Goal: Contribute content: Contribute content

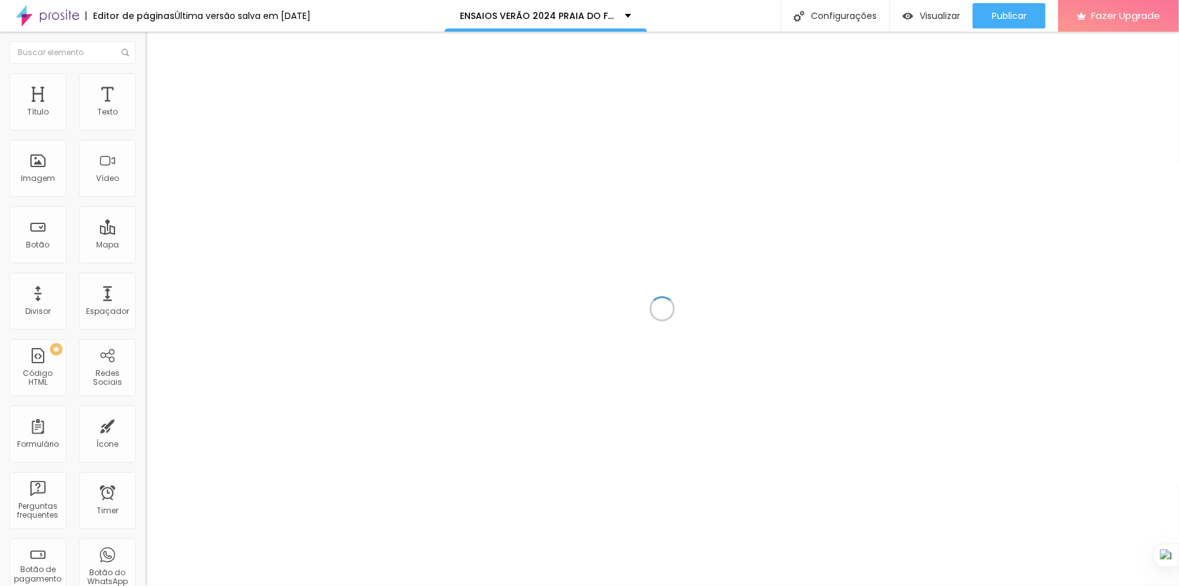
scroll to position [827, 0]
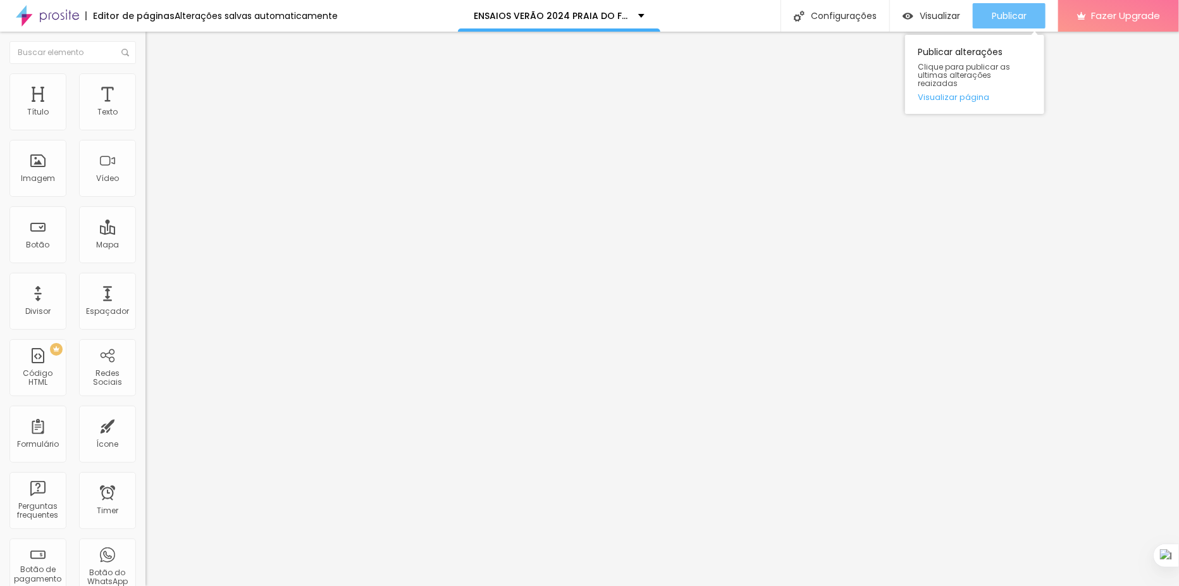
click at [1010, 13] on span "Publicar" at bounding box center [1009, 16] width 35 height 10
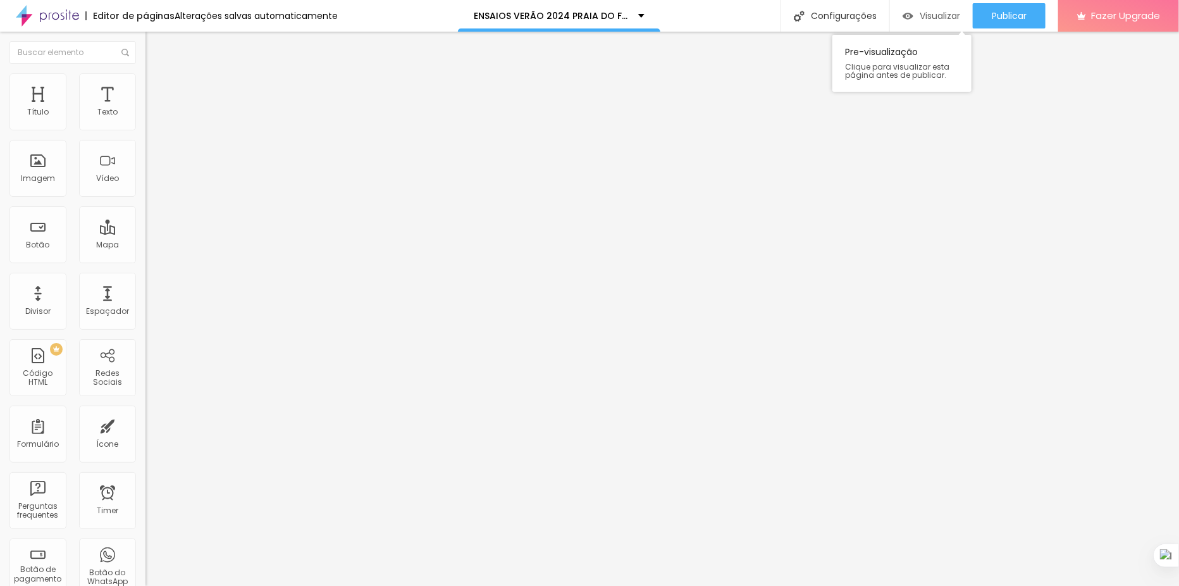
click at [916, 18] on div "Visualizar" at bounding box center [931, 16] width 58 height 11
click at [145, 120] on span "Titulo 2" at bounding box center [165, 112] width 41 height 16
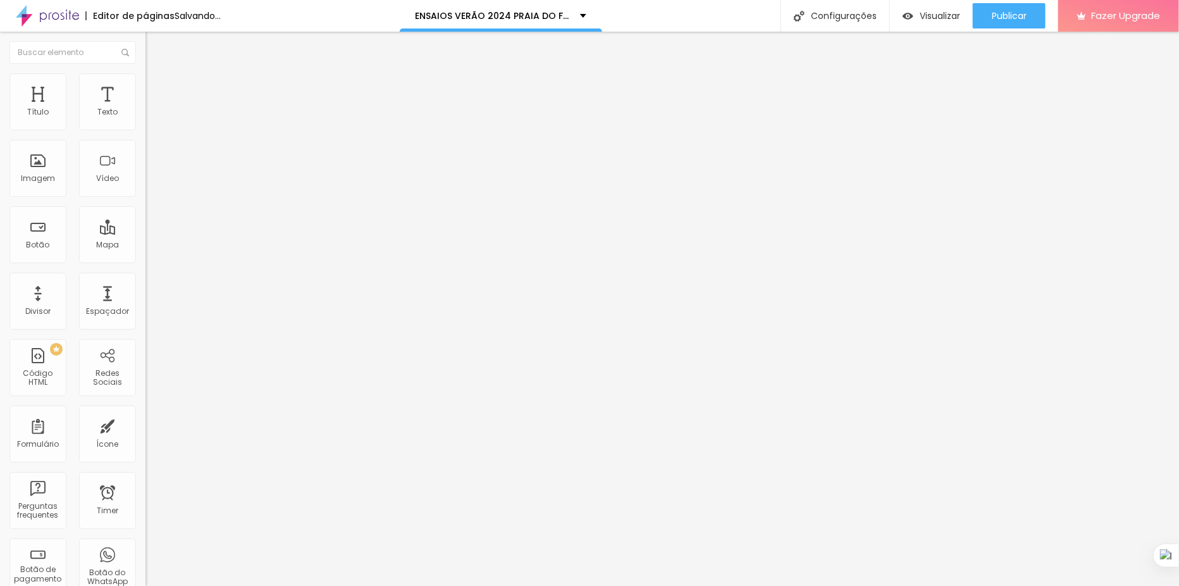
click at [145, 109] on span "Titulo 1" at bounding box center [165, 100] width 41 height 18
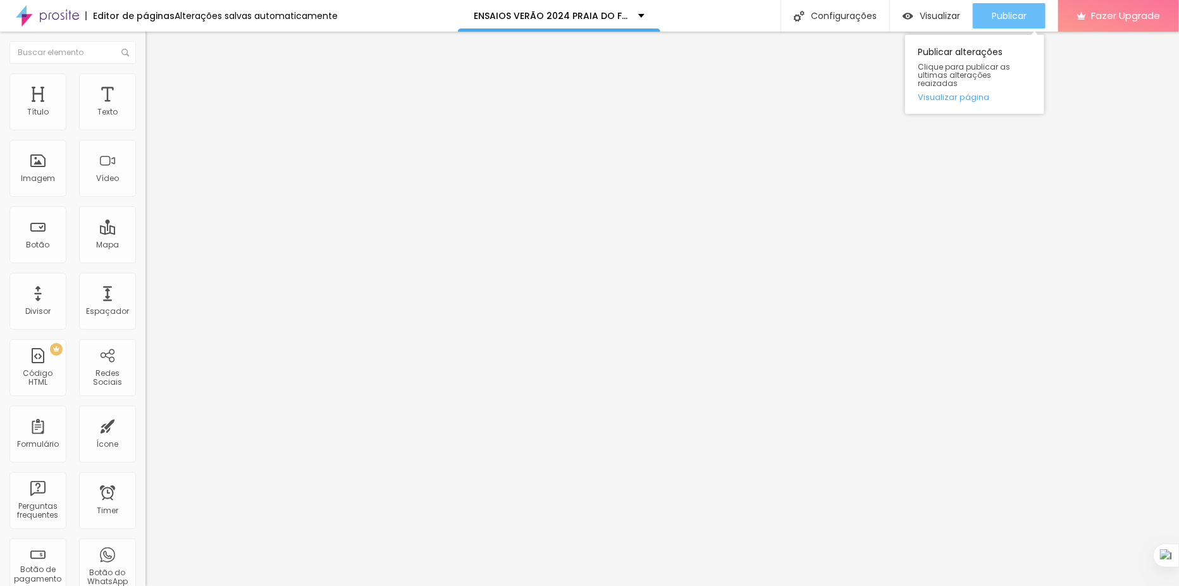
click at [1009, 21] on span "Publicar" at bounding box center [1009, 16] width 35 height 10
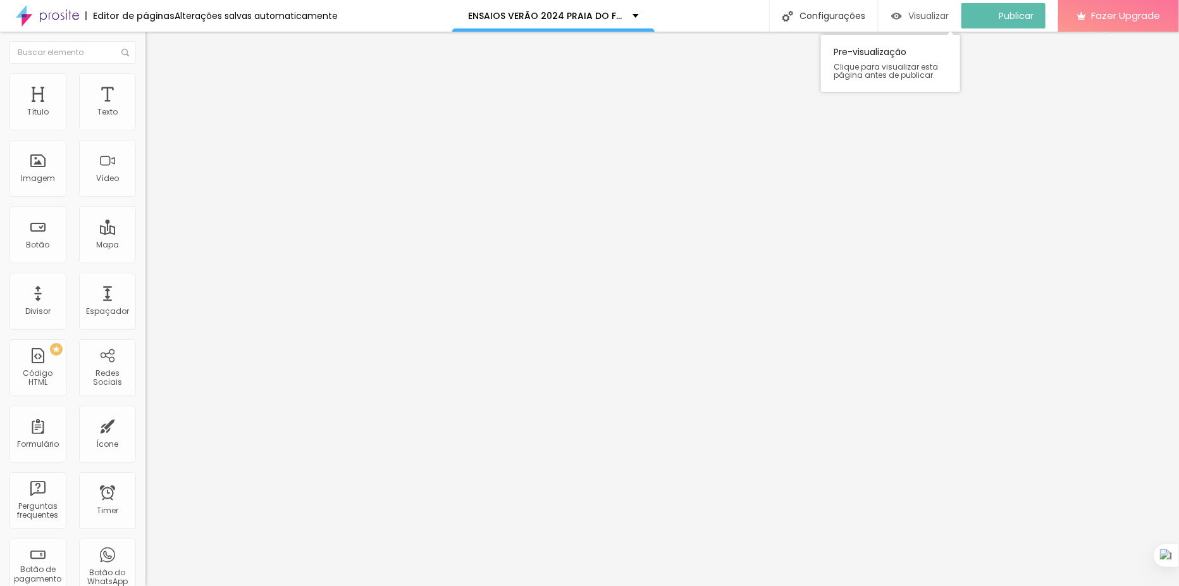
click at [938, 15] on span "Visualizar" at bounding box center [928, 16] width 40 height 10
click at [145, 152] on div "Titulo 6 H6" at bounding box center [217, 148] width 145 height 8
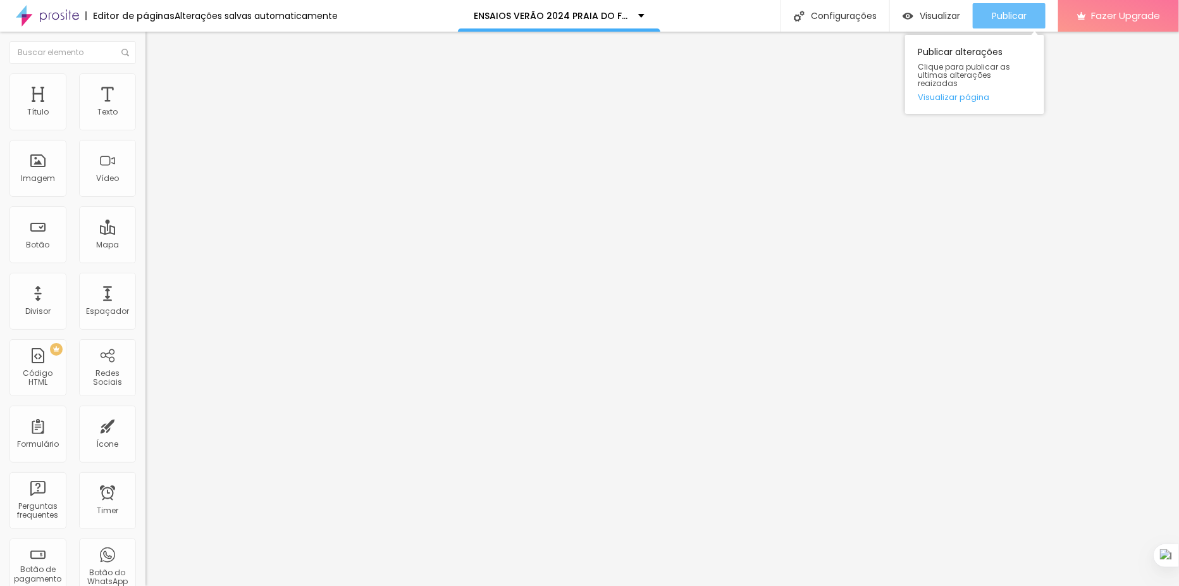
click at [999, 26] on div "Publicar" at bounding box center [1009, 15] width 35 height 25
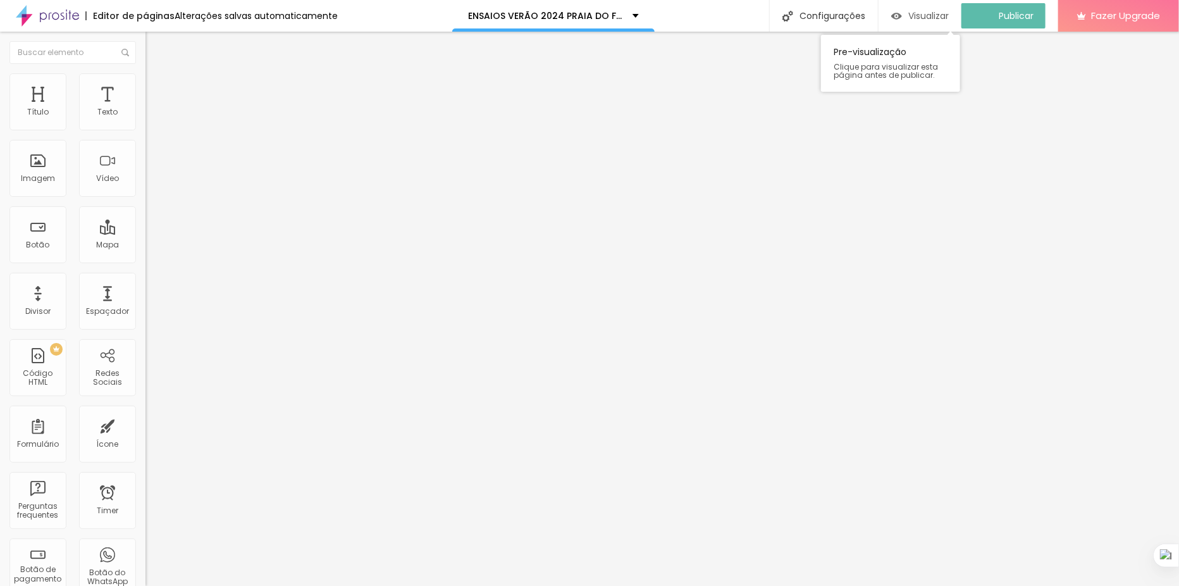
click at [922, 12] on span "Visualizar" at bounding box center [928, 16] width 40 height 10
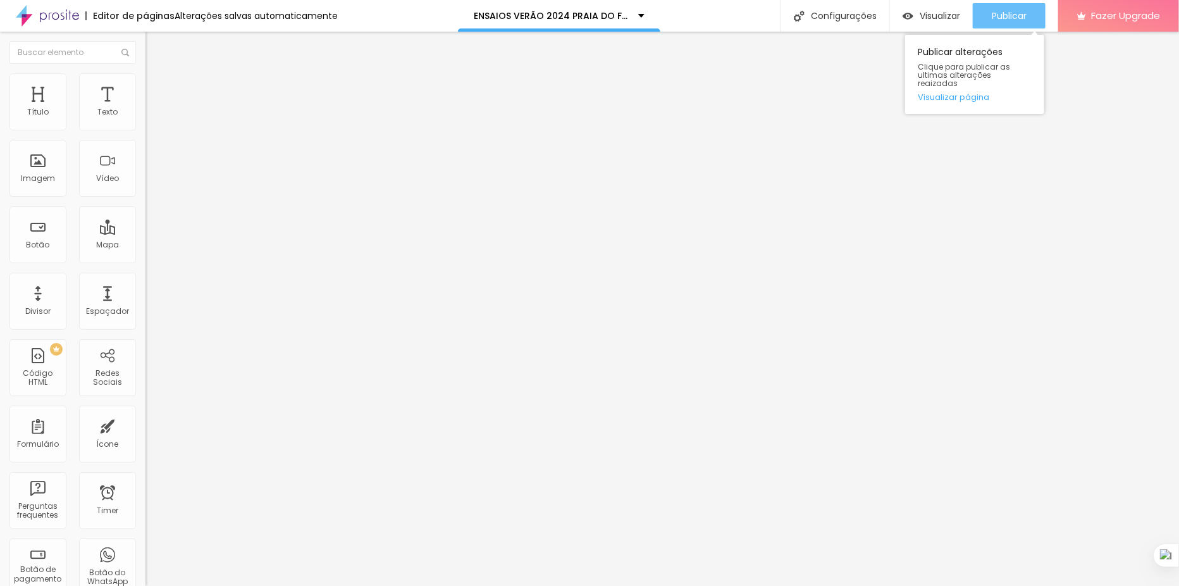
click at [1010, 11] on span "Publicar" at bounding box center [1009, 16] width 35 height 10
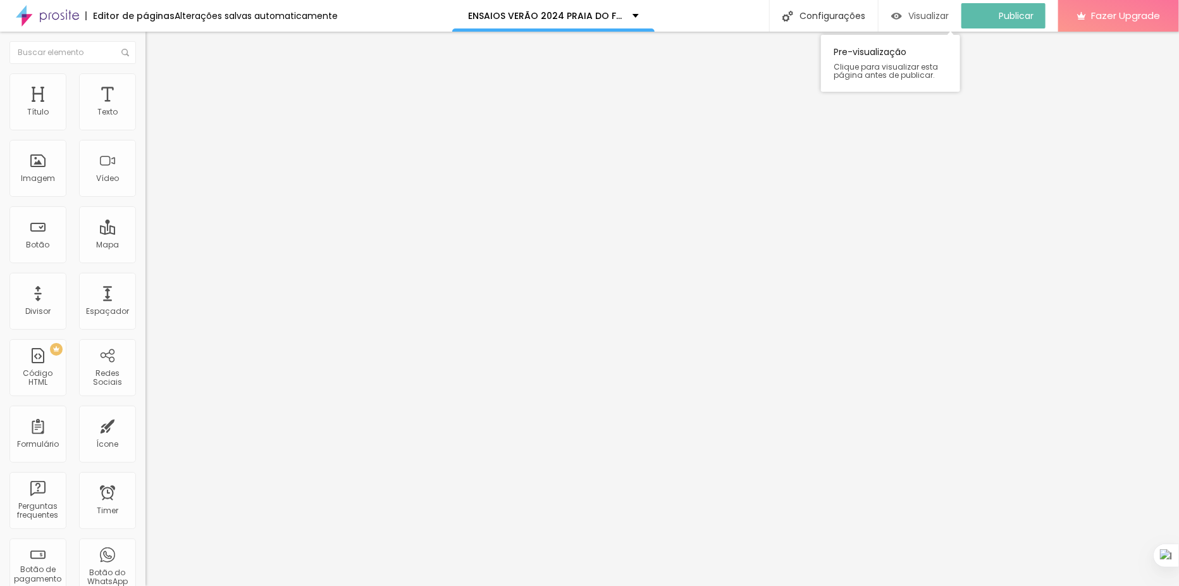
click at [911, 14] on div "Visualizar" at bounding box center [920, 16] width 58 height 11
click at [145, 194] on span "Grande" at bounding box center [160, 193] width 30 height 11
click at [145, 71] on ul "Conteúdo Estilo Avançado" at bounding box center [217, 80] width 145 height 38
click at [145, 73] on li "Estilo" at bounding box center [217, 79] width 145 height 13
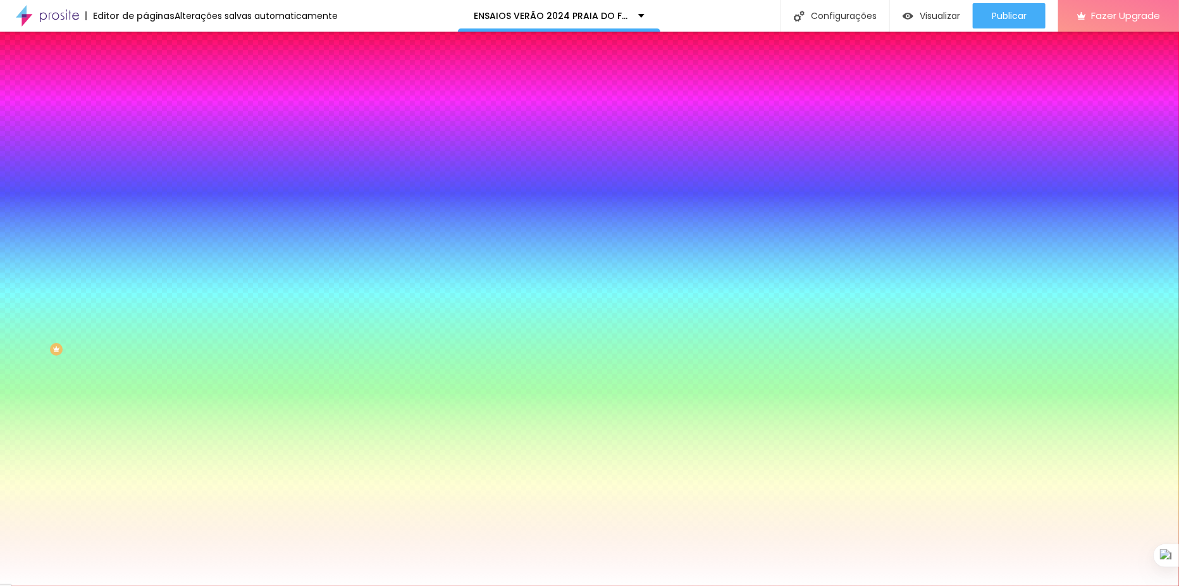
click at [145, 86] on li "Avançado" at bounding box center [217, 92] width 145 height 13
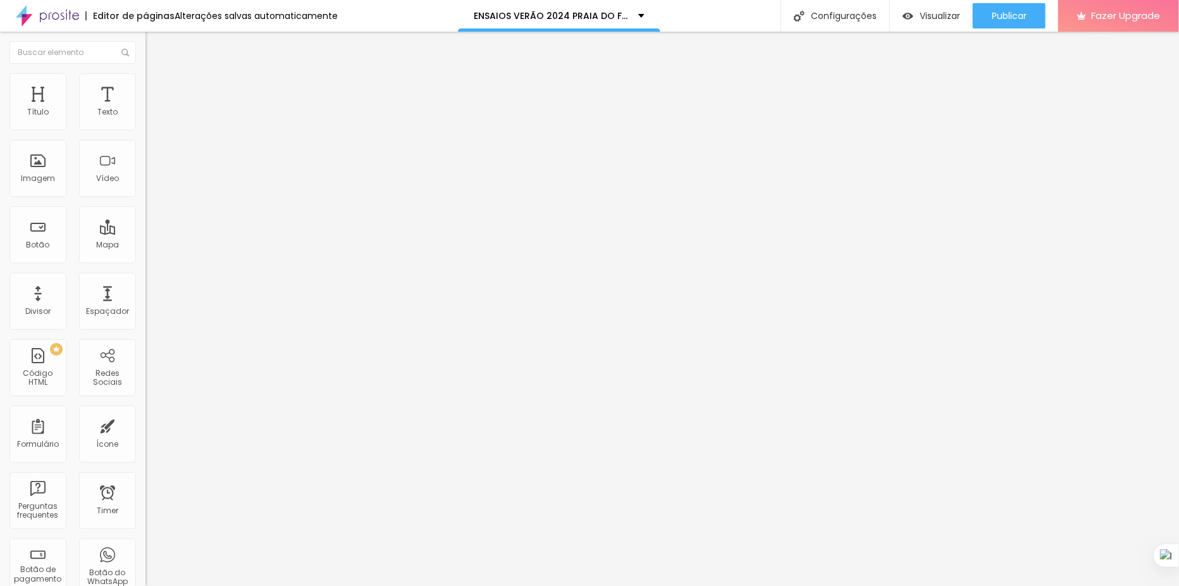
type input "8"
type input "16"
type input "24"
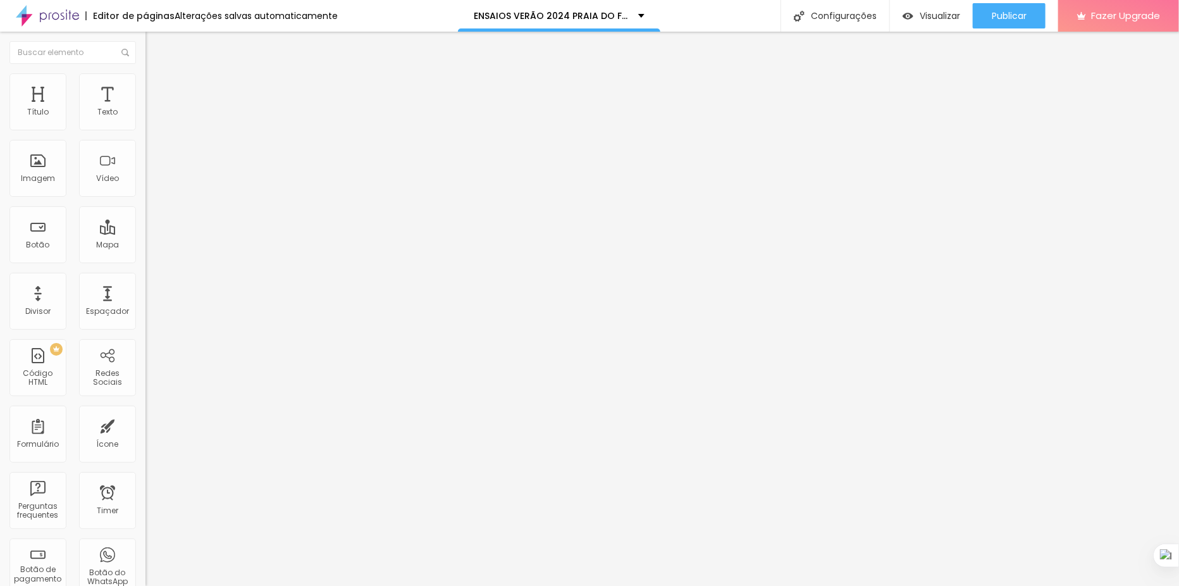
type input "24"
type input "27"
type input "37"
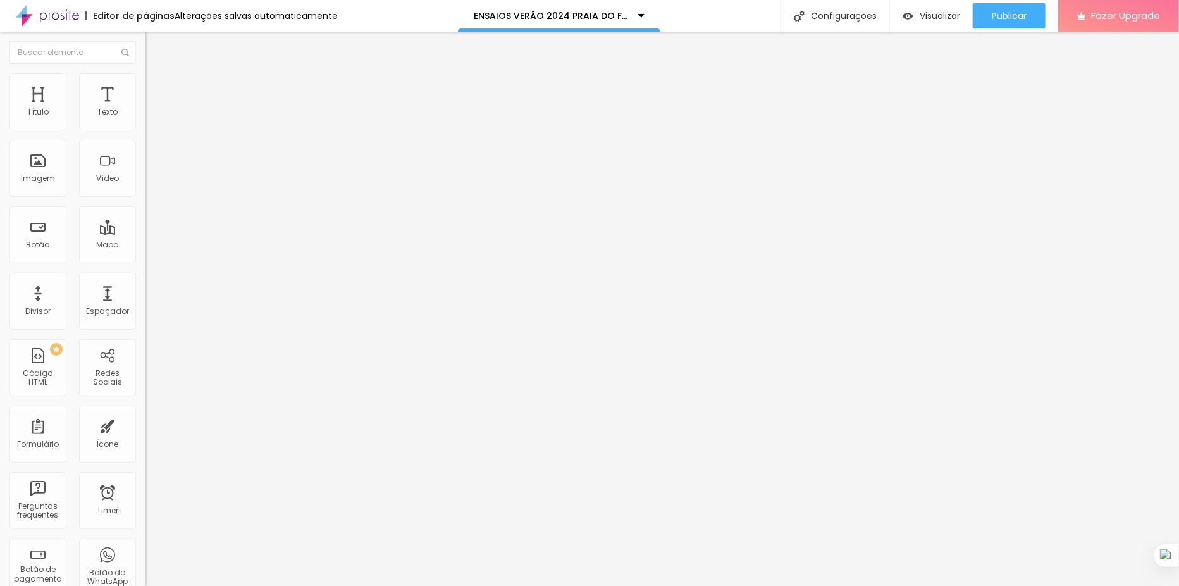
type input "38"
drag, startPoint x: 35, startPoint y: 125, endPoint x: 59, endPoint y: 125, distance: 24.0
type input "38"
click at [145, 245] on input "range" at bounding box center [186, 250] width 82 height 10
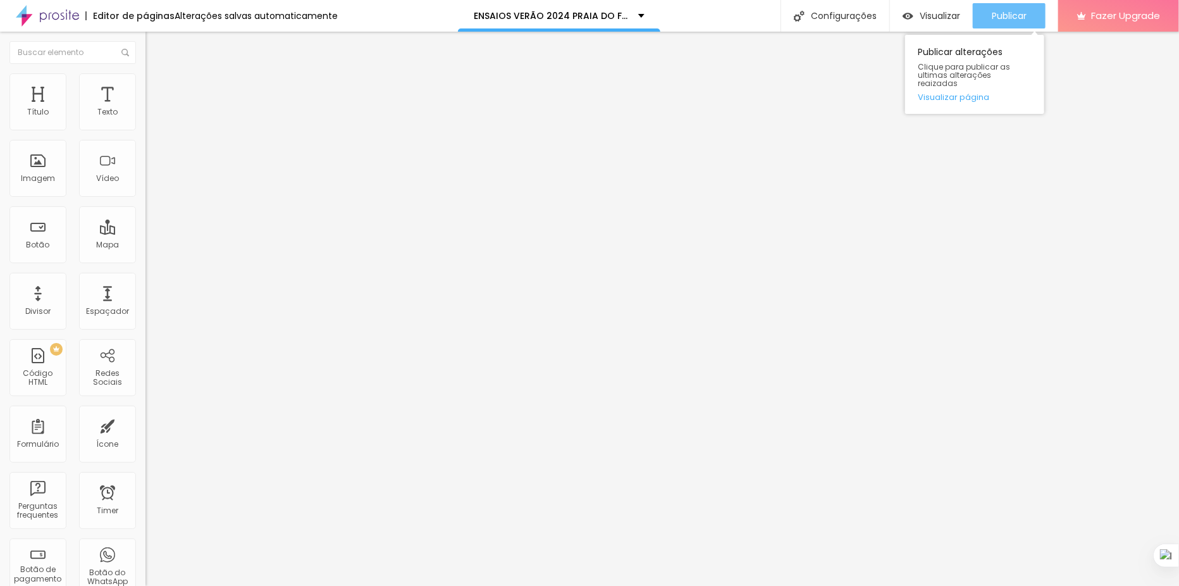
click at [1013, 13] on span "Publicar" at bounding box center [1009, 16] width 35 height 10
type input "45"
type input "44"
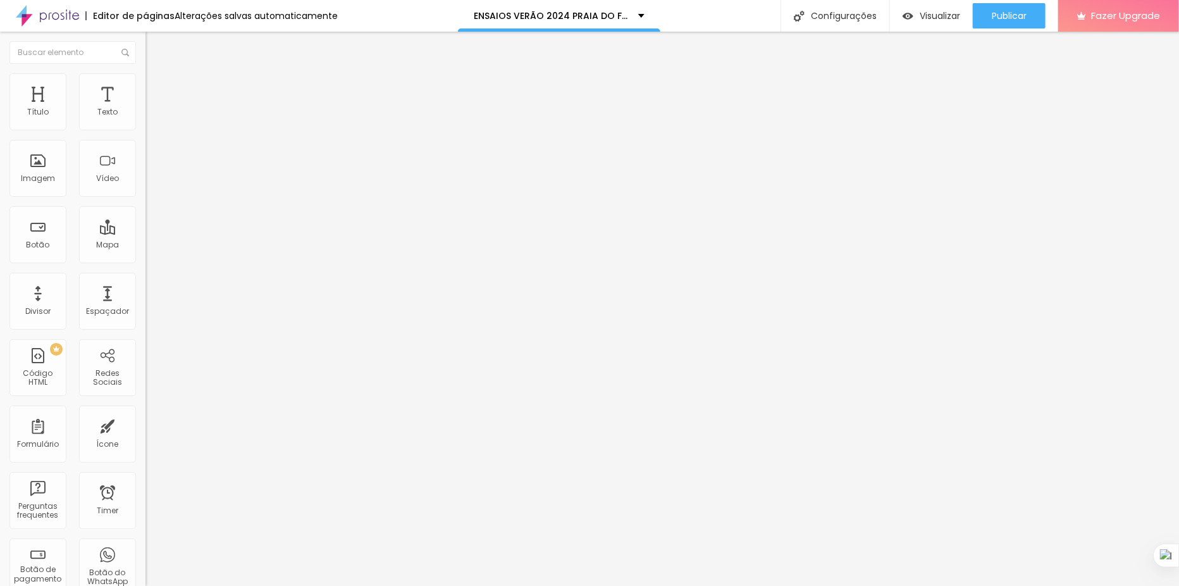
type input "39"
type input "38"
type input "37"
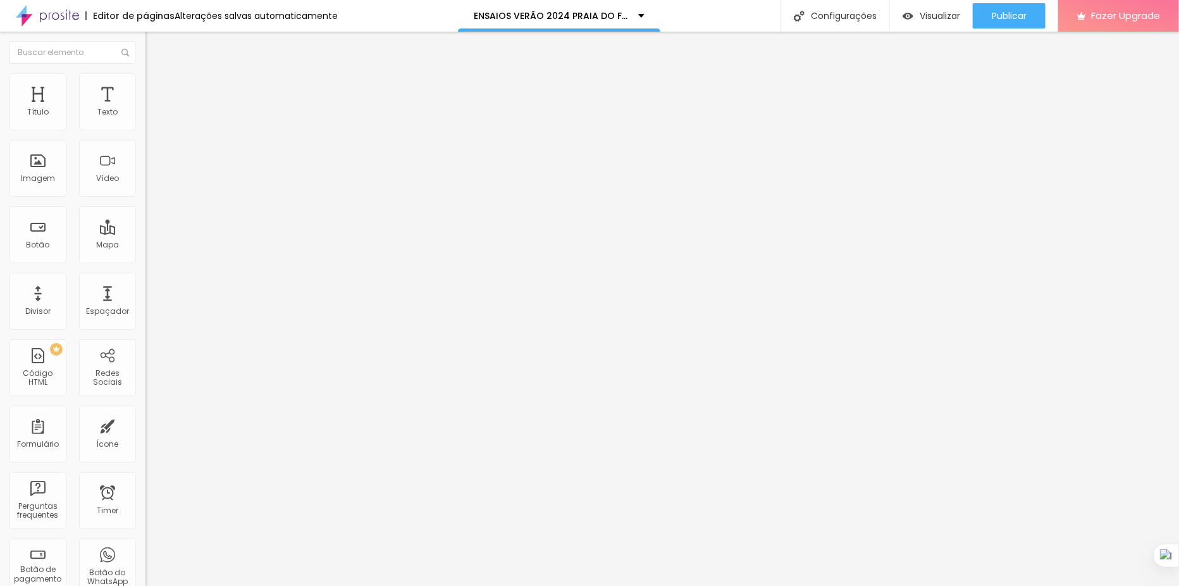
type input "37"
type input "36"
drag, startPoint x: 58, startPoint y: 262, endPoint x: 50, endPoint y: 264, distance: 7.8
type input "36"
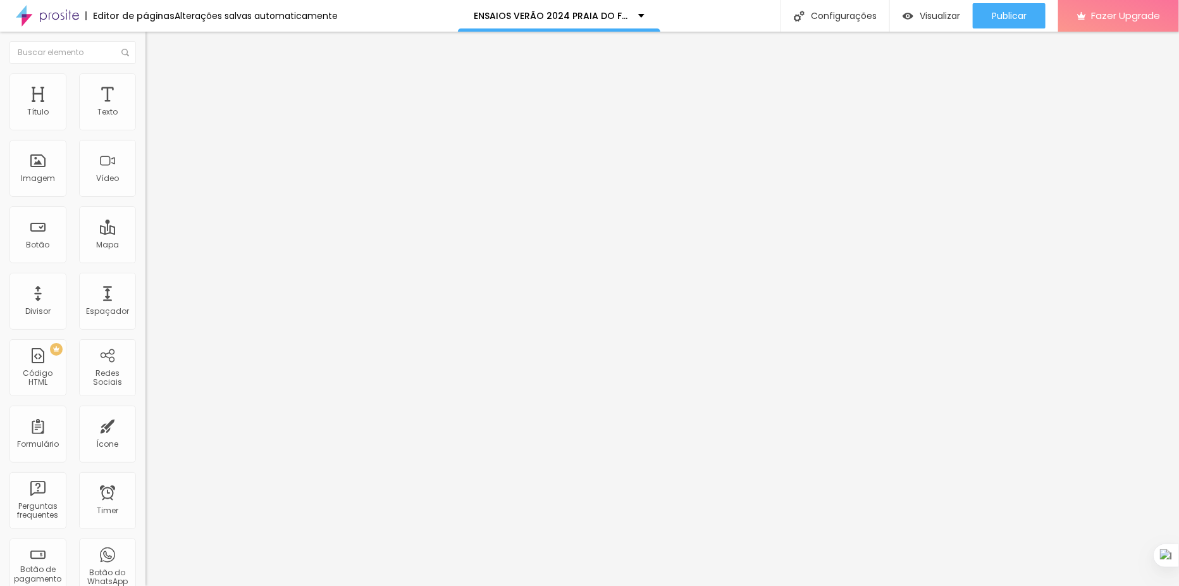
click at [145, 303] on input "range" at bounding box center [186, 308] width 82 height 10
click at [1006, 8] on div "Publicar" at bounding box center [1009, 15] width 35 height 25
click at [926, 14] on span "Visualizar" at bounding box center [928, 16] width 40 height 10
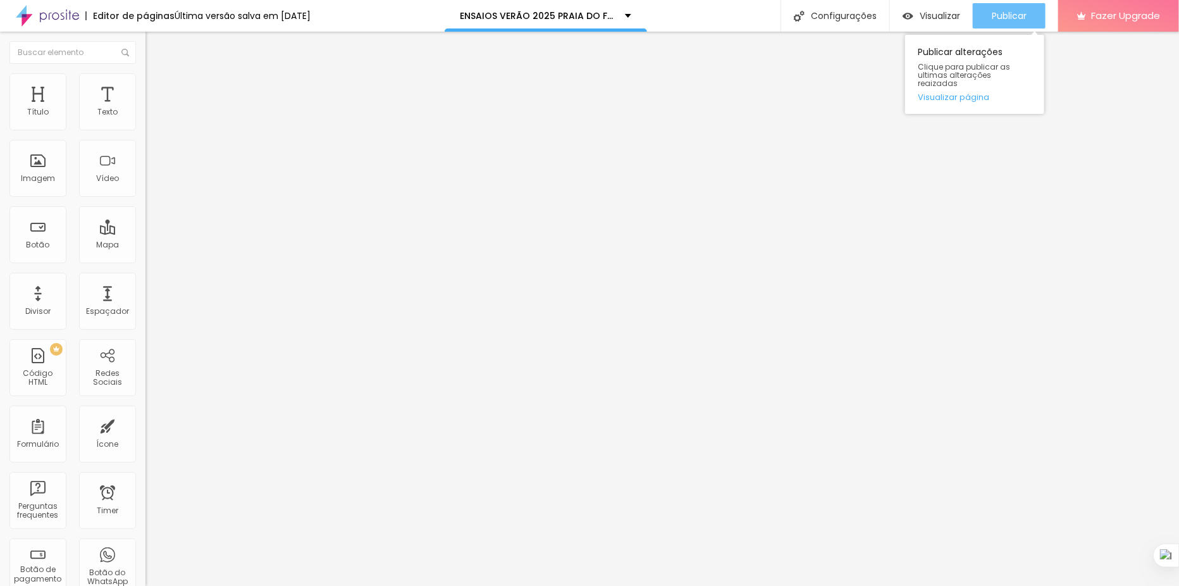
click at [1024, 16] on span "Publicar" at bounding box center [1009, 16] width 35 height 10
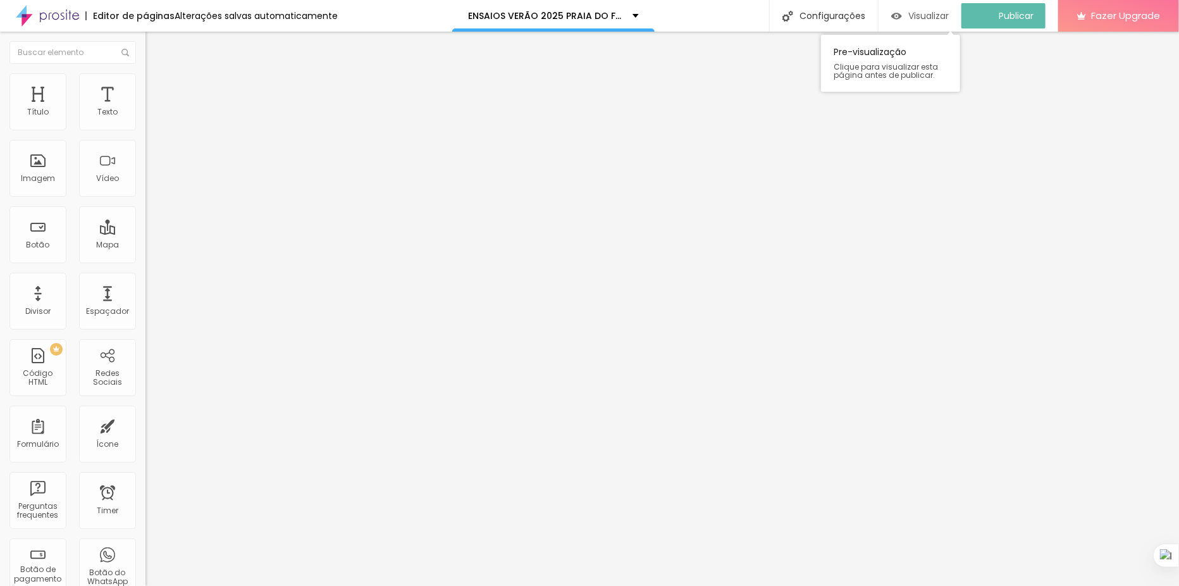
click at [932, 14] on span "Visualizar" at bounding box center [928, 16] width 40 height 10
type input "52"
type input "44"
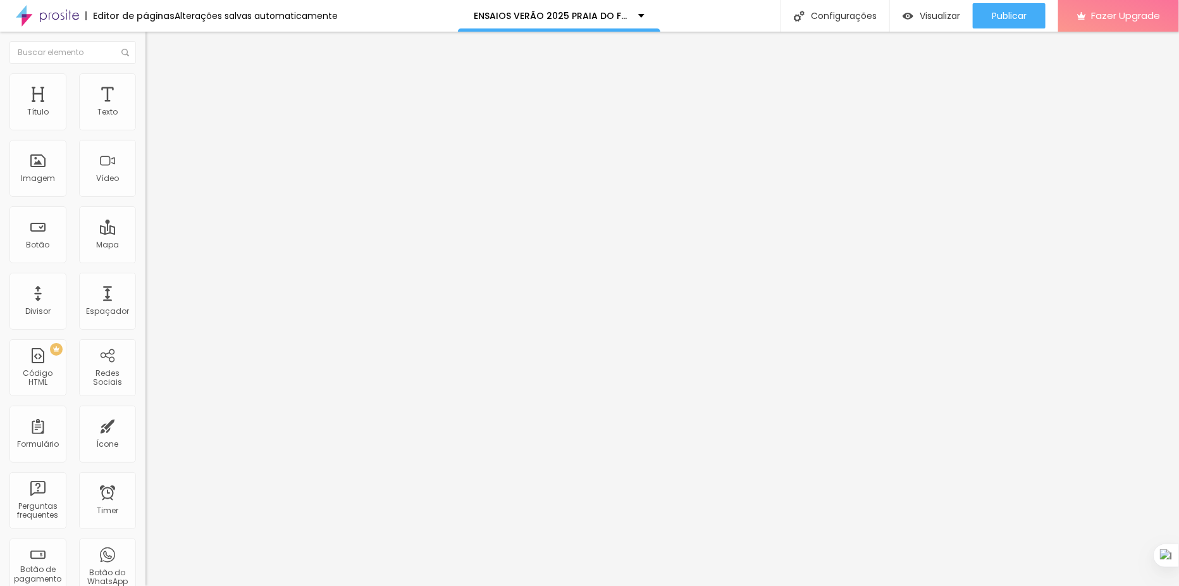
type input "39"
drag, startPoint x: 64, startPoint y: 266, endPoint x: 52, endPoint y: 268, distance: 12.2
type input "39"
click at [145, 301] on input "range" at bounding box center [186, 306] width 82 height 10
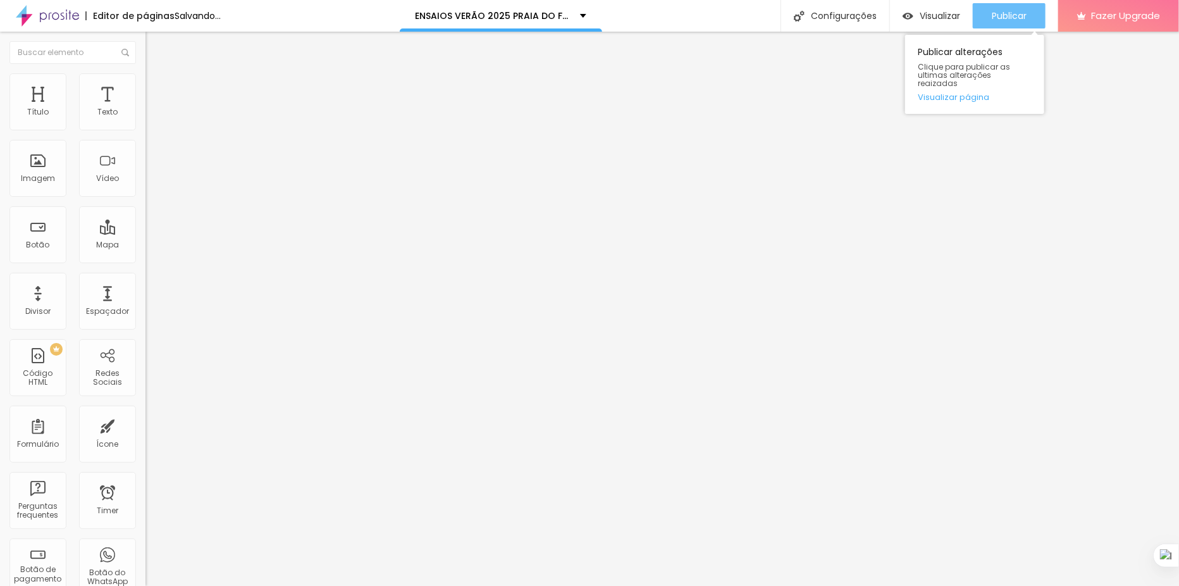
click at [999, 3] on div "Publicar" at bounding box center [1009, 15] width 35 height 25
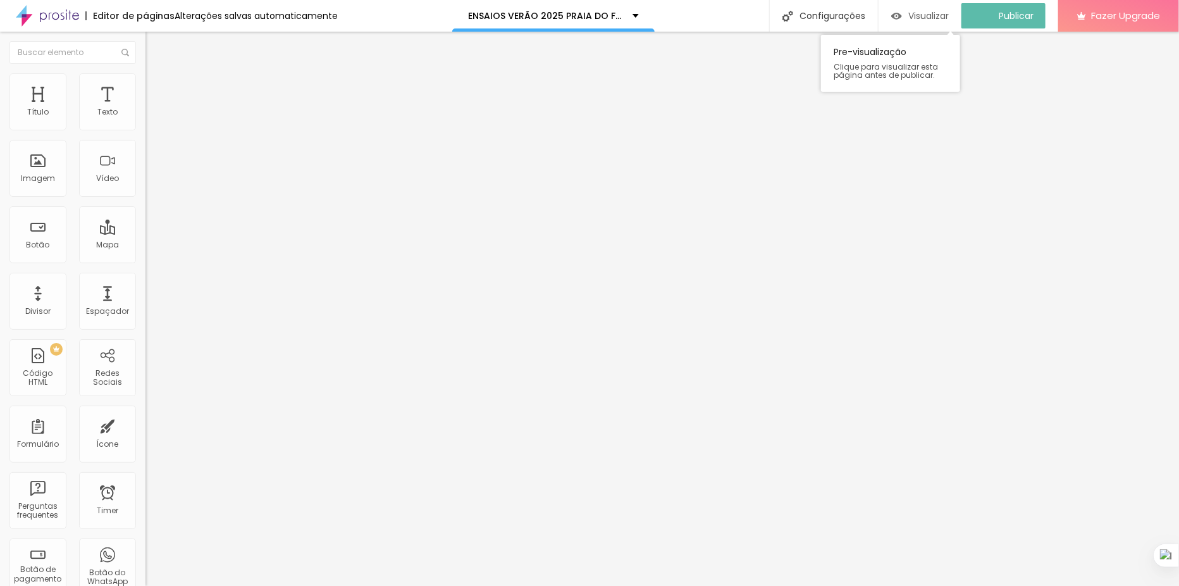
click at [918, 14] on span "Visualizar" at bounding box center [928, 16] width 40 height 10
click at [145, 141] on span "Titulo 4" at bounding box center [162, 134] width 34 height 13
type input "38"
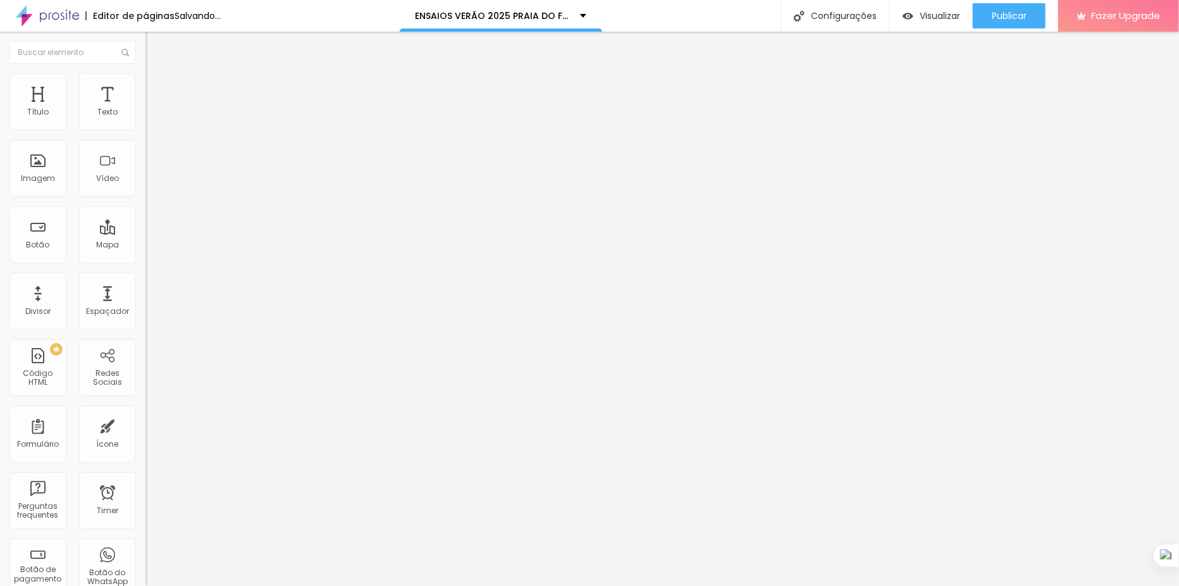
type input "37"
type input "36"
type input "35"
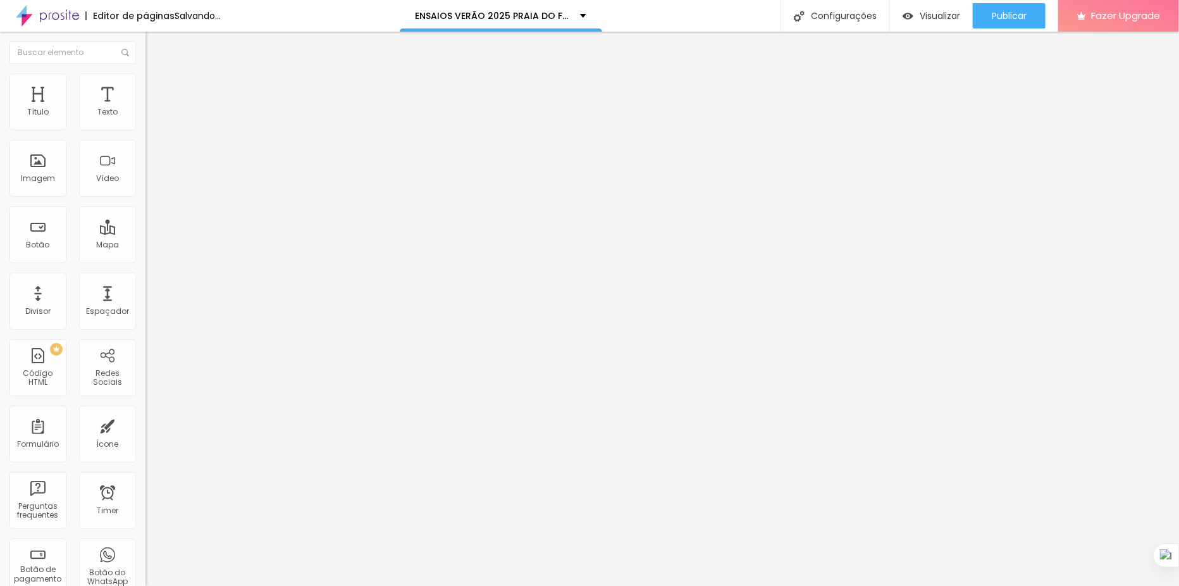
type input "35"
type input "34"
type input "33"
click at [145, 302] on input "range" at bounding box center [186, 307] width 82 height 10
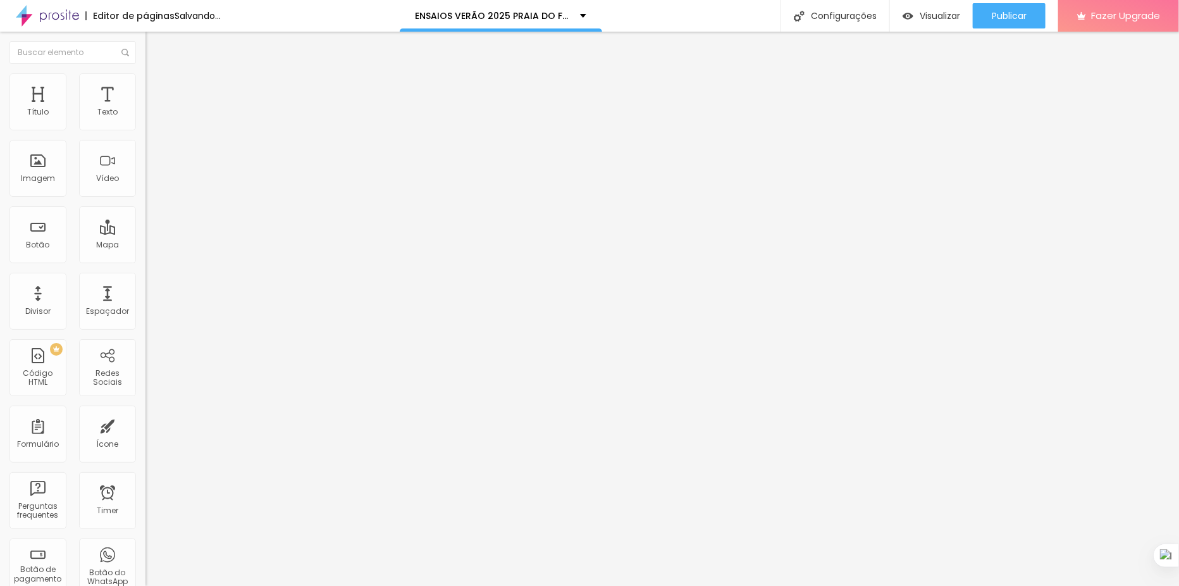
type input "33"
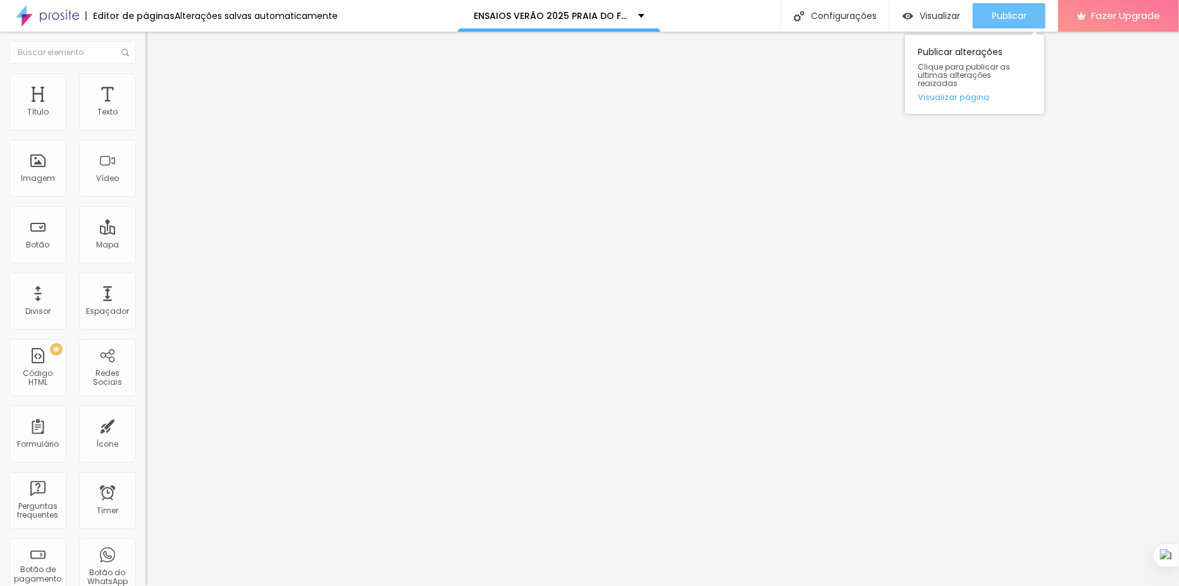
click at [1016, 18] on span "Publicar" at bounding box center [1009, 16] width 35 height 10
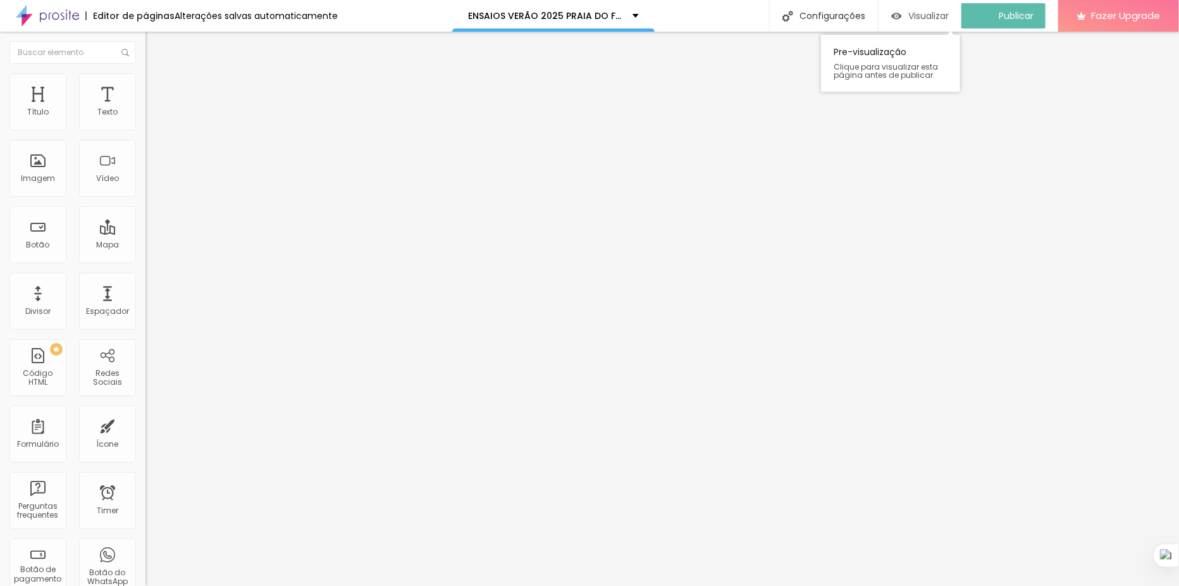
click at [932, 11] on span "Visualizar" at bounding box center [928, 16] width 40 height 10
click at [145, 86] on li "Avançado" at bounding box center [217, 92] width 145 height 13
type input "3"
type input "11"
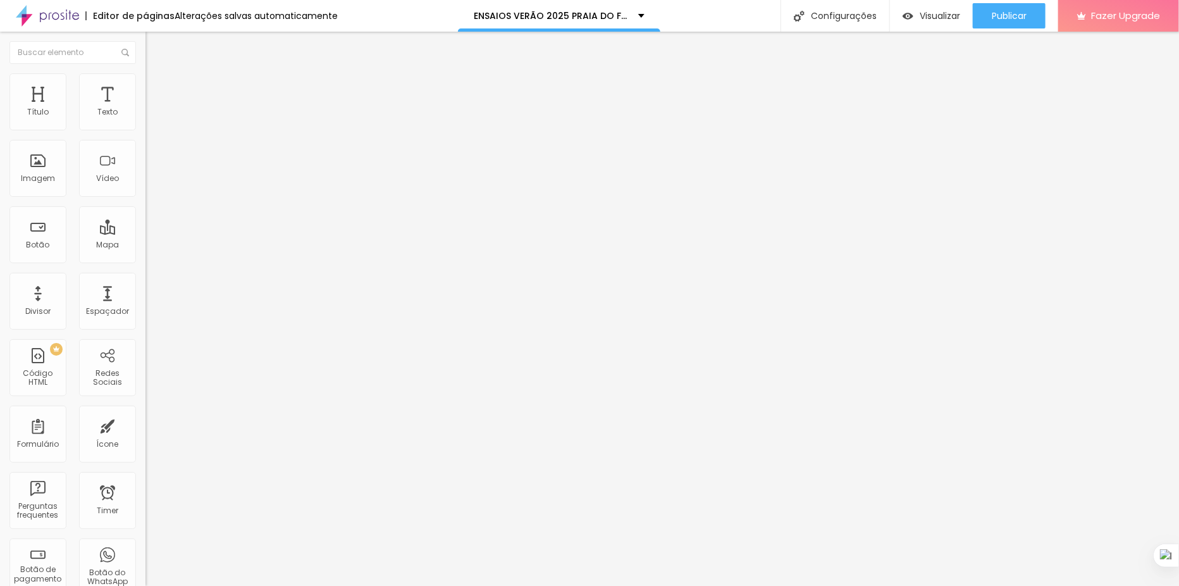
type input "11"
type input "16"
type input "17"
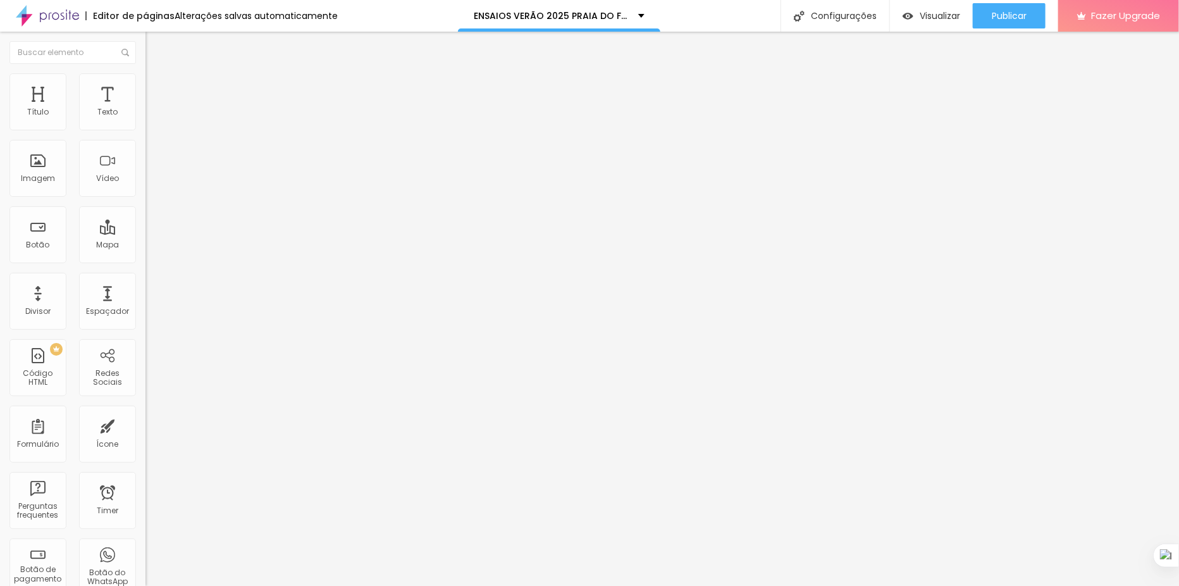
type input "18"
type input "24"
type input "25"
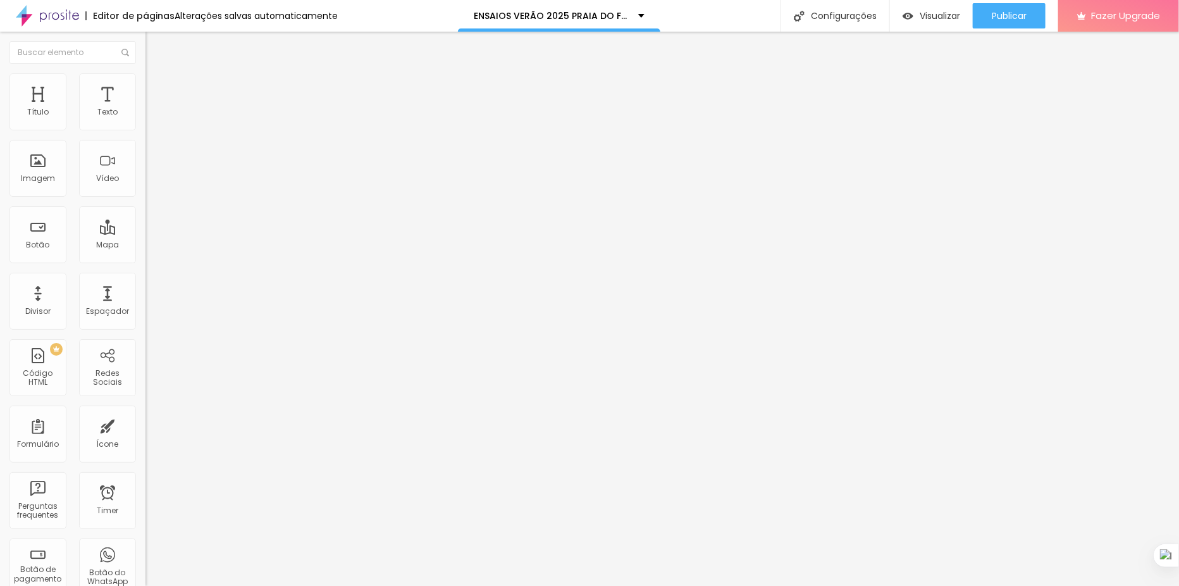
type input "25"
type input "26"
type input "29"
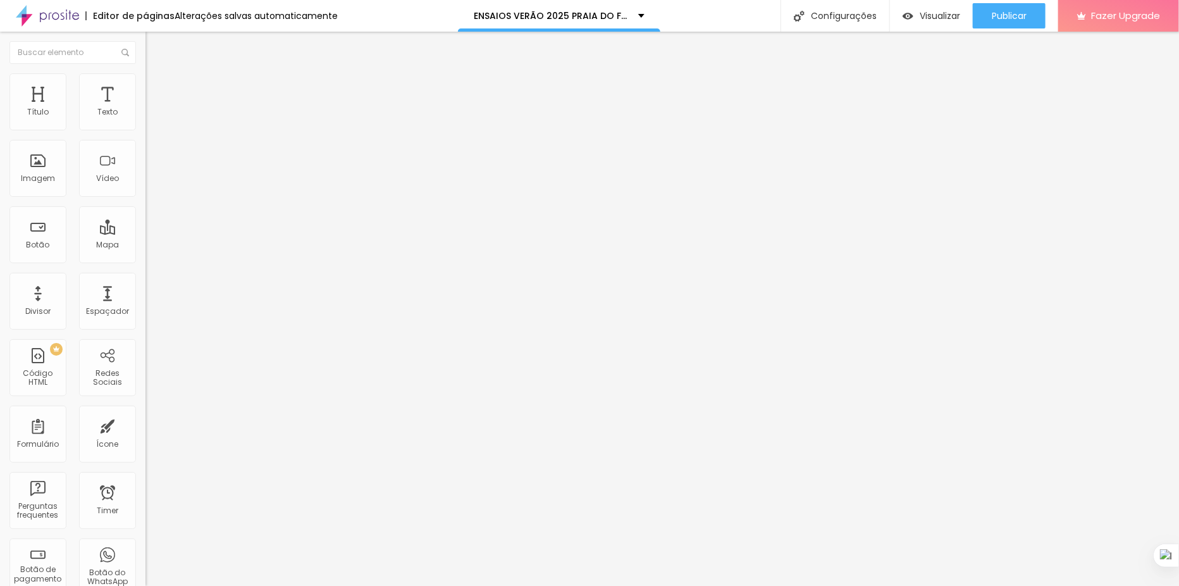
type input "35"
type input "36"
drag, startPoint x: 31, startPoint y: 126, endPoint x: 57, endPoint y: 127, distance: 25.9
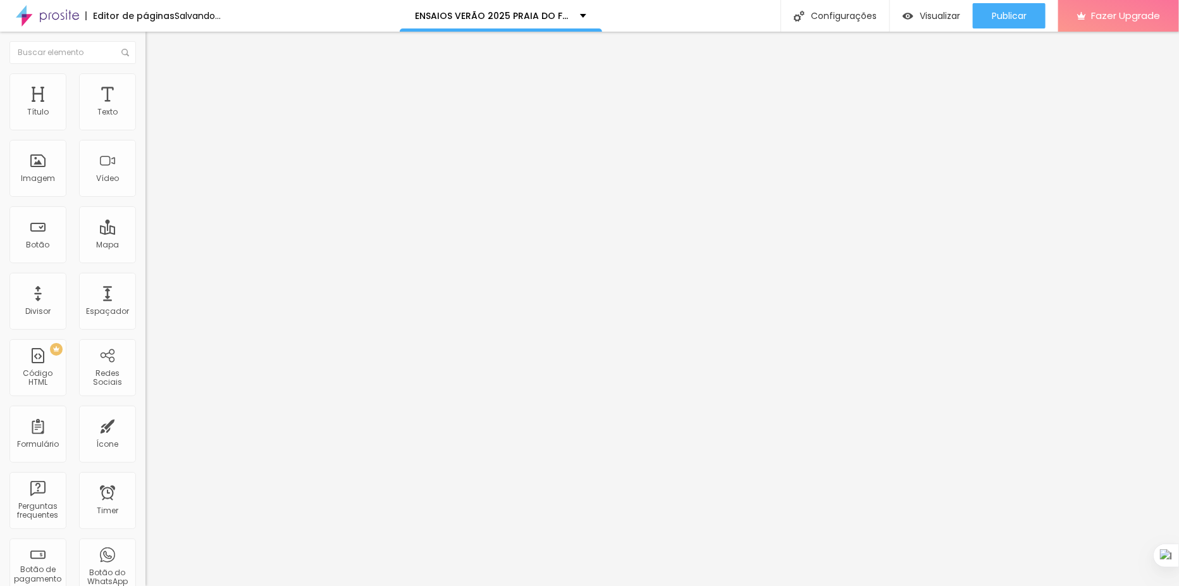
type input "36"
click at [145, 245] on input "range" at bounding box center [186, 250] width 82 height 10
click at [145, 130] on span "Titulo 3" at bounding box center [162, 122] width 35 height 15
type input "32"
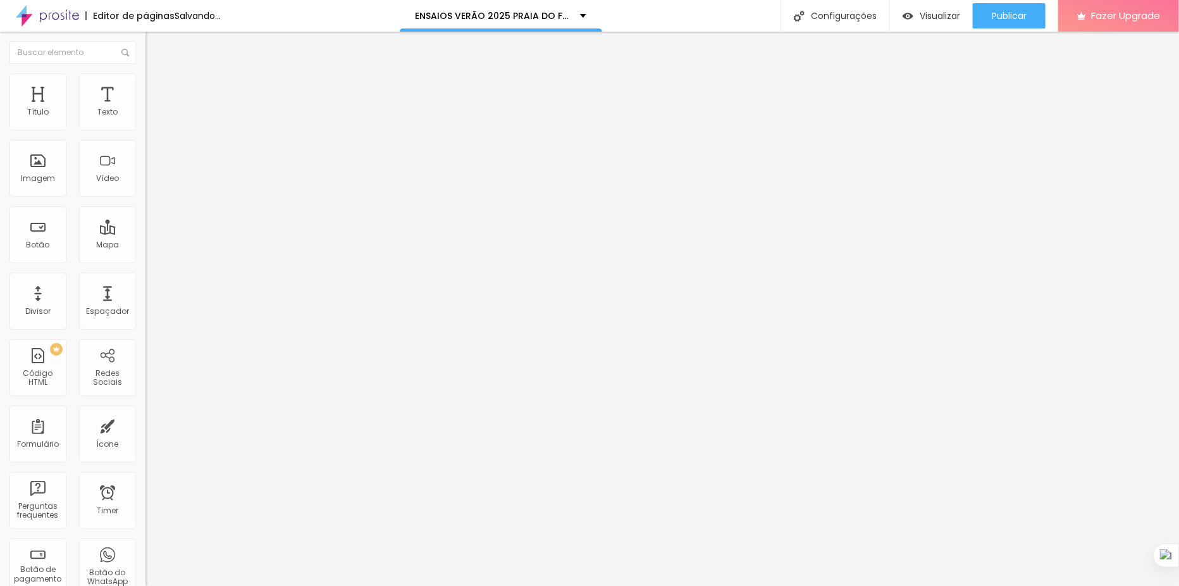
type input "34"
type input "35"
type input "36"
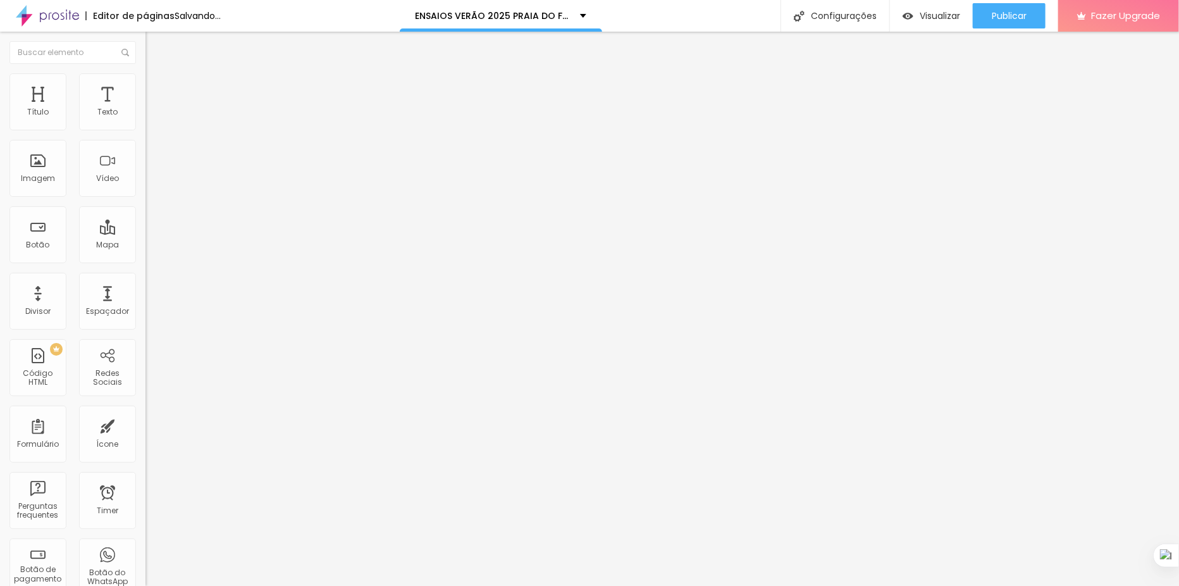
type input "36"
type input "37"
click at [145, 301] on input "range" at bounding box center [186, 306] width 82 height 10
type input "37"
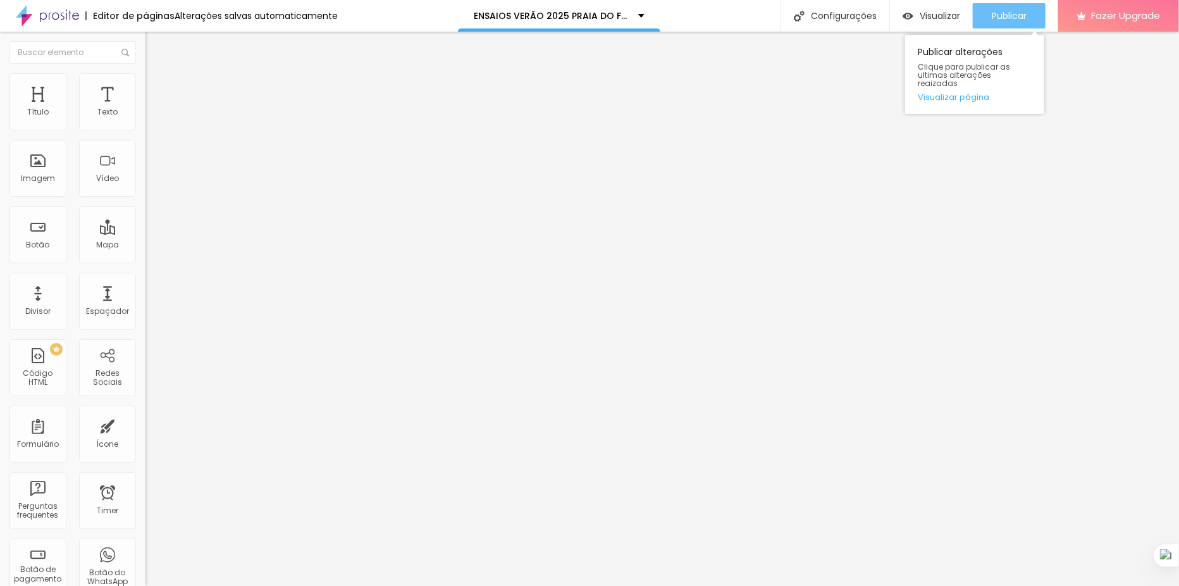
click at [1002, 18] on span "Publicar" at bounding box center [1009, 16] width 35 height 10
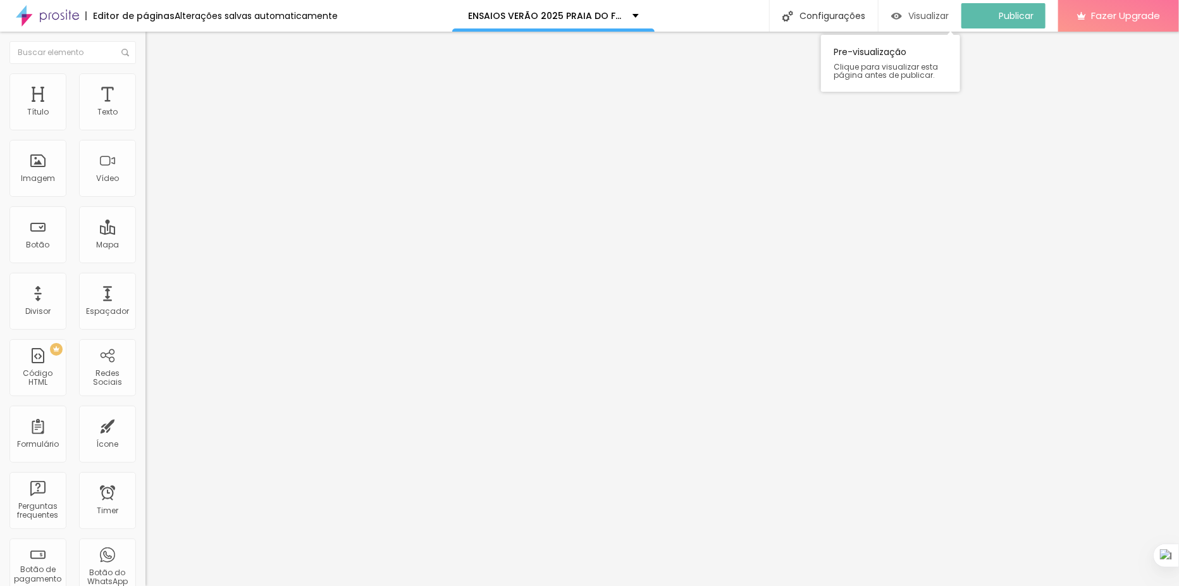
click at [920, 13] on span "Visualizar" at bounding box center [928, 16] width 40 height 10
click at [157, 87] on span "Avançado" at bounding box center [178, 82] width 42 height 11
type input "21"
type input "32"
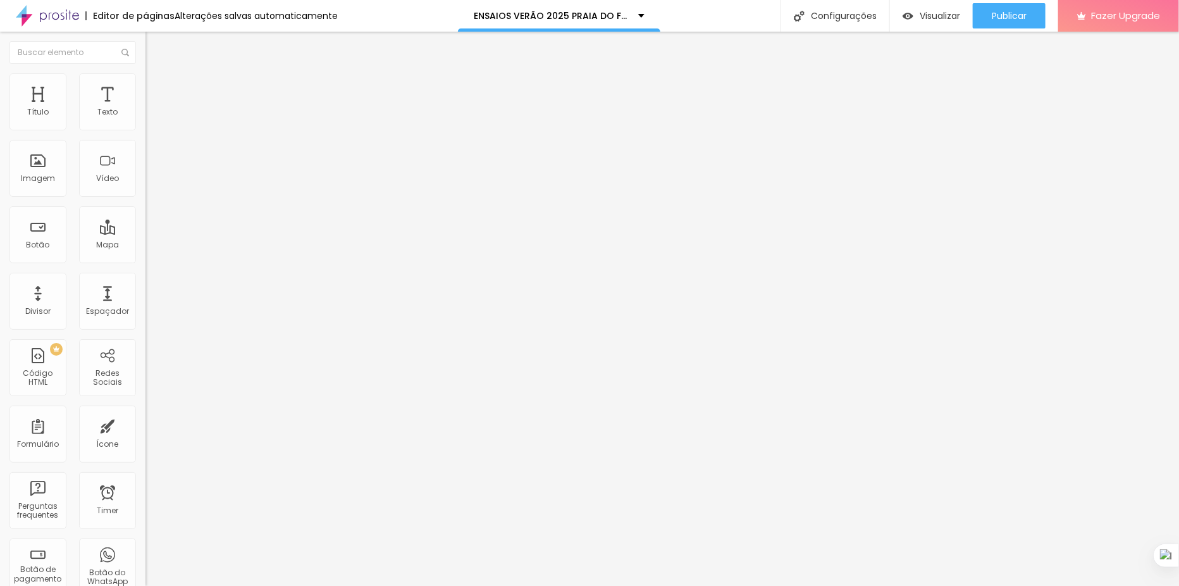
type input "32"
type input "35"
type input "36"
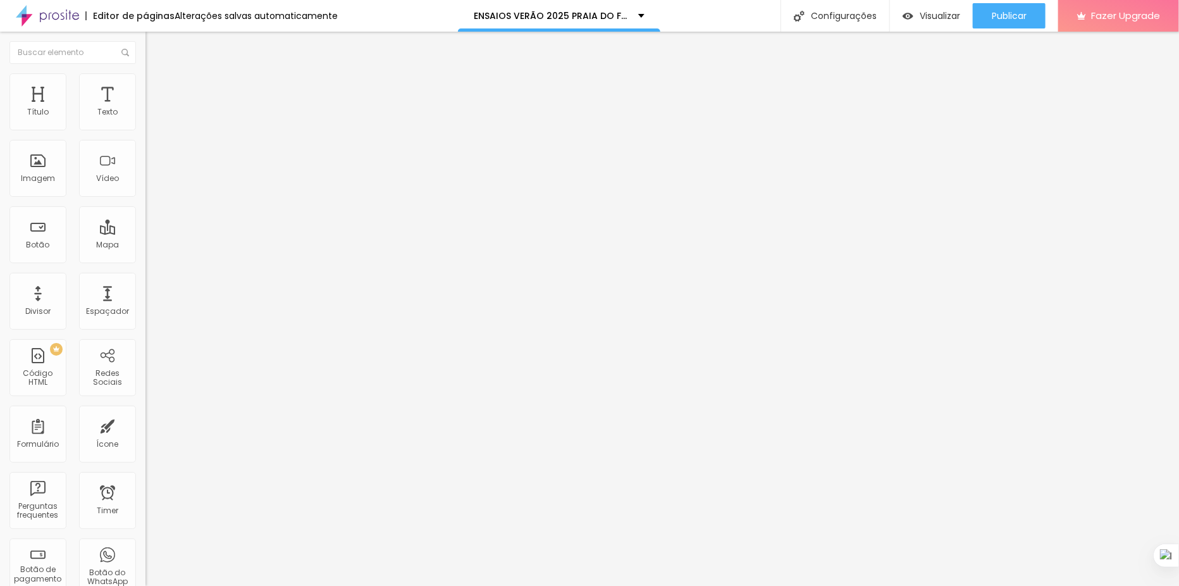
type input "37"
drag, startPoint x: 37, startPoint y: 124, endPoint x: 56, endPoint y: 125, distance: 19.0
type input "37"
click at [145, 233] on input "range" at bounding box center [186, 238] width 82 height 10
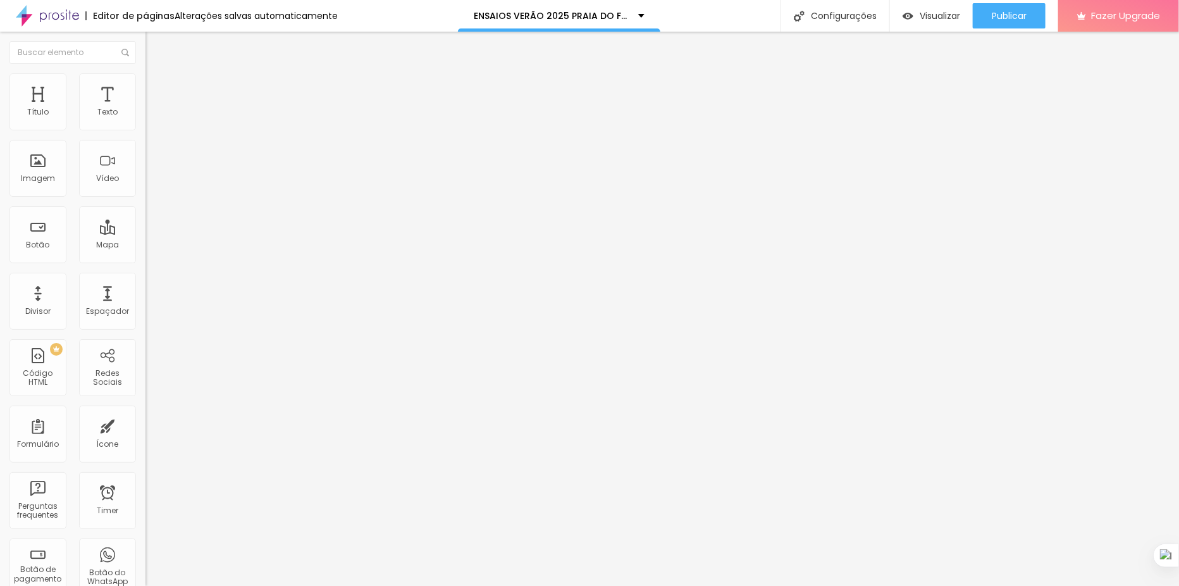
click at [157, 75] on span "Estilo" at bounding box center [167, 69] width 20 height 11
type input "47"
click at [145, 301] on input "range" at bounding box center [186, 306] width 82 height 10
type input "47"
click at [992, 19] on span "Publicar" at bounding box center [1009, 16] width 35 height 10
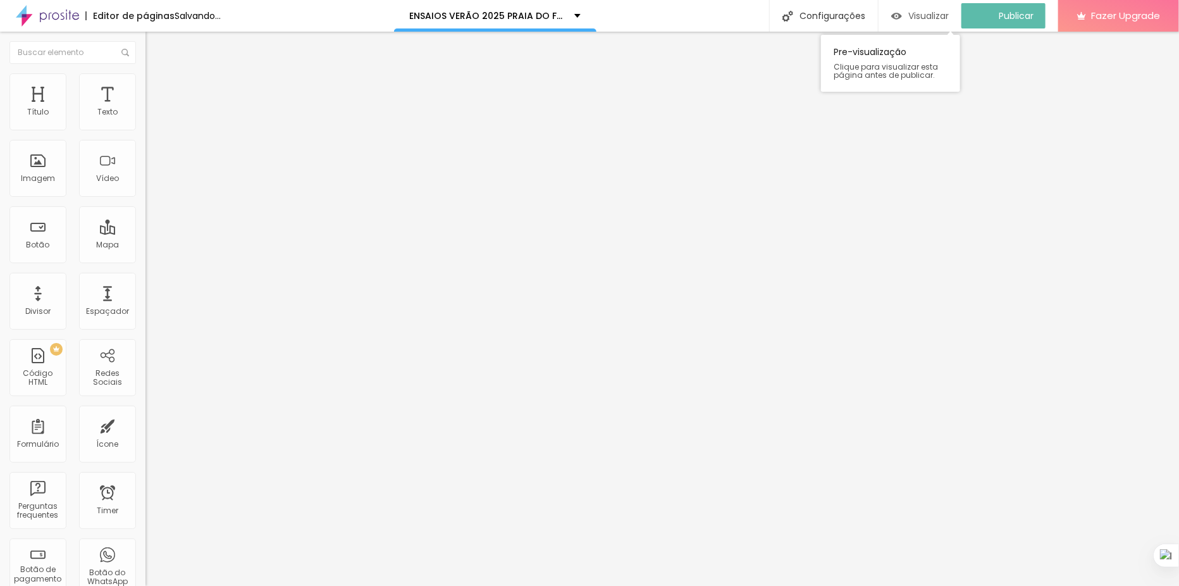
click at [928, 22] on div "Visualizar" at bounding box center [920, 15] width 58 height 25
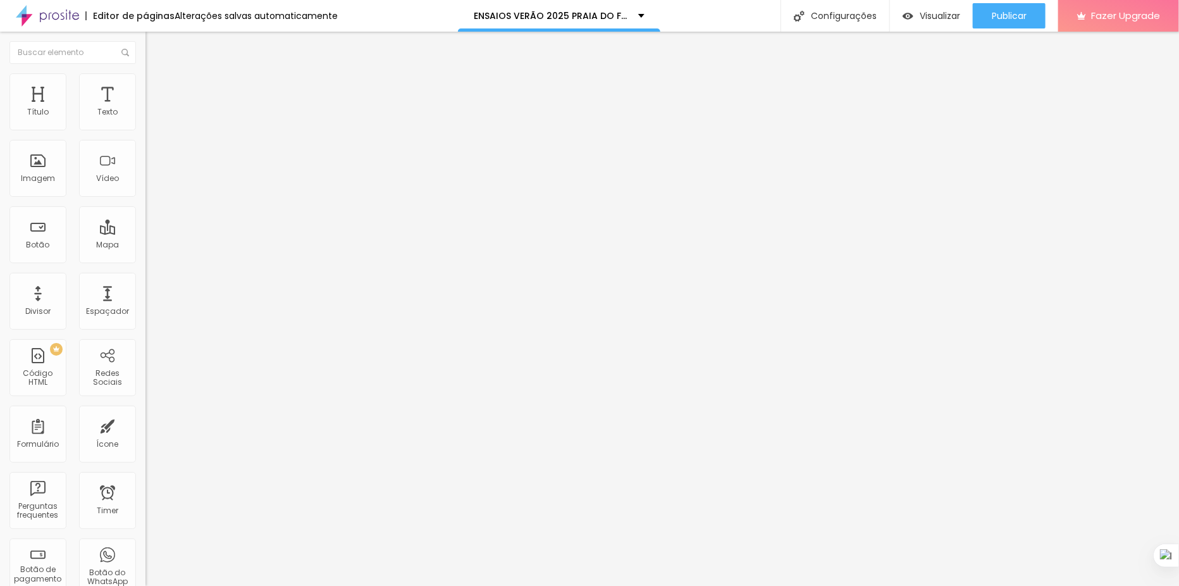
click at [145, 156] on span "Titulo 6" at bounding box center [157, 150] width 24 height 9
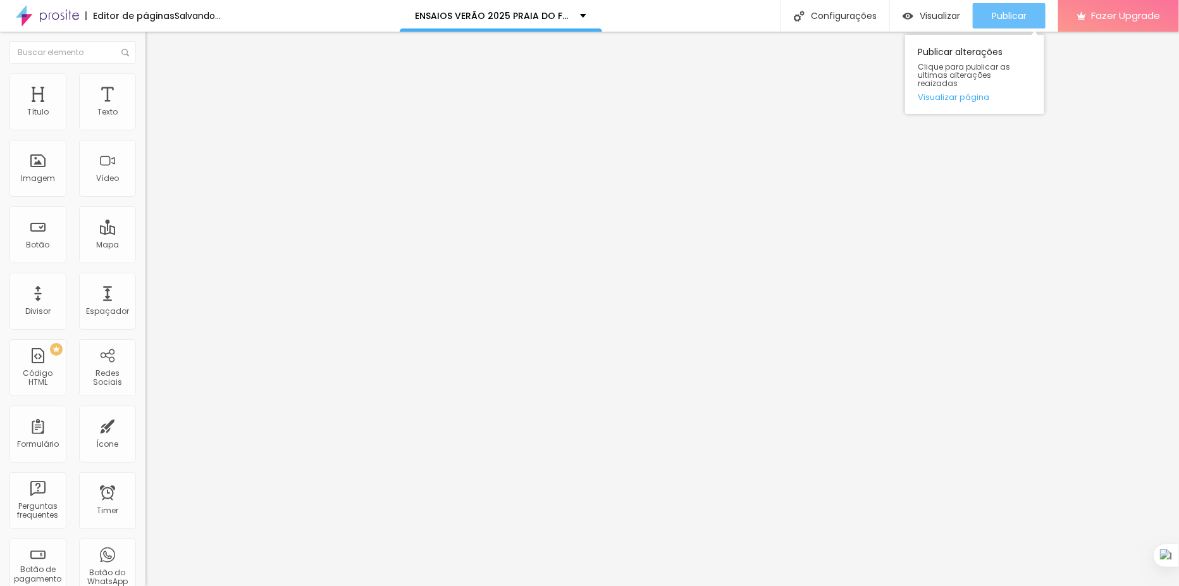
click at [996, 13] on span "Publicar" at bounding box center [1009, 16] width 35 height 10
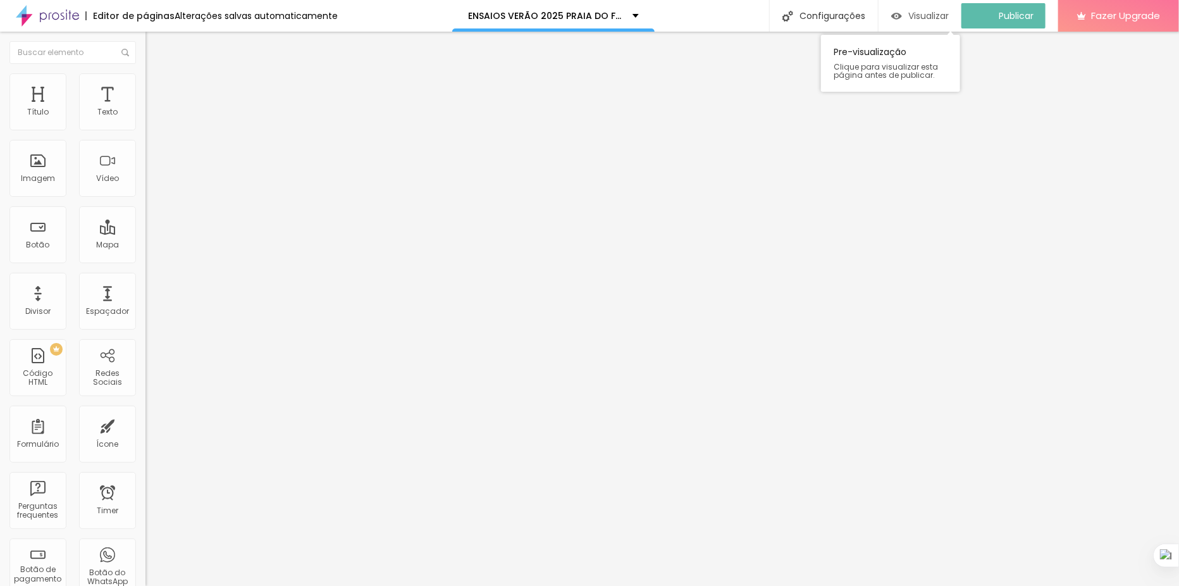
click at [927, 11] on span "Visualizar" at bounding box center [928, 16] width 40 height 10
type input "1.1"
type input "1"
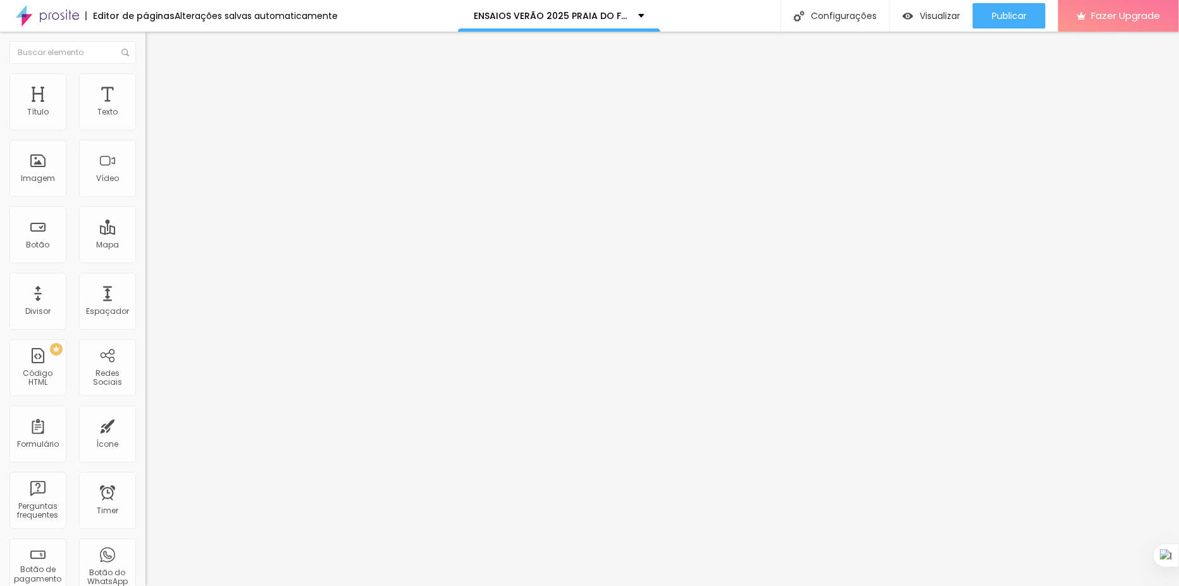
type input "1"
click at [145, 482] on input "range" at bounding box center [186, 487] width 82 height 10
type input "100"
click at [145, 303] on input "range" at bounding box center [186, 308] width 82 height 10
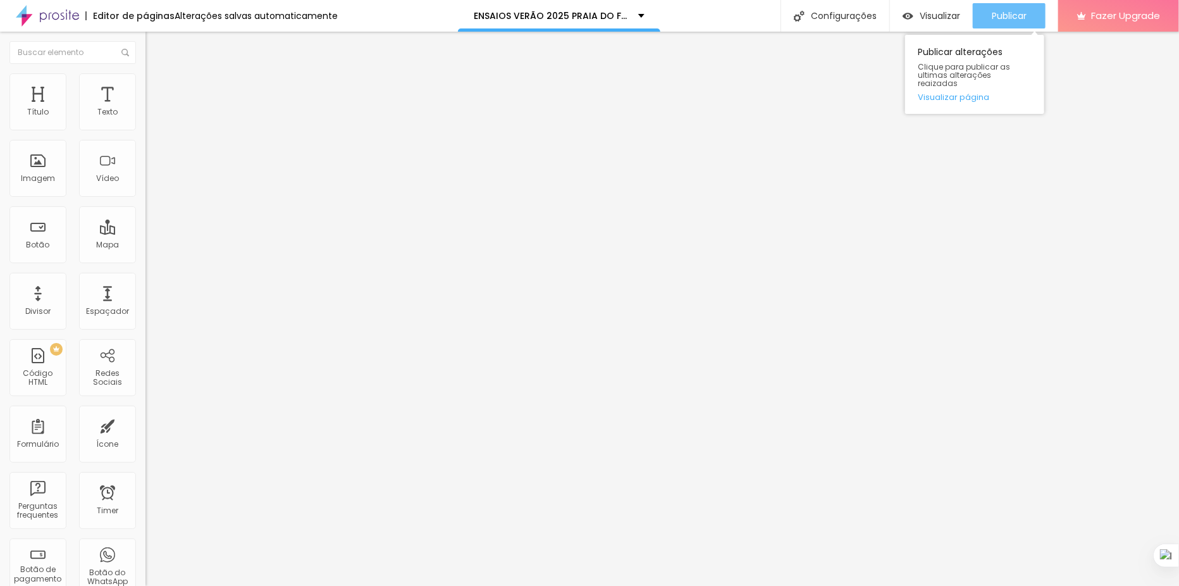
click at [1018, 12] on span "Publicar" at bounding box center [1009, 16] width 35 height 10
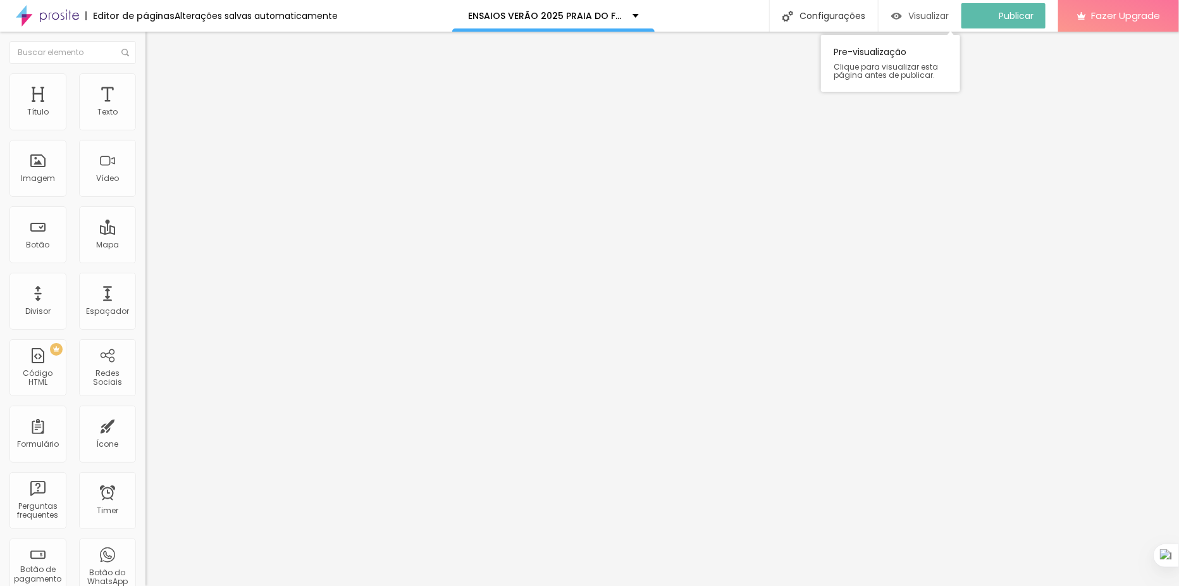
click at [926, 20] on span "Visualizar" at bounding box center [928, 16] width 40 height 10
type input "33"
click at [145, 303] on input "range" at bounding box center [186, 308] width 82 height 10
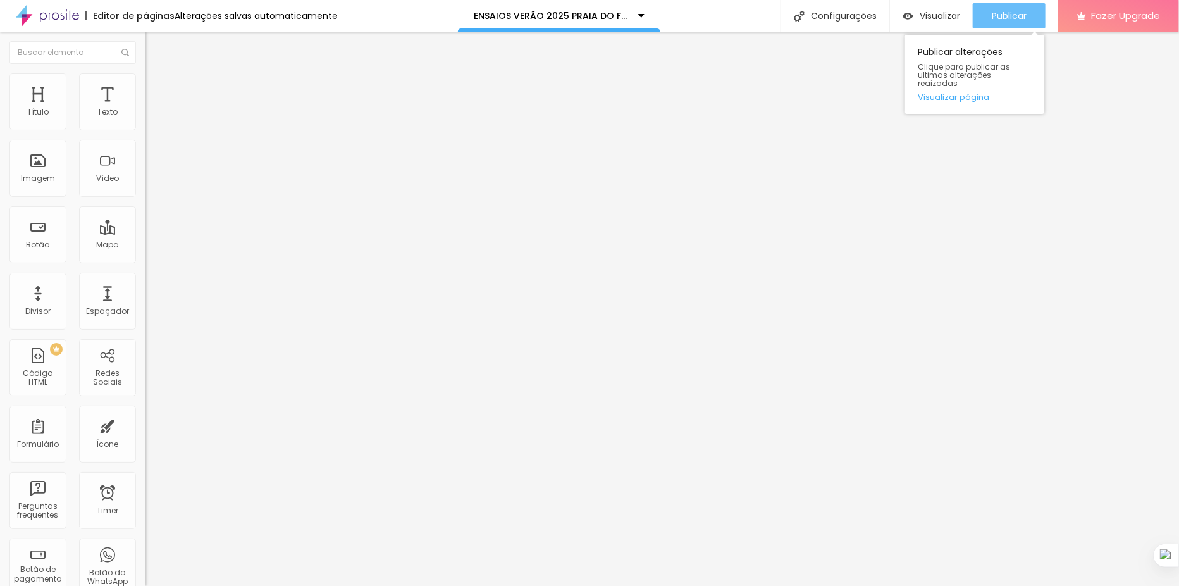
click at [994, 9] on div "Publicar" at bounding box center [1009, 15] width 35 height 25
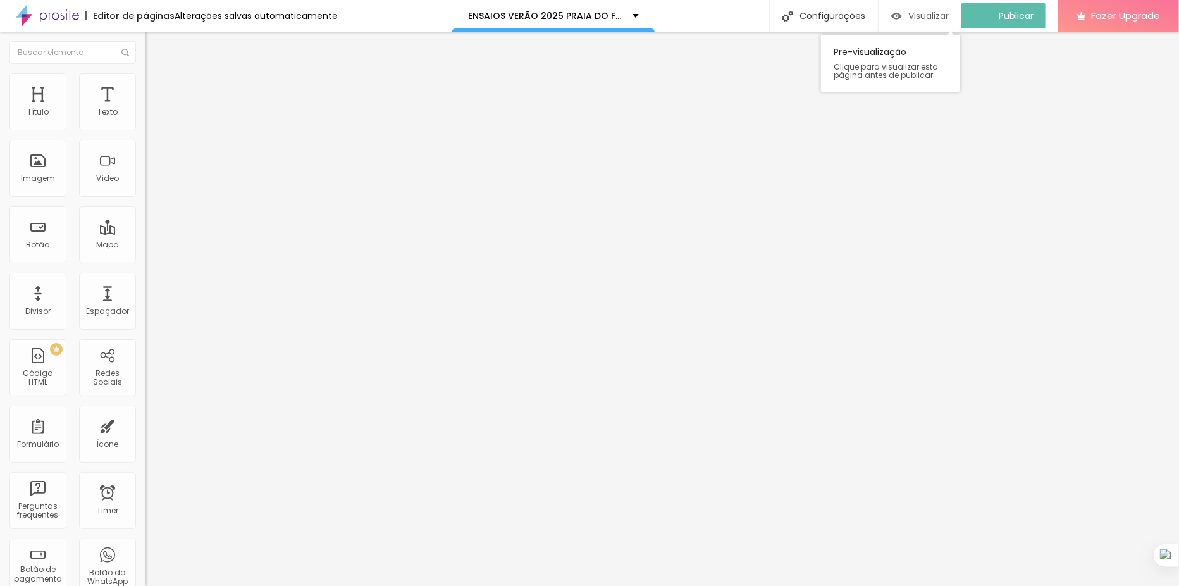
click at [915, 14] on div "Visualizar" at bounding box center [920, 16] width 58 height 11
type input "26"
click at [145, 303] on input "range" at bounding box center [186, 308] width 82 height 10
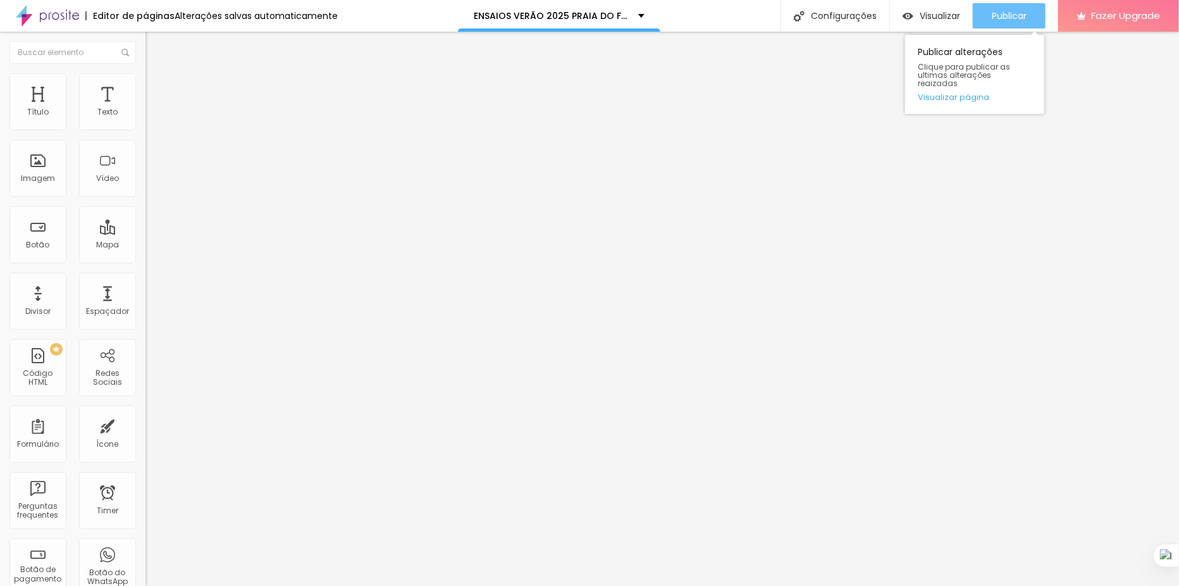
click at [998, 22] on div "Publicar" at bounding box center [1009, 15] width 35 height 25
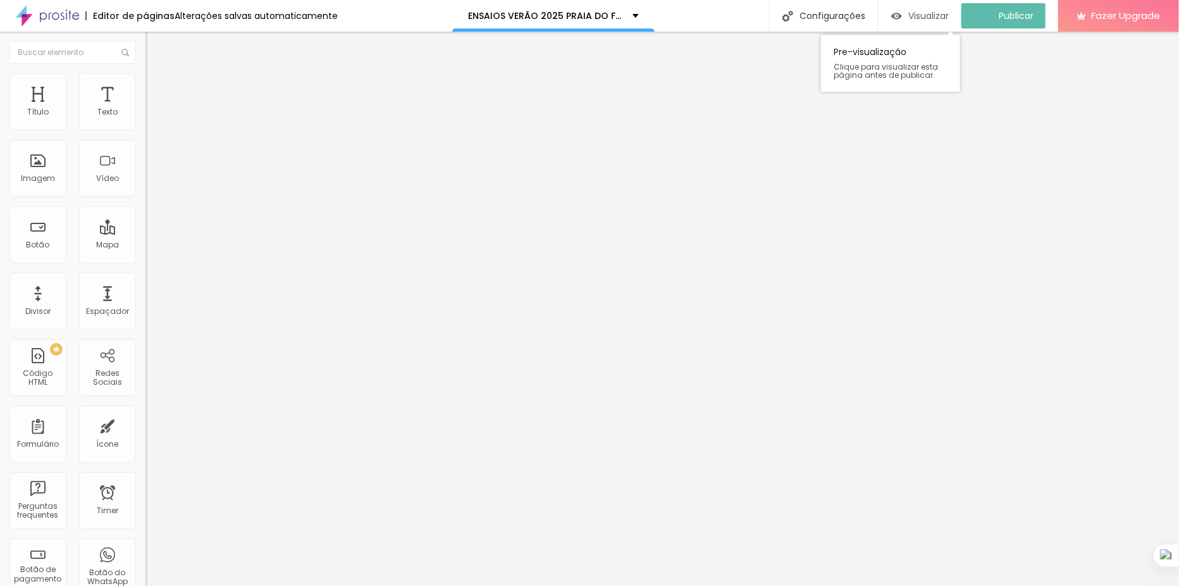
click at [927, 15] on span "Visualizar" at bounding box center [928, 16] width 40 height 10
click at [145, 120] on span "Titulo 2" at bounding box center [165, 112] width 41 height 16
type input "22"
click at [145, 300] on input "range" at bounding box center [186, 305] width 82 height 10
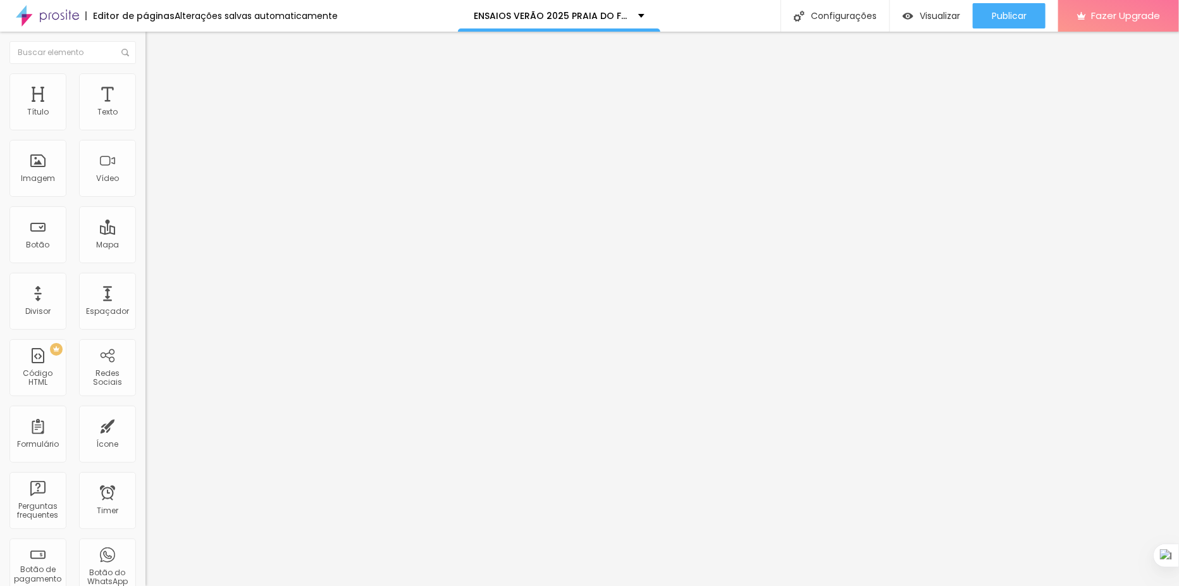
drag, startPoint x: 61, startPoint y: 317, endPoint x: 12, endPoint y: 313, distance: 48.8
click at [1003, 14] on span "Publicar" at bounding box center [1009, 16] width 35 height 10
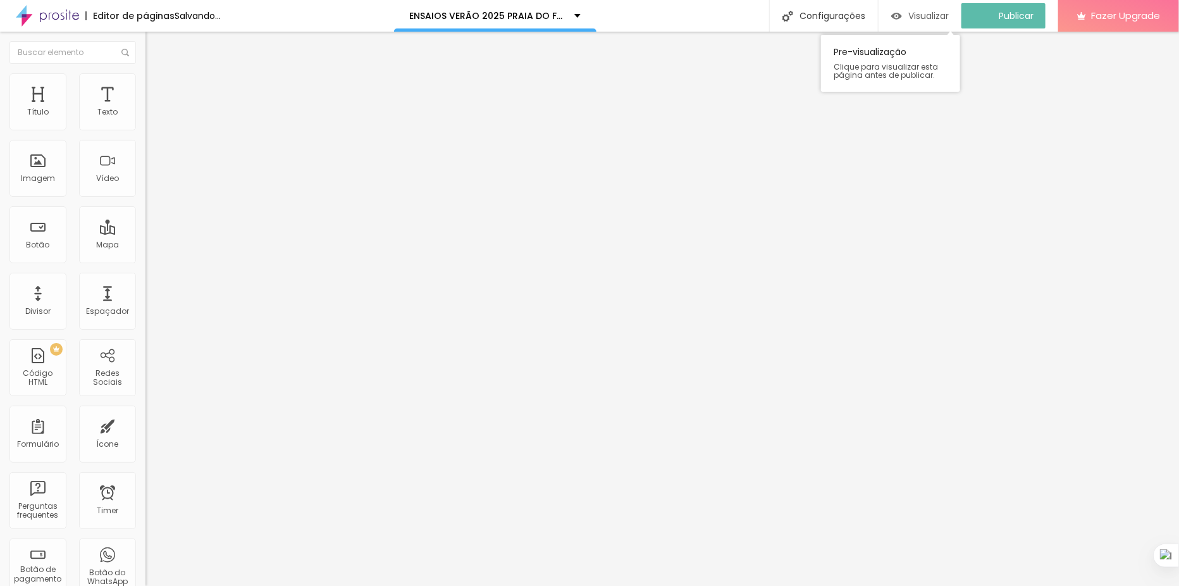
click at [937, 15] on span "Visualizar" at bounding box center [928, 16] width 40 height 10
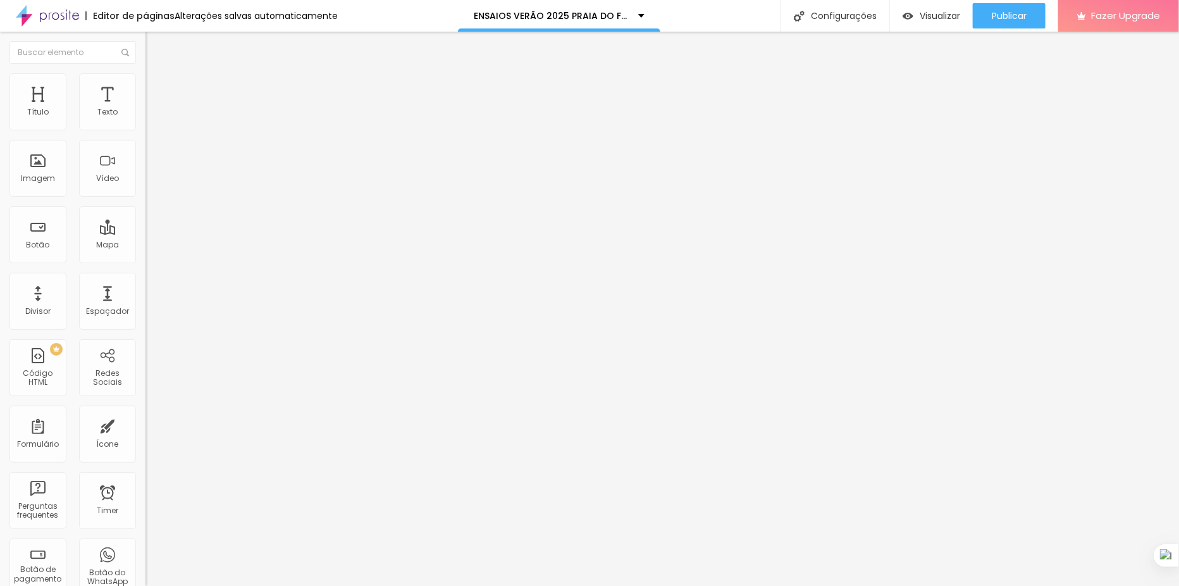
type input "17"
click at [145, 300] on input "range" at bounding box center [186, 305] width 82 height 10
click at [1016, 6] on div "Publicar" at bounding box center [1009, 15] width 35 height 25
click at [937, 14] on span "Visualizar" at bounding box center [928, 16] width 40 height 10
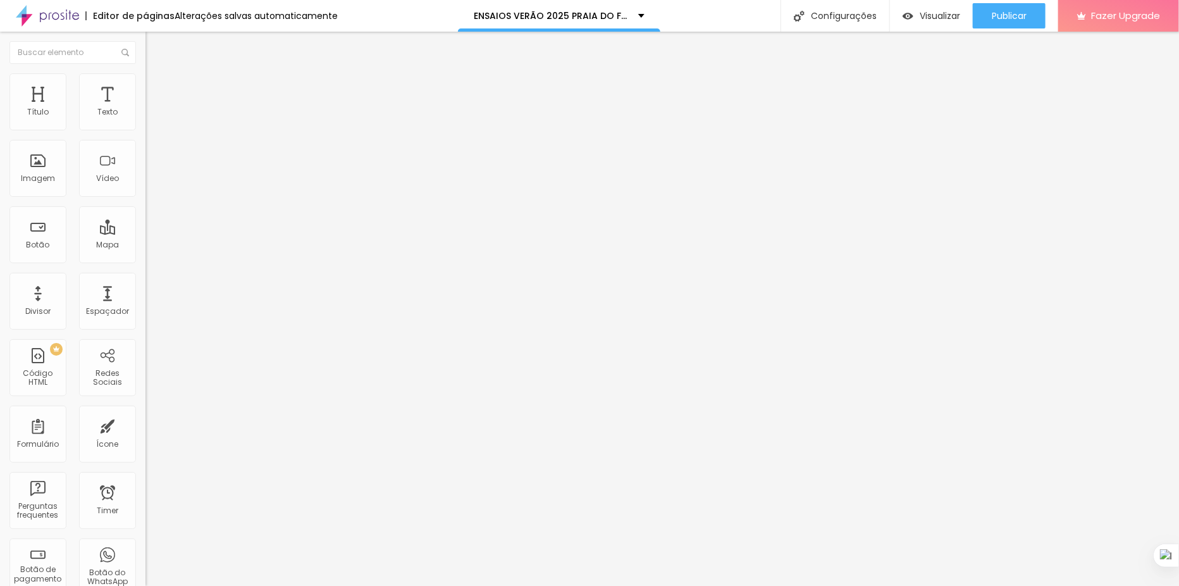
type input "64"
click at [145, 300] on input "range" at bounding box center [186, 305] width 82 height 10
type input "64"
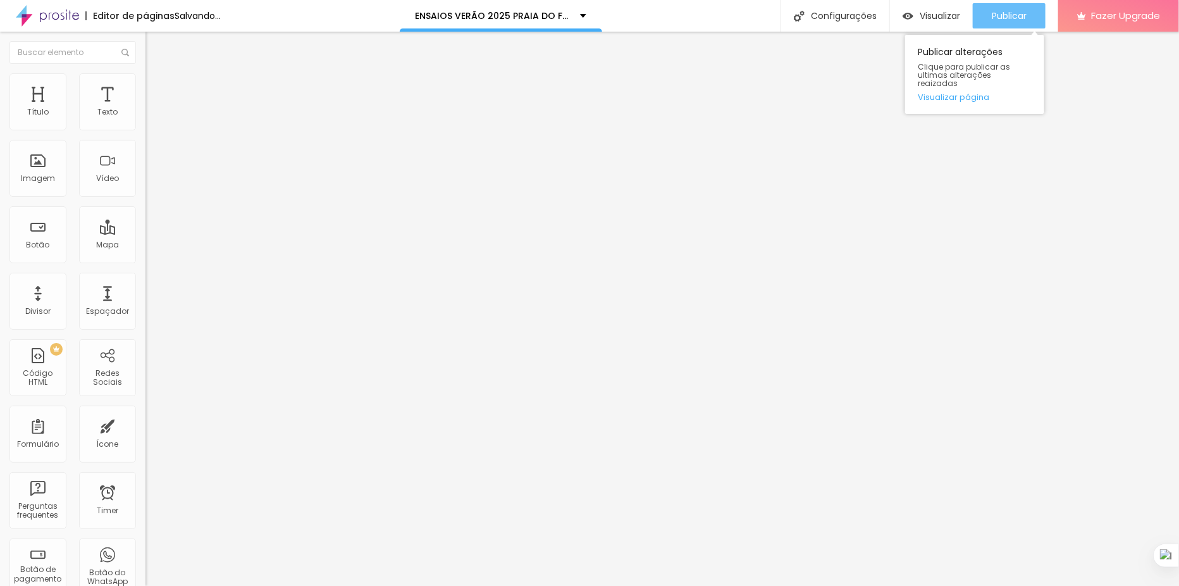
click at [1002, 21] on span "Publicar" at bounding box center [1009, 16] width 35 height 10
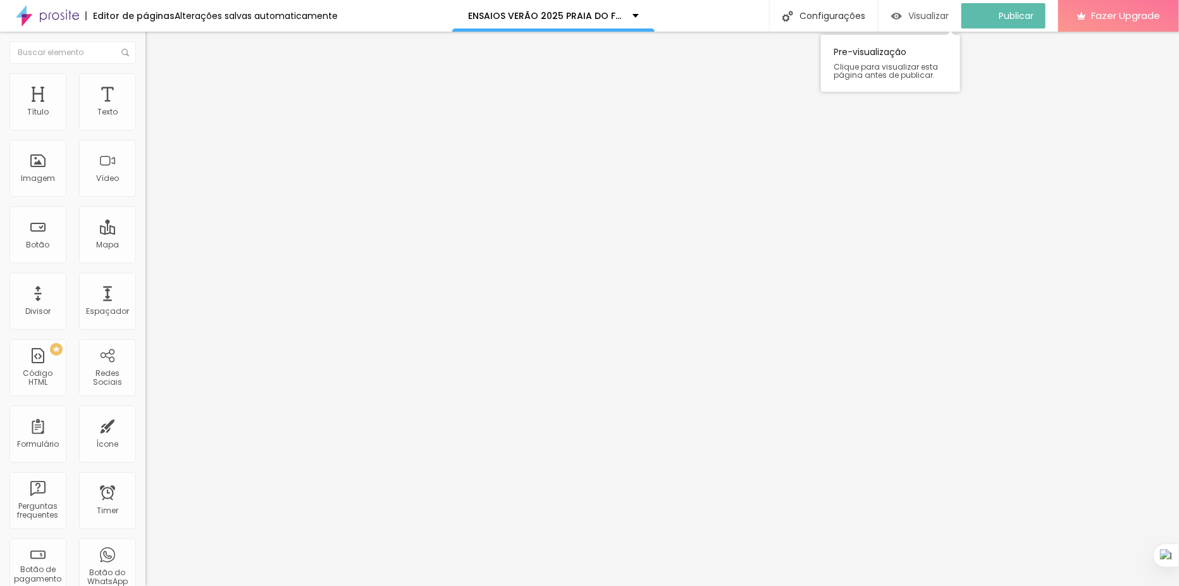
click at [928, 14] on span "Visualizar" at bounding box center [928, 16] width 40 height 10
click at [145, 109] on span "Titulo 1" at bounding box center [165, 100] width 41 height 18
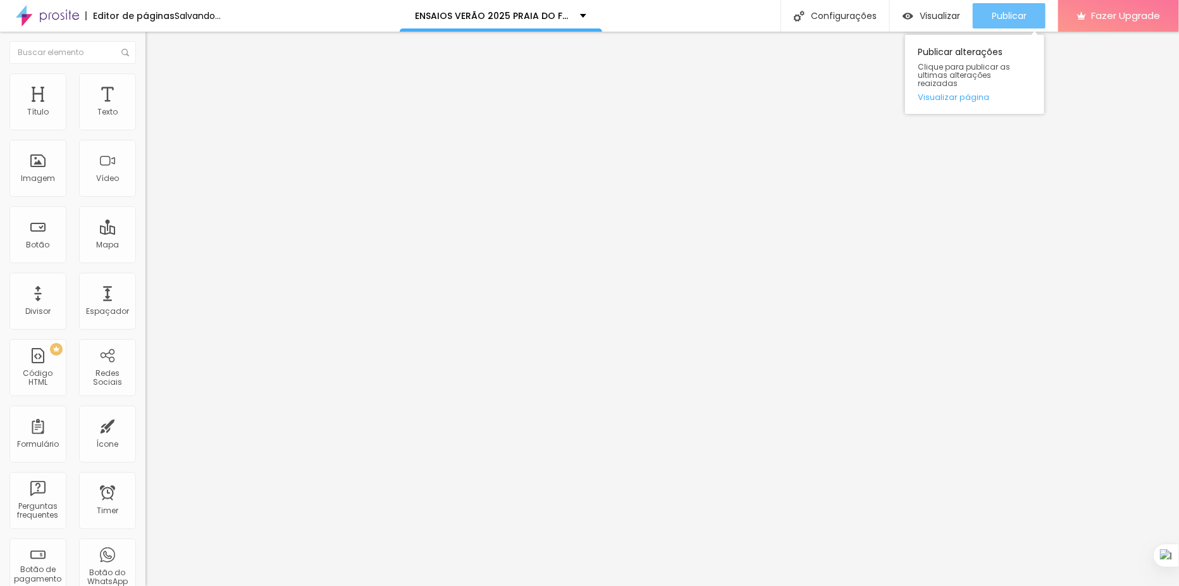
click at [994, 11] on span "Publicar" at bounding box center [1009, 16] width 35 height 10
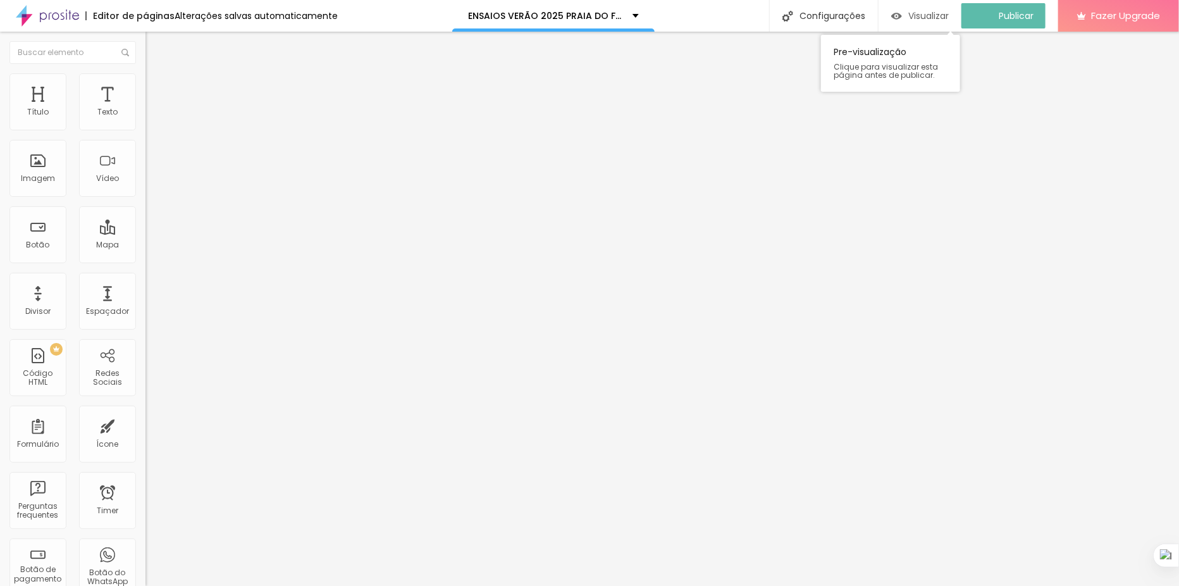
click at [929, 14] on span "Visualizar" at bounding box center [928, 16] width 40 height 10
type input "45"
click at [145, 298] on input "range" at bounding box center [186, 303] width 82 height 10
type input "45"
click at [145, 138] on span "Titulo 4" at bounding box center [162, 132] width 34 height 13
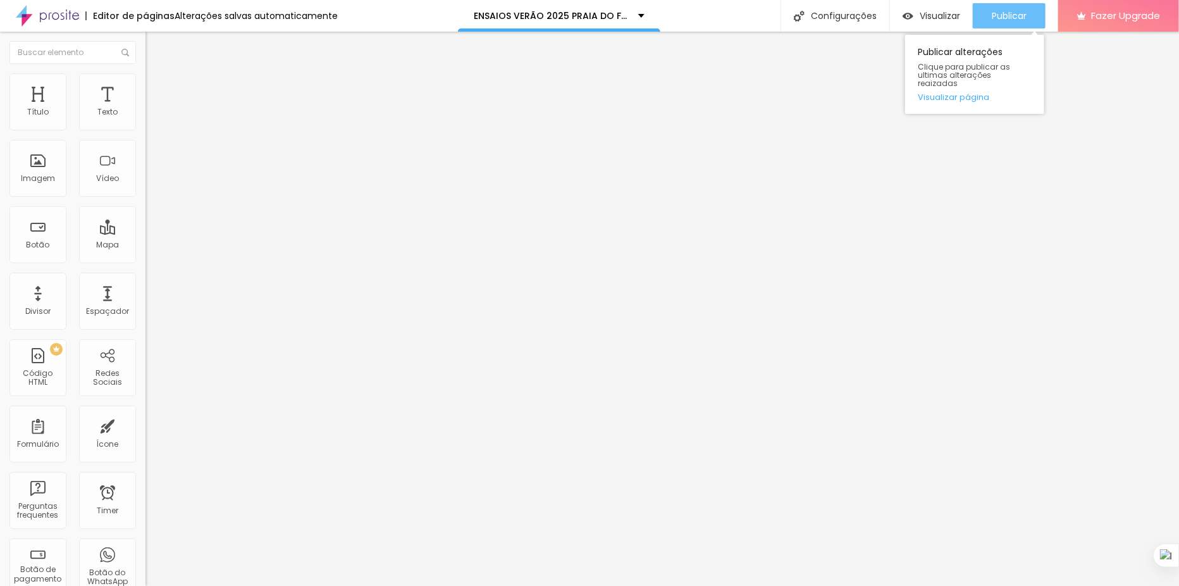
click at [1012, 11] on span "Publicar" at bounding box center [1009, 16] width 35 height 10
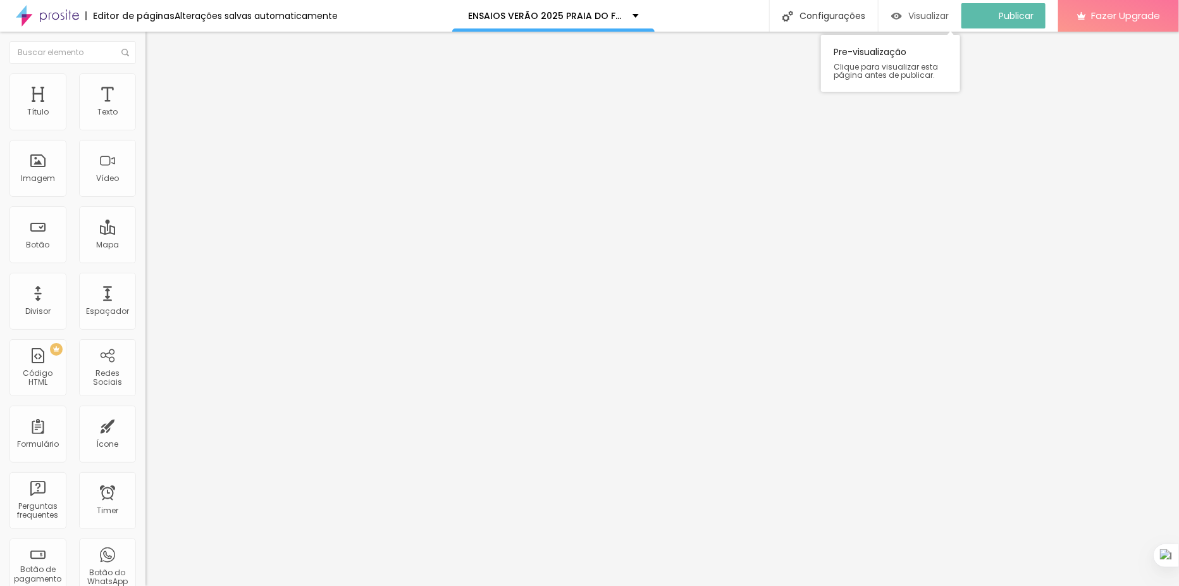
click at [928, 18] on span "Visualizar" at bounding box center [928, 16] width 40 height 10
click at [145, 80] on img at bounding box center [150, 78] width 11 height 11
drag, startPoint x: 39, startPoint y: 127, endPoint x: 32, endPoint y: 126, distance: 7.6
click at [145, 233] on div at bounding box center [217, 238] width 145 height 11
type input "7"
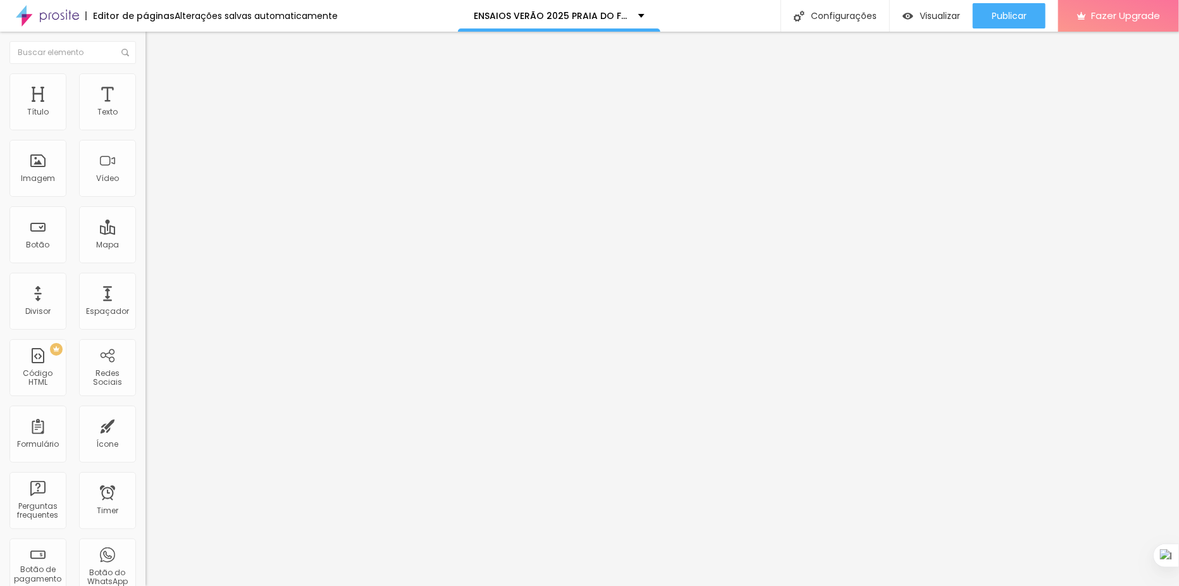
type input "7"
type input "0"
drag, startPoint x: 34, startPoint y: 124, endPoint x: 0, endPoint y: 120, distance: 34.4
type input "0"
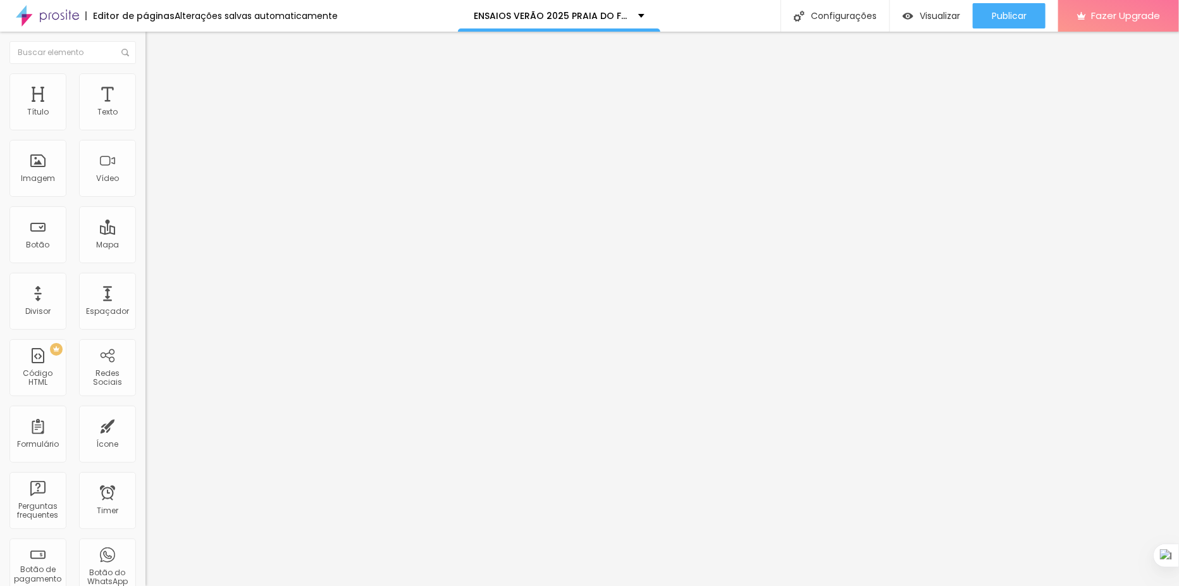
click at [145, 233] on input "range" at bounding box center [186, 238] width 82 height 10
type input "5"
click at [145, 412] on input "range" at bounding box center [186, 417] width 82 height 10
type input "0"
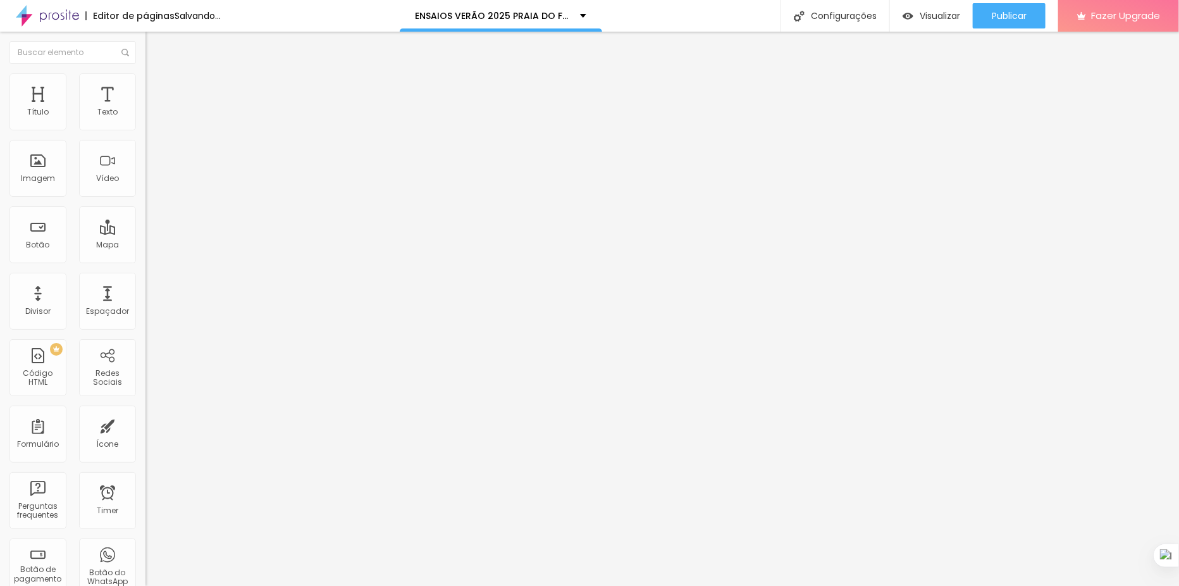
type input "0"
drag, startPoint x: 32, startPoint y: 150, endPoint x: 5, endPoint y: 150, distance: 27.2
type input "0"
click at [145, 412] on input "range" at bounding box center [186, 417] width 82 height 10
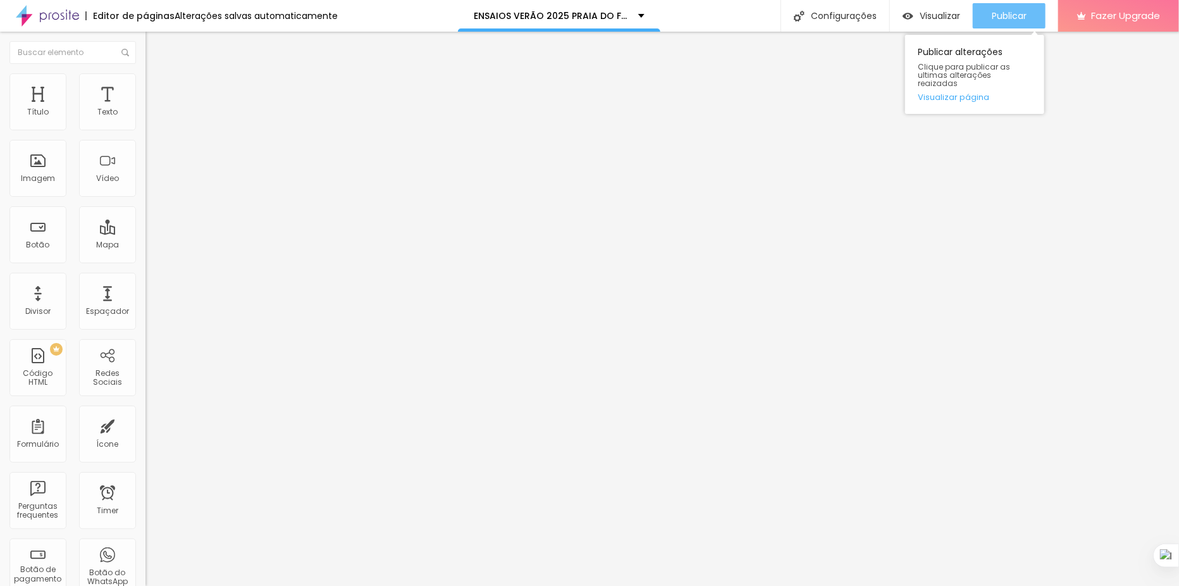
click at [1007, 18] on span "Publicar" at bounding box center [1009, 16] width 35 height 10
click at [1007, 25] on div "Publicar" at bounding box center [1009, 15] width 35 height 25
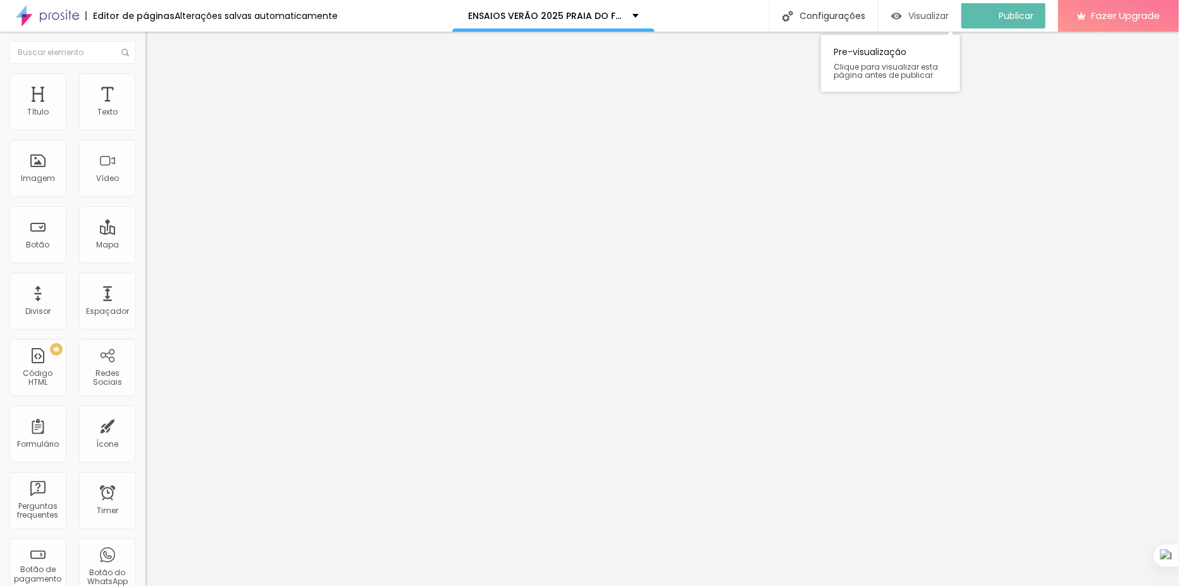
click at [927, 13] on span "Visualizar" at bounding box center [928, 16] width 40 height 10
click at [157, 87] on span "Avançado" at bounding box center [178, 82] width 42 height 11
click at [145, 72] on img at bounding box center [150, 66] width 11 height 11
type input "1"
type input "2.2"
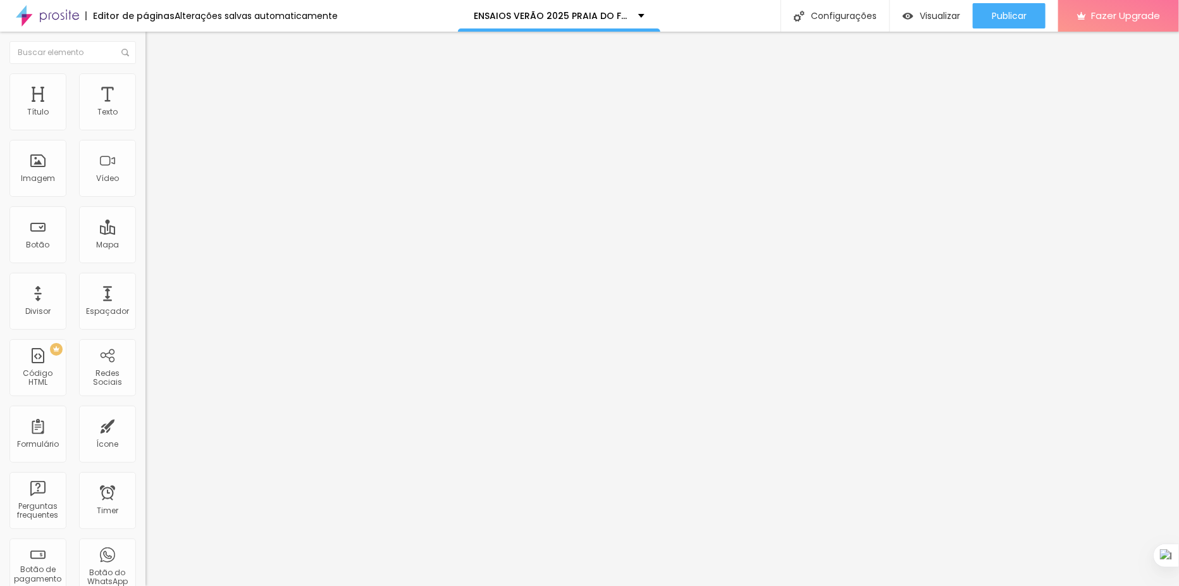
type input "2.2"
type input "2.5"
type input "2.6"
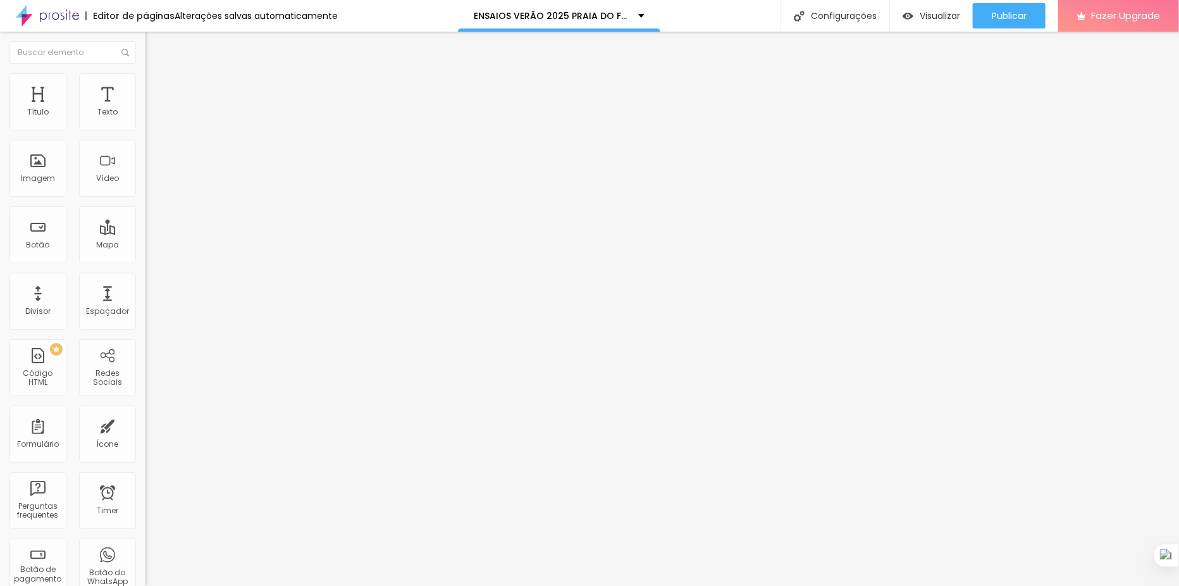
type input "2.7"
type input "2.9"
type input "3"
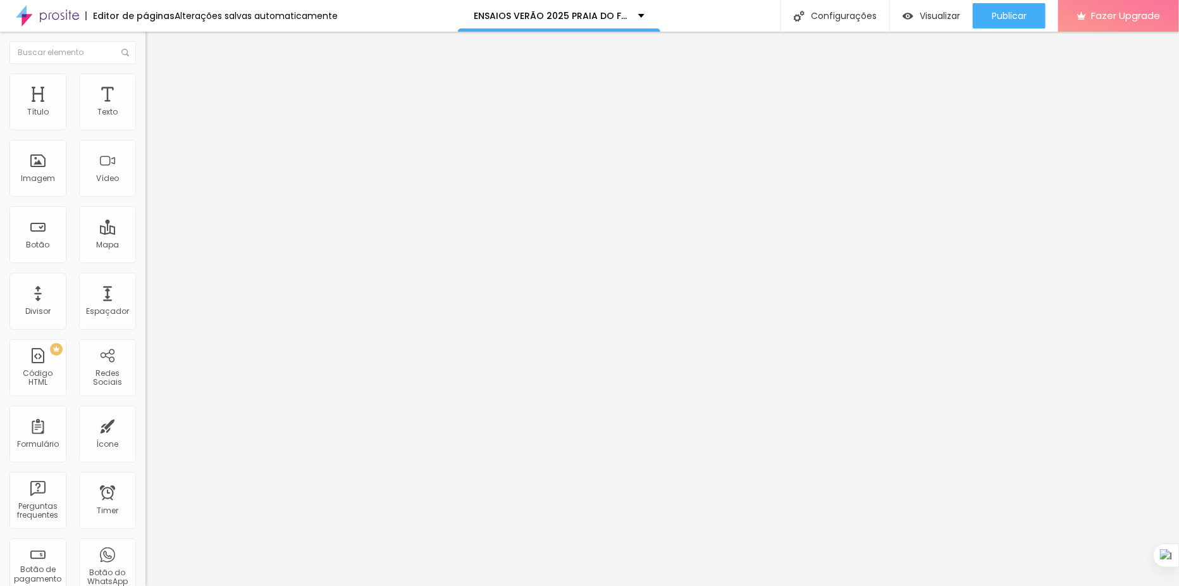
type input "3"
type input "3.1"
type input "3.2"
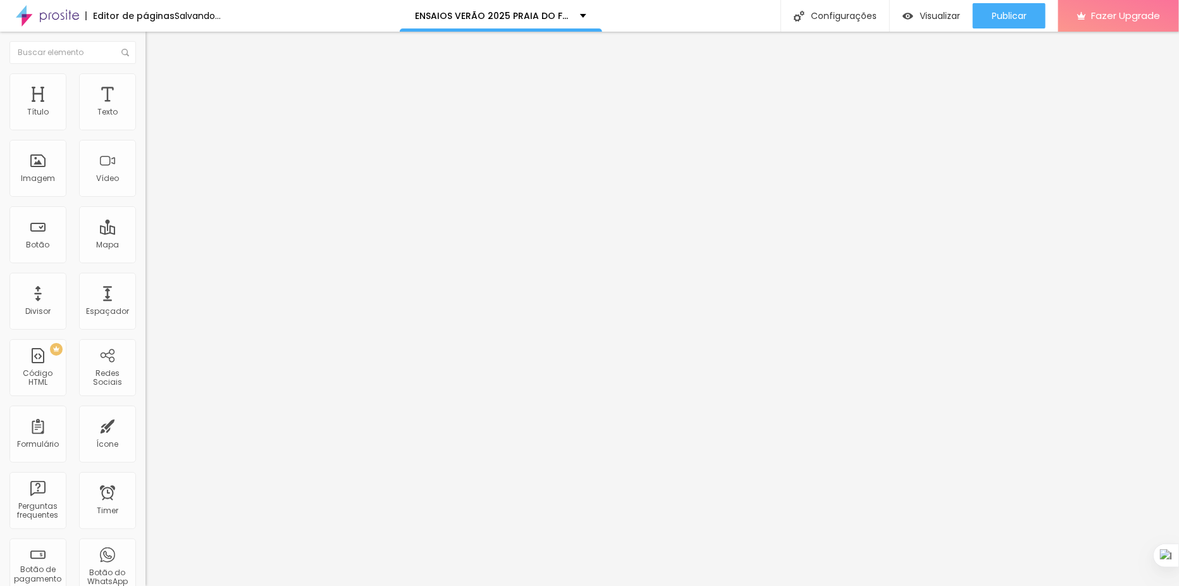
type input "3.3"
type input "3.2"
drag, startPoint x: 32, startPoint y: 290, endPoint x: 41, endPoint y: 292, distance: 8.9
click at [145, 481] on input "range" at bounding box center [186, 486] width 82 height 10
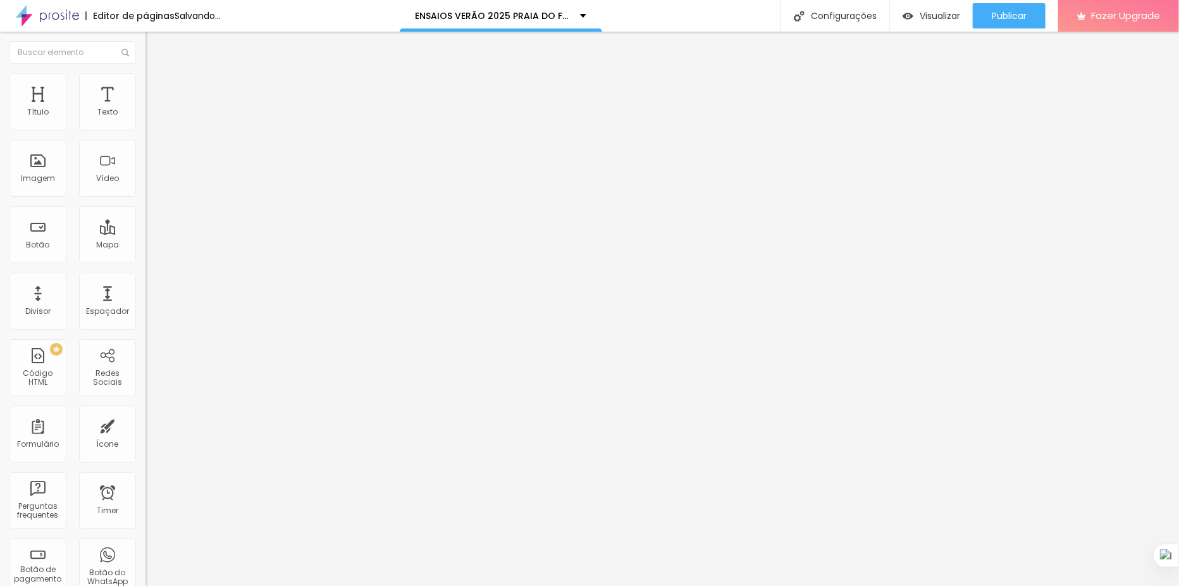
type input "3.2"
click at [145, 149] on span "Titulo 5" at bounding box center [159, 143] width 28 height 11
type input "53"
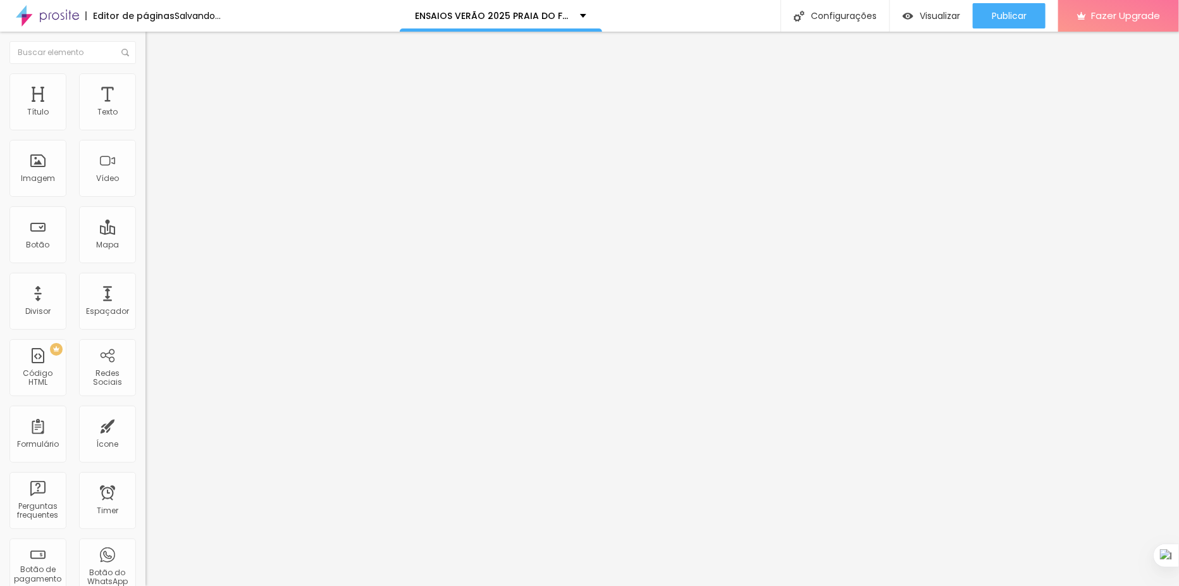
click at [145, 303] on input "range" at bounding box center [186, 308] width 82 height 10
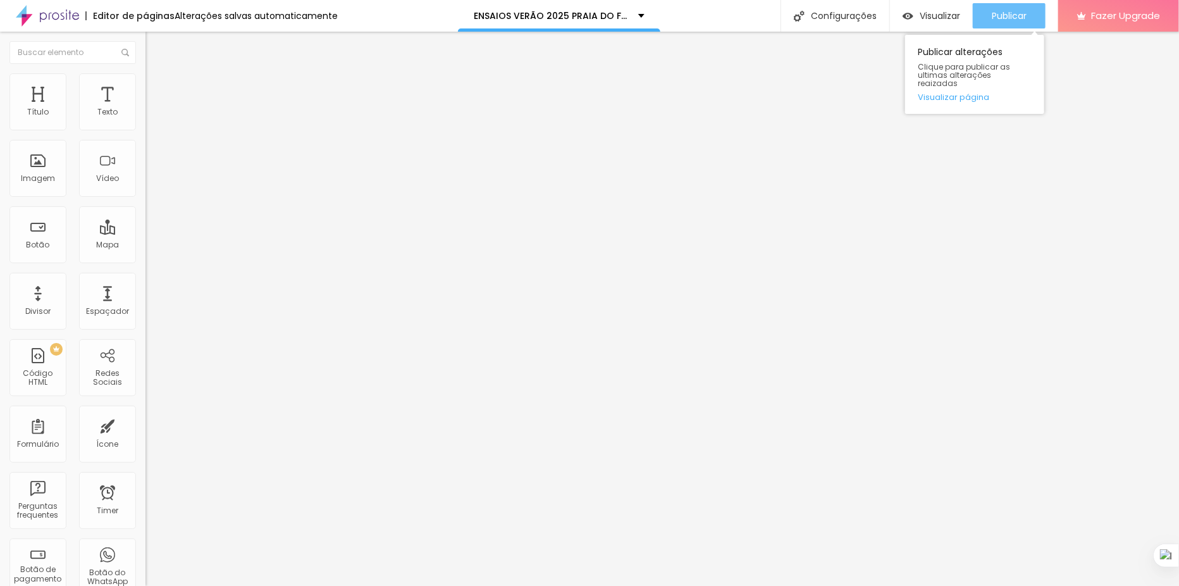
click at [1001, 14] on span "Publicar" at bounding box center [1009, 16] width 35 height 10
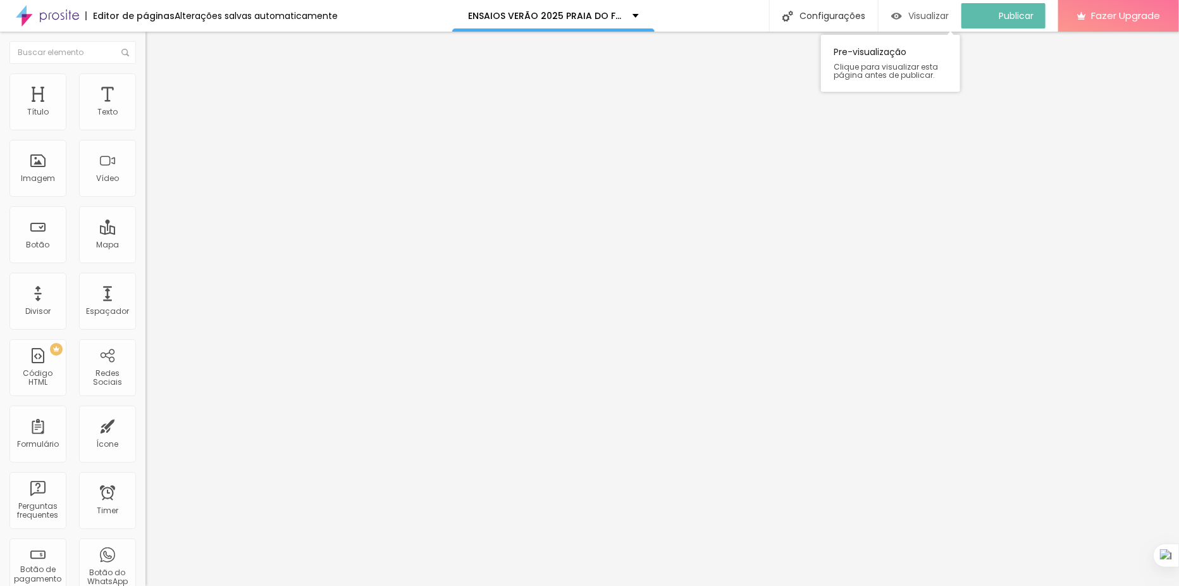
click at [918, 16] on span "Visualizar" at bounding box center [928, 16] width 40 height 10
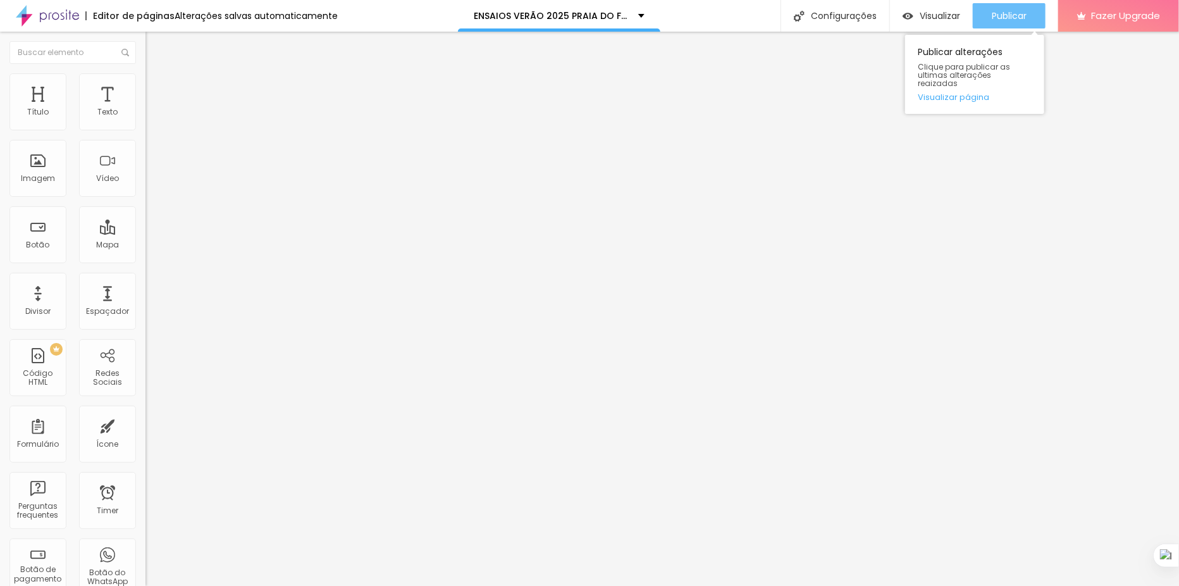
click at [1010, 25] on div "Publicar" at bounding box center [1009, 15] width 35 height 25
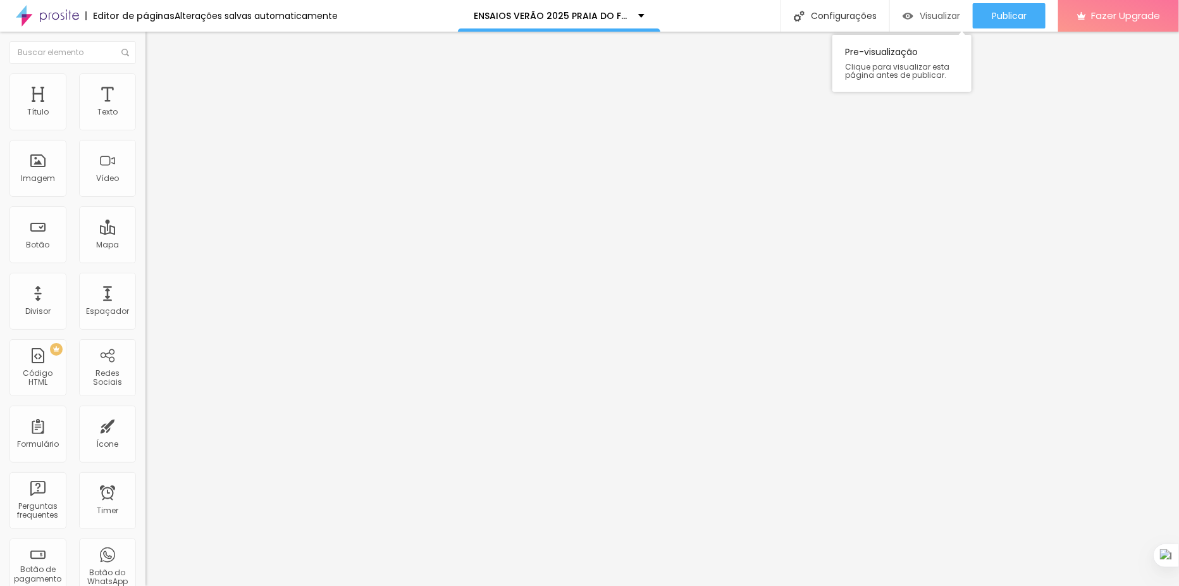
click at [946, 14] on span "Visualizar" at bounding box center [940, 16] width 40 height 10
click at [145, 80] on img at bounding box center [150, 78] width 11 height 11
type input "11"
type input "12"
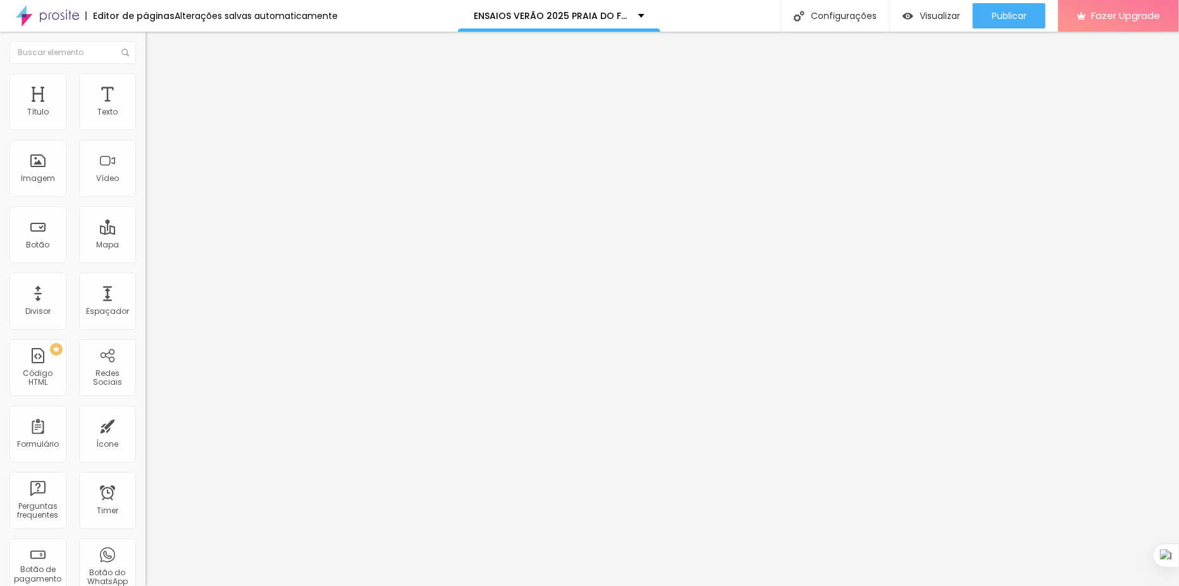
type input "12"
type input "13"
type input "14"
click at [145, 233] on input "range" at bounding box center [186, 238] width 82 height 10
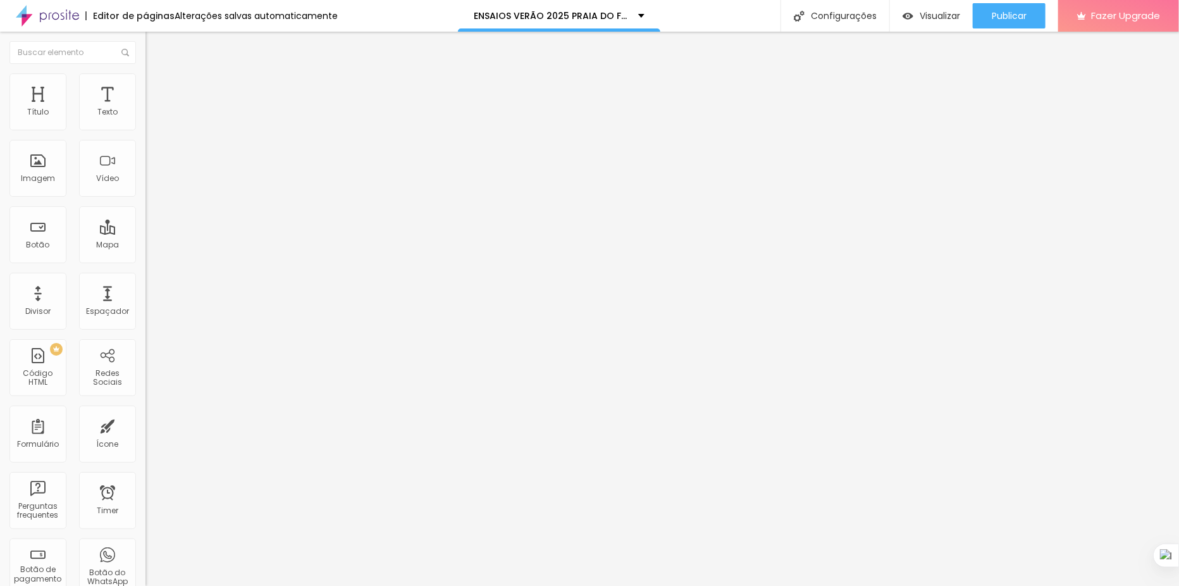
type input "14"
click at [992, 22] on div "Publicar" at bounding box center [1009, 15] width 35 height 25
click at [916, 18] on div "Visualizar" at bounding box center [920, 16] width 58 height 11
click at [145, 73] on li "Estilo" at bounding box center [217, 67] width 145 height 13
click at [145, 157] on span "Titulo 6" at bounding box center [157, 152] width 24 height 9
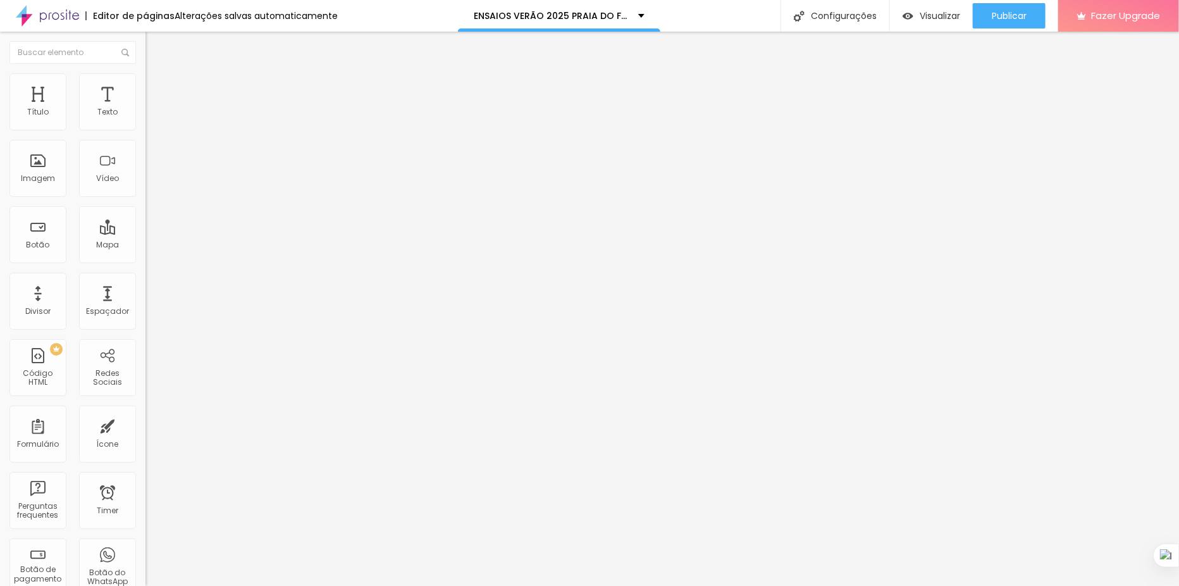
type input "67"
click at [145, 303] on input "range" at bounding box center [186, 308] width 82 height 10
type input "67"
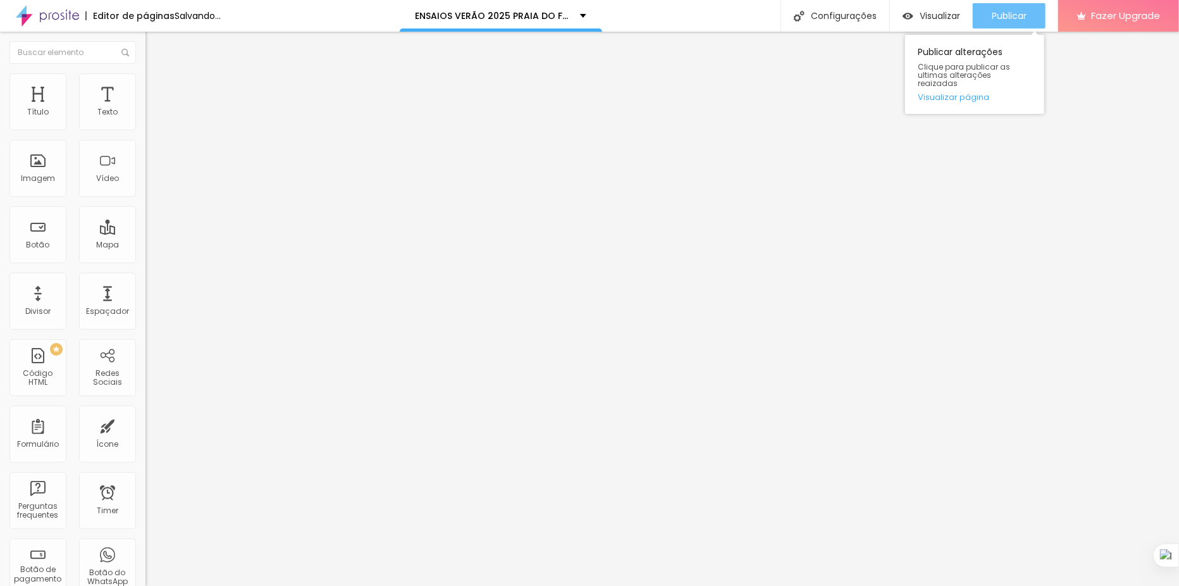
click at [994, 18] on span "Publicar" at bounding box center [1009, 16] width 35 height 10
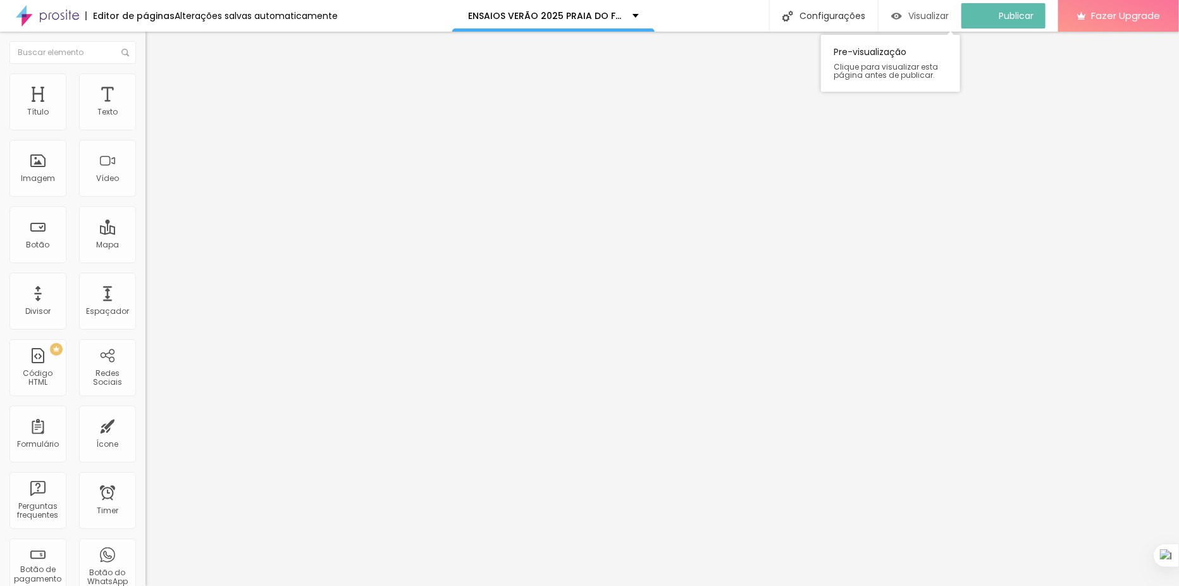
click at [928, 13] on span "Visualizar" at bounding box center [928, 16] width 40 height 10
type input "88"
click at [145, 303] on input "range" at bounding box center [186, 308] width 82 height 10
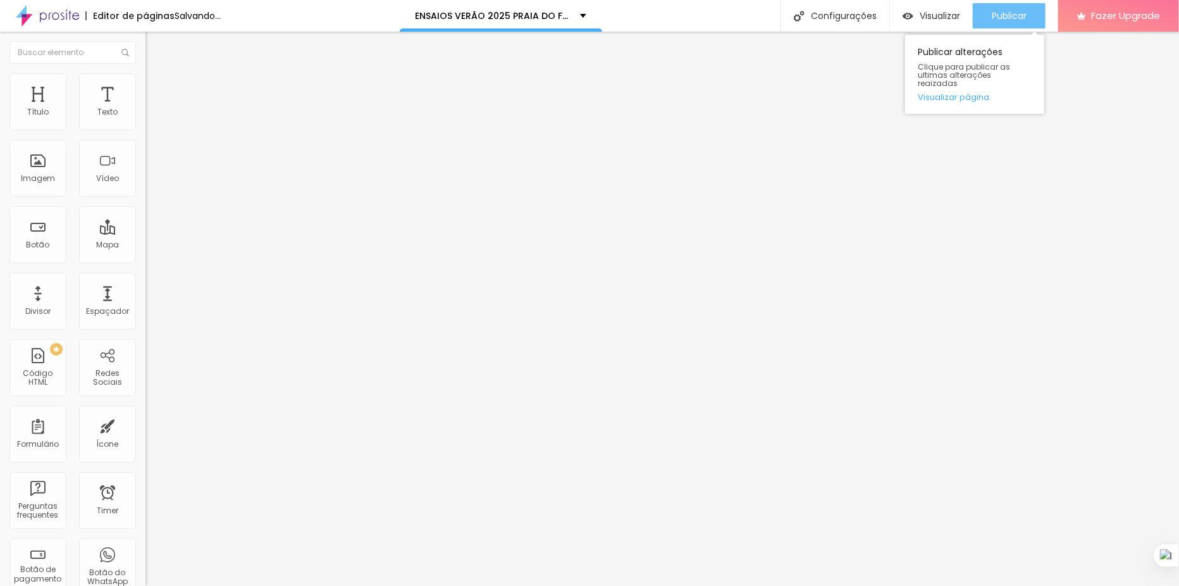
click at [1002, 11] on span "Publicar" at bounding box center [1009, 16] width 35 height 10
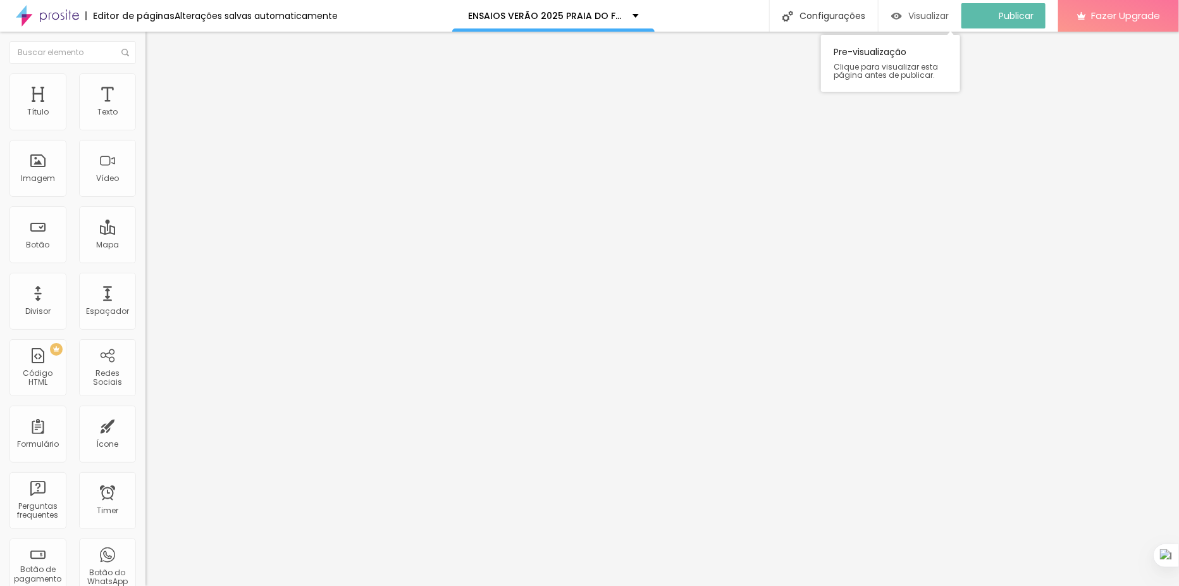
click at [916, 21] on div "Visualizar" at bounding box center [920, 16] width 58 height 11
click at [145, 86] on li "Avançado" at bounding box center [217, 92] width 145 height 13
drag, startPoint x: 32, startPoint y: 120, endPoint x: 78, endPoint y: 120, distance: 45.5
click at [145, 245] on div at bounding box center [217, 250] width 145 height 11
drag, startPoint x: 40, startPoint y: 120, endPoint x: 75, endPoint y: 119, distance: 34.8
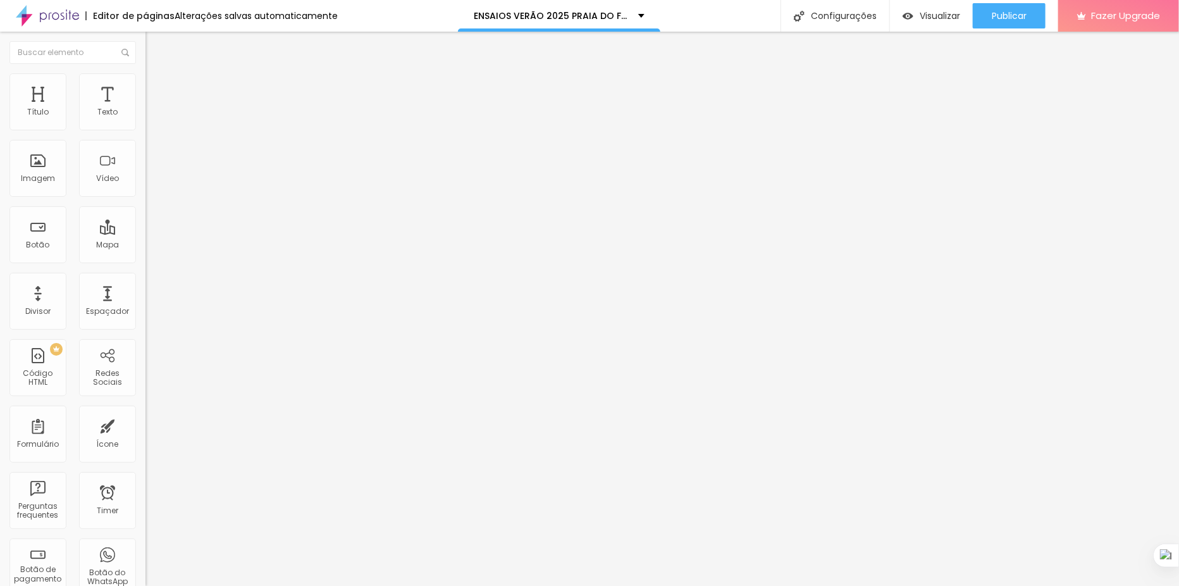
click at [145, 245] on div at bounding box center [217, 250] width 145 height 11
type input "42"
click at [145, 245] on input "range" at bounding box center [186, 250] width 82 height 10
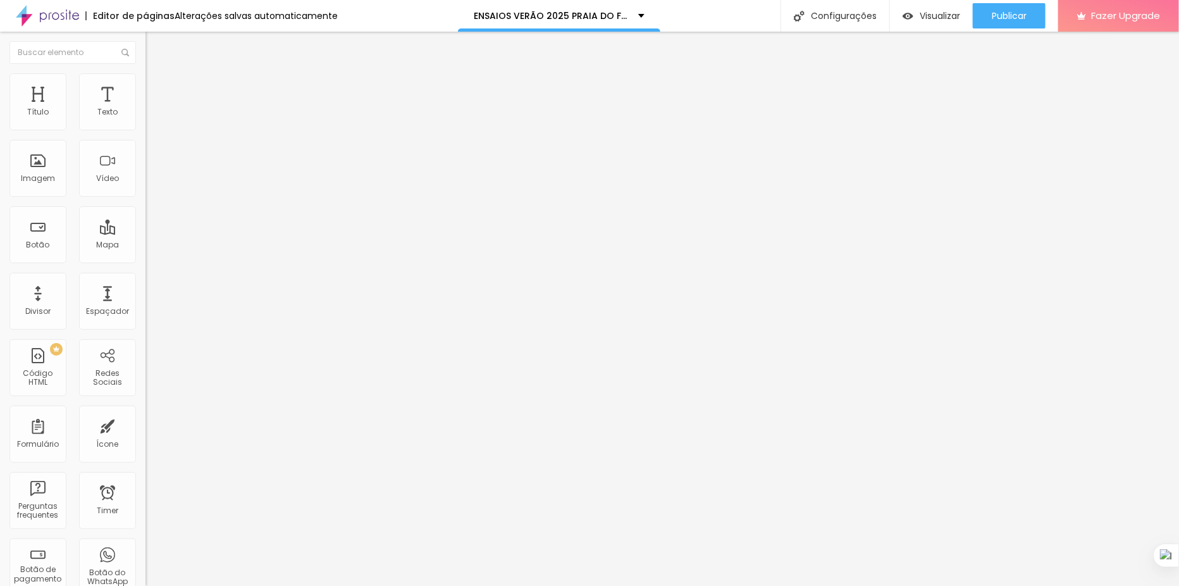
click at [145, 424] on div at bounding box center [217, 429] width 145 height 11
type input "31"
click at [145, 424] on input "range" at bounding box center [186, 429] width 82 height 10
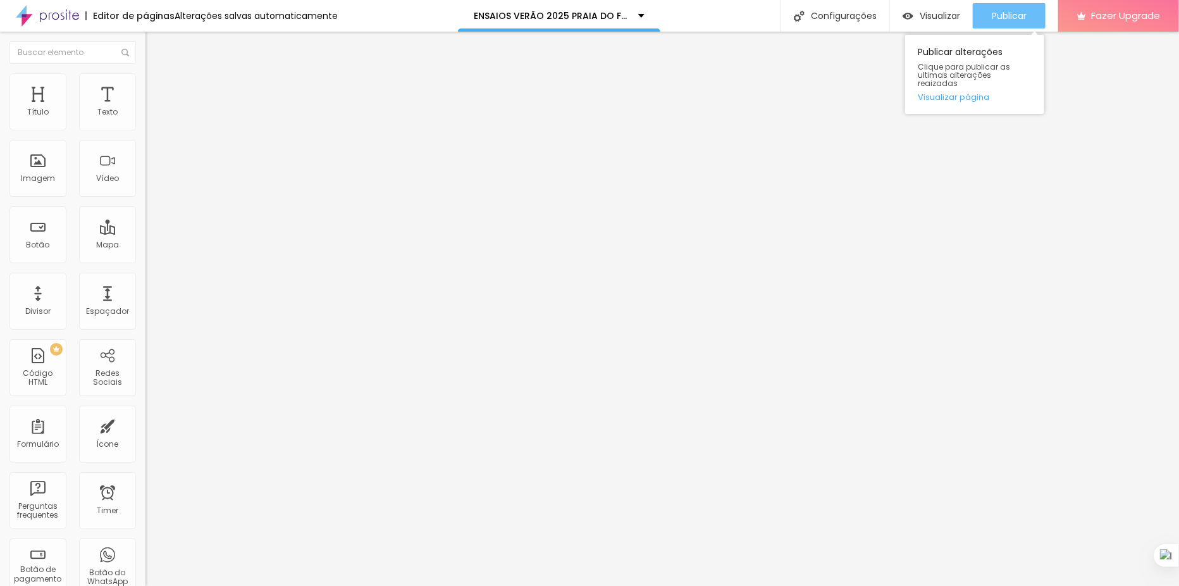
click at [1012, 8] on div "Publicar" at bounding box center [1009, 15] width 35 height 25
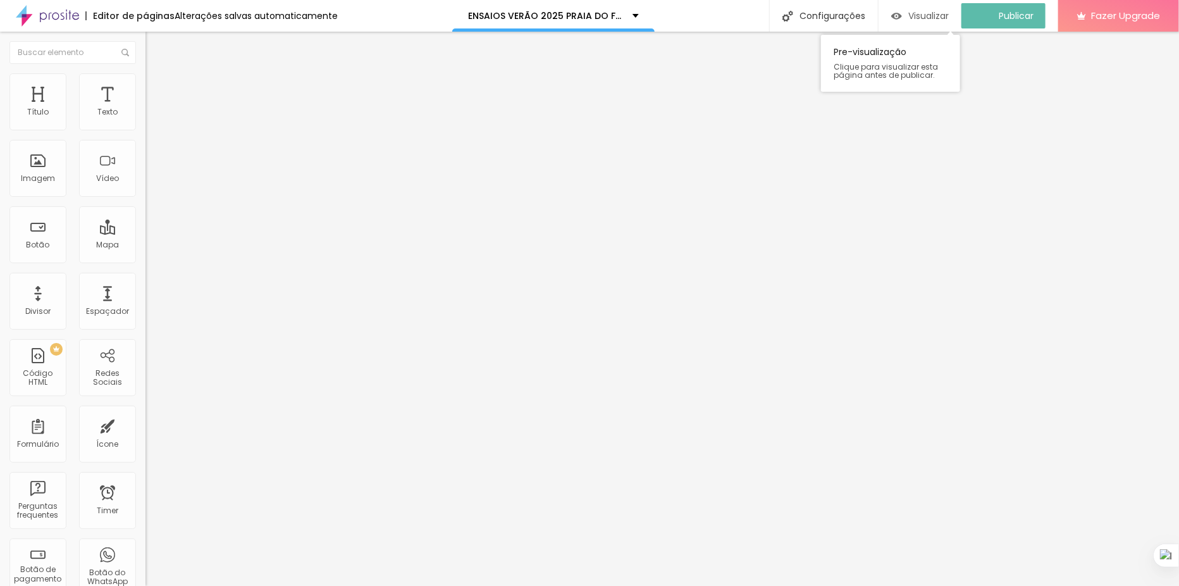
click at [939, 15] on span "Visualizar" at bounding box center [928, 16] width 40 height 10
type input "51"
click at [145, 303] on input "range" at bounding box center [186, 308] width 82 height 10
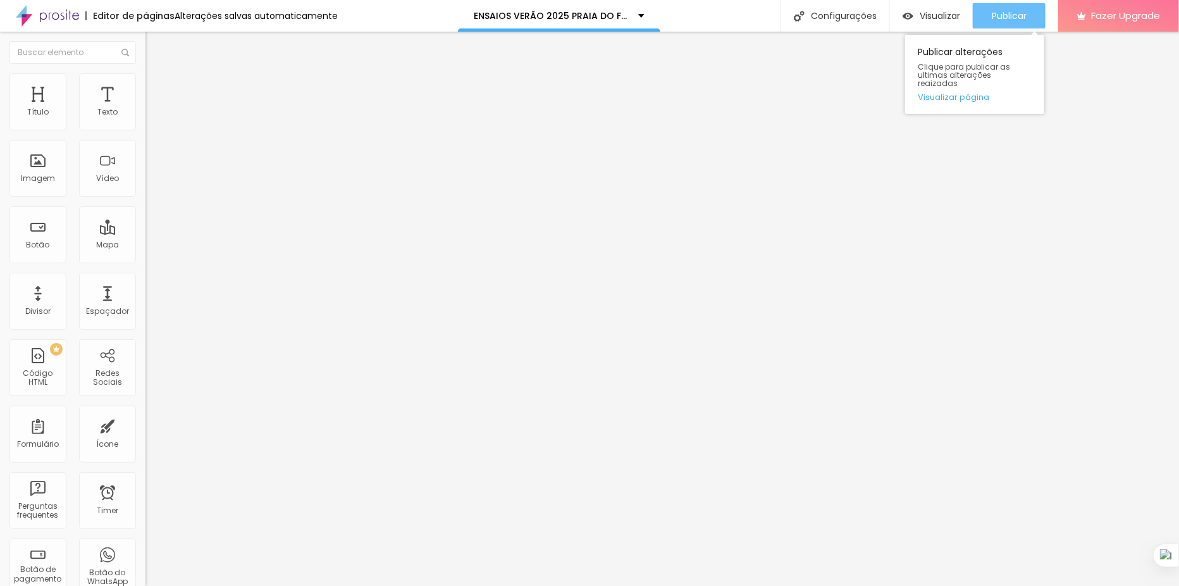
click at [1033, 4] on button "Publicar" at bounding box center [1009, 15] width 73 height 25
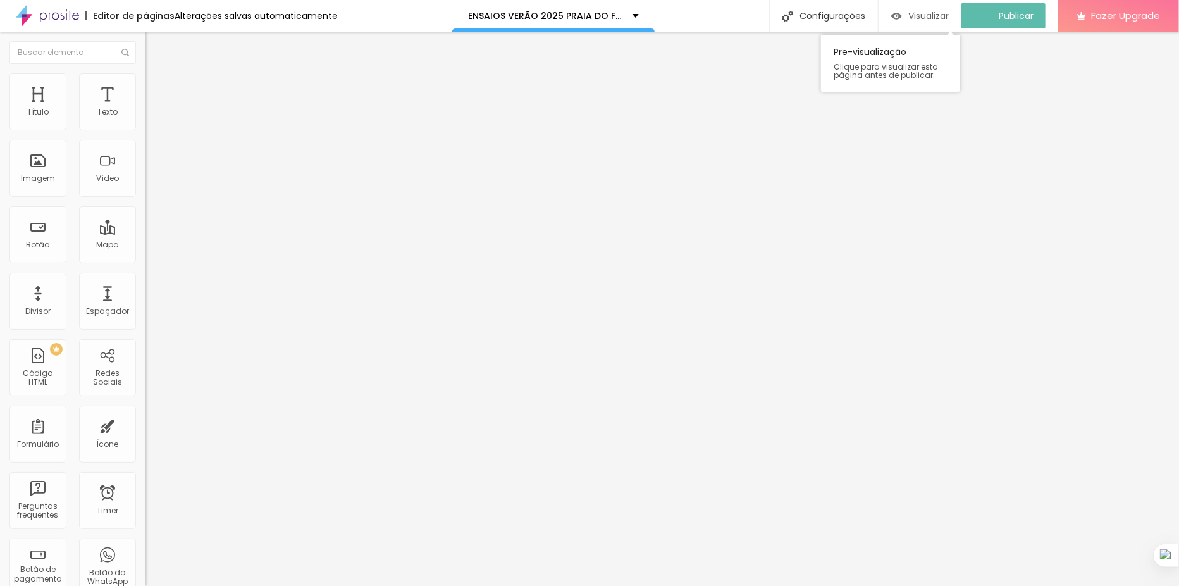
click at [939, 24] on div "Visualizar" at bounding box center [920, 15] width 58 height 25
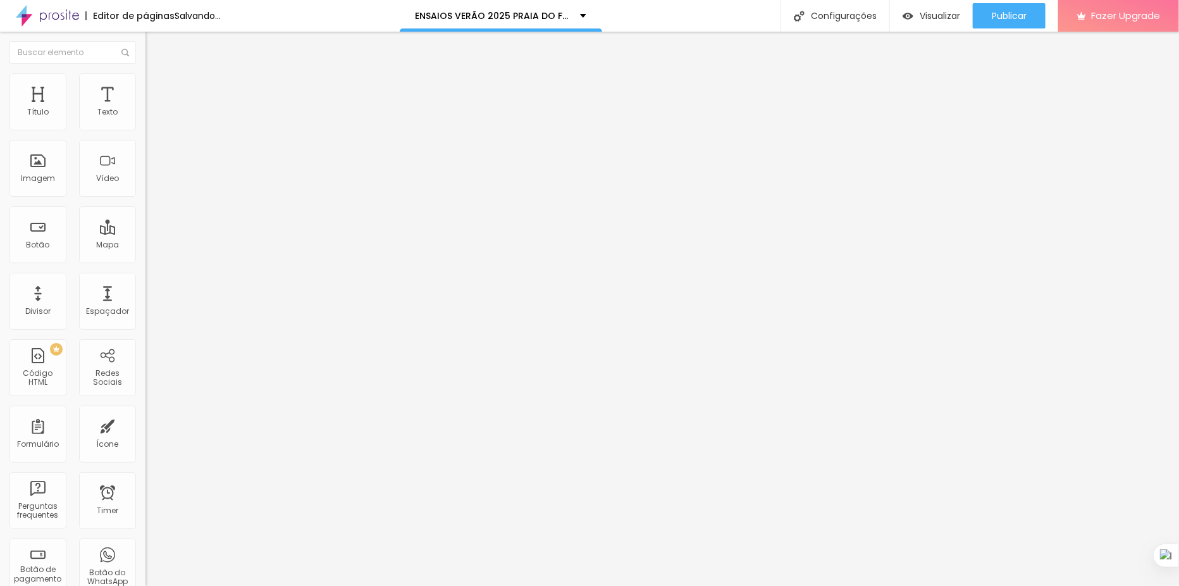
click at [157, 89] on span "Avançado" at bounding box center [178, 94] width 42 height 11
type input "35"
type input "44"
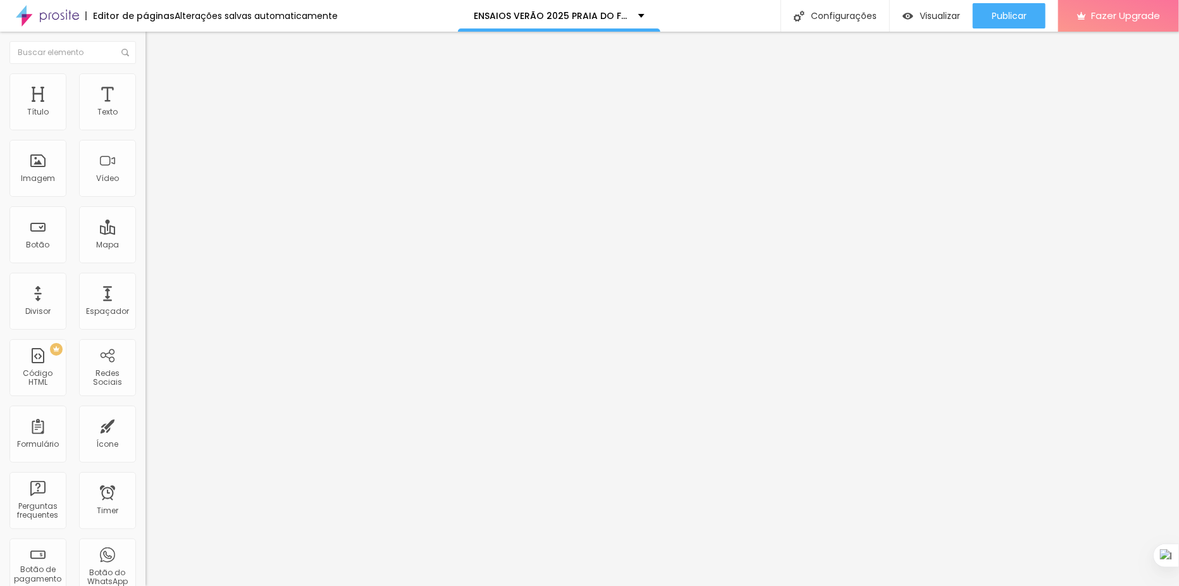
type input "50"
type input "52"
type input "53"
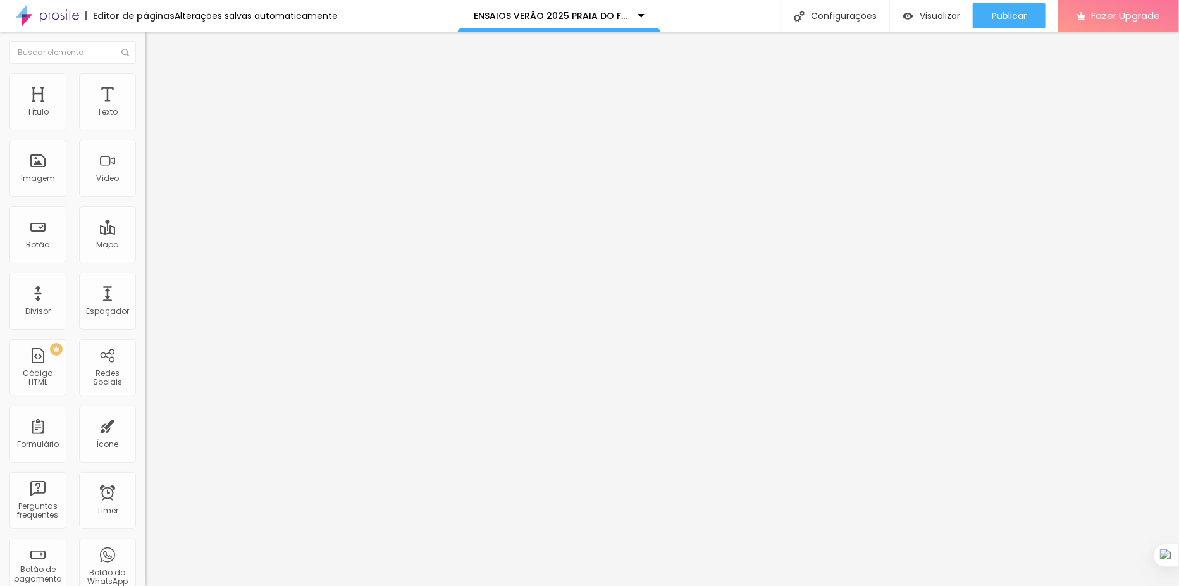
type input "53"
type input "63"
drag, startPoint x: 56, startPoint y: 147, endPoint x: 77, endPoint y: 146, distance: 20.3
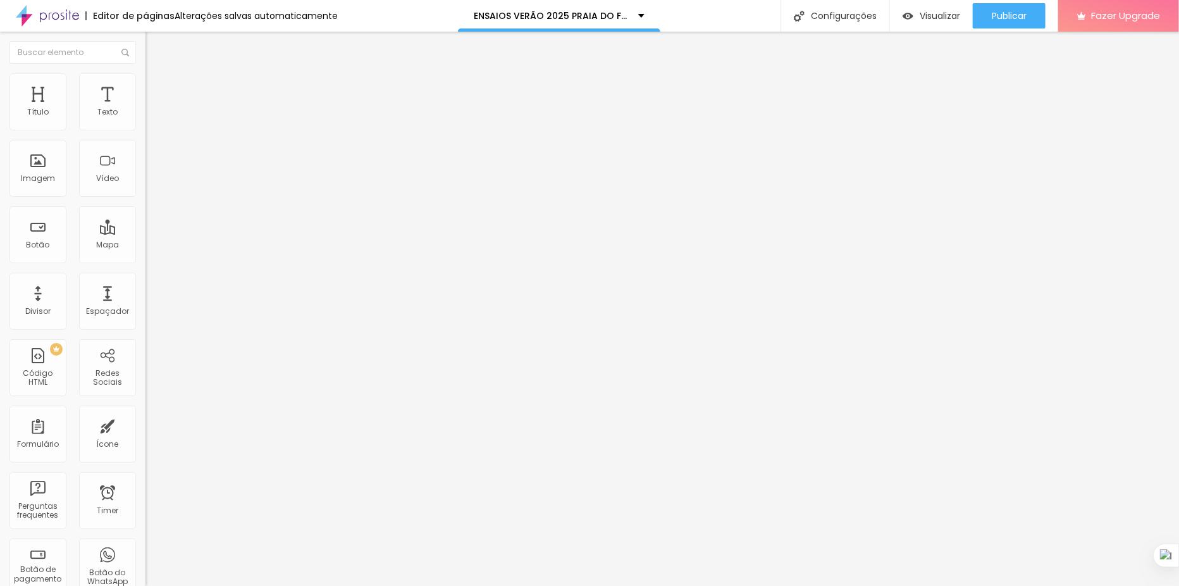
click at [145, 424] on input "range" at bounding box center [186, 429] width 82 height 10
click at [998, 6] on div "Publicar" at bounding box center [1009, 15] width 35 height 25
click at [945, 18] on span "Visualizar" at bounding box center [928, 16] width 40 height 10
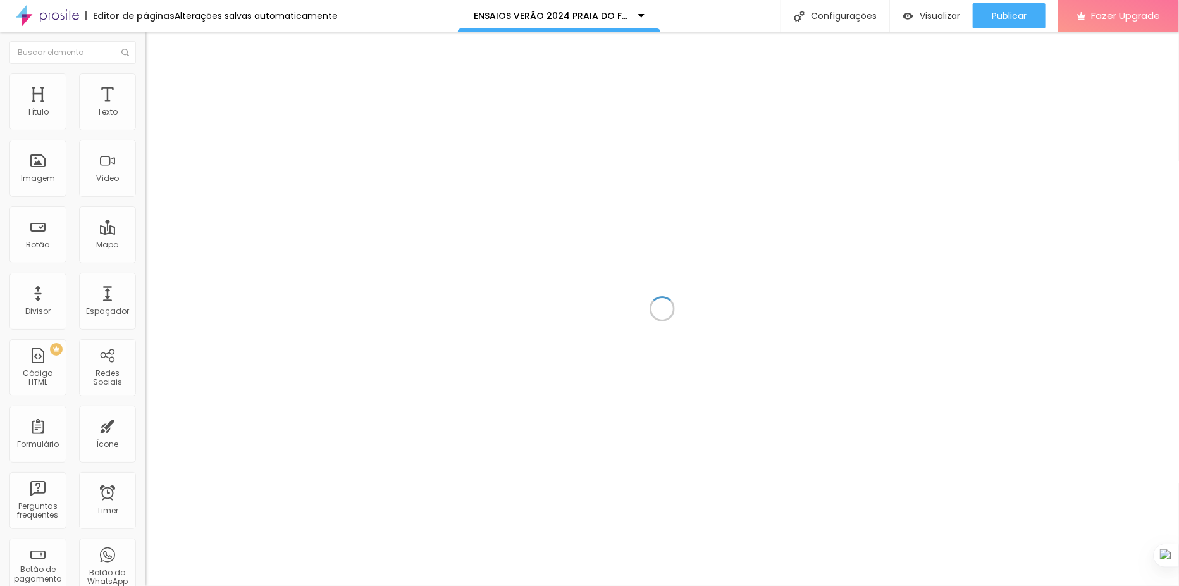
scroll to position [827, 0]
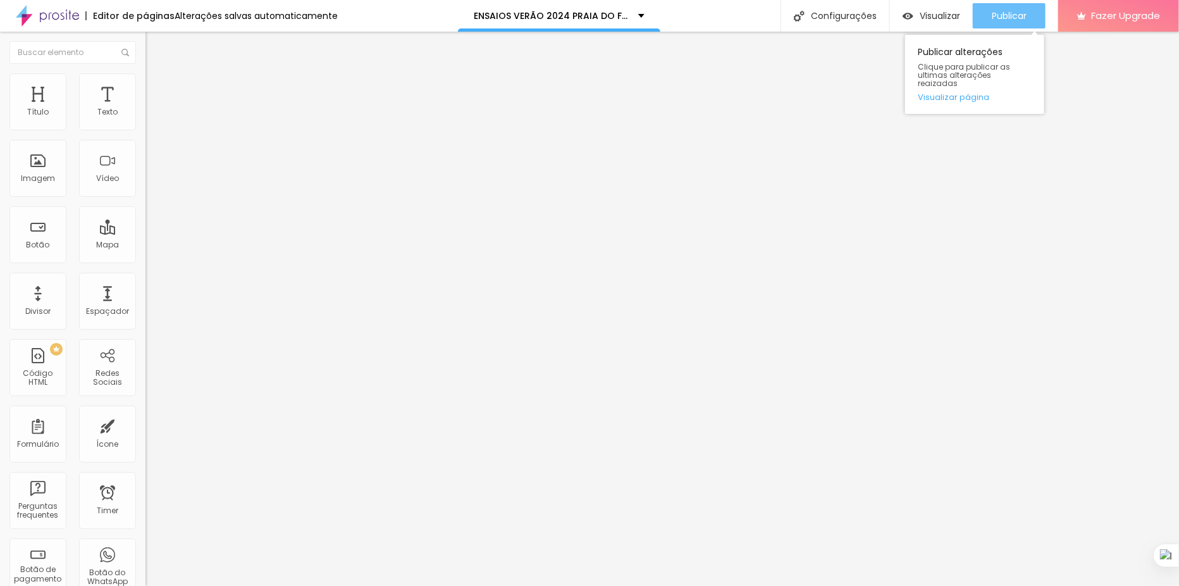
click at [1010, 20] on span "Publicar" at bounding box center [1009, 16] width 35 height 10
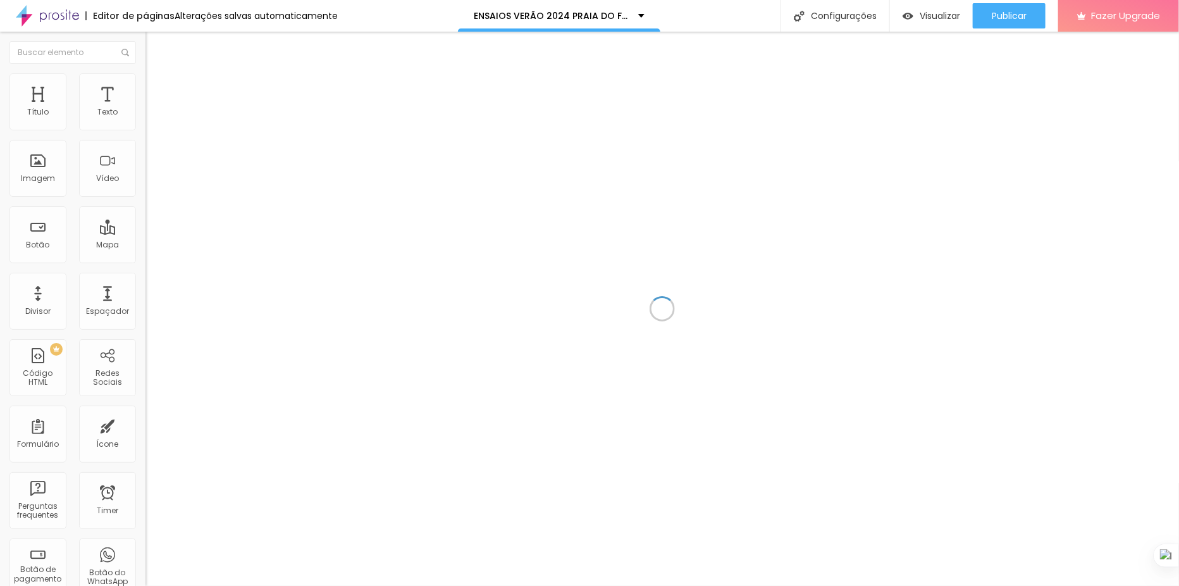
scroll to position [827, 0]
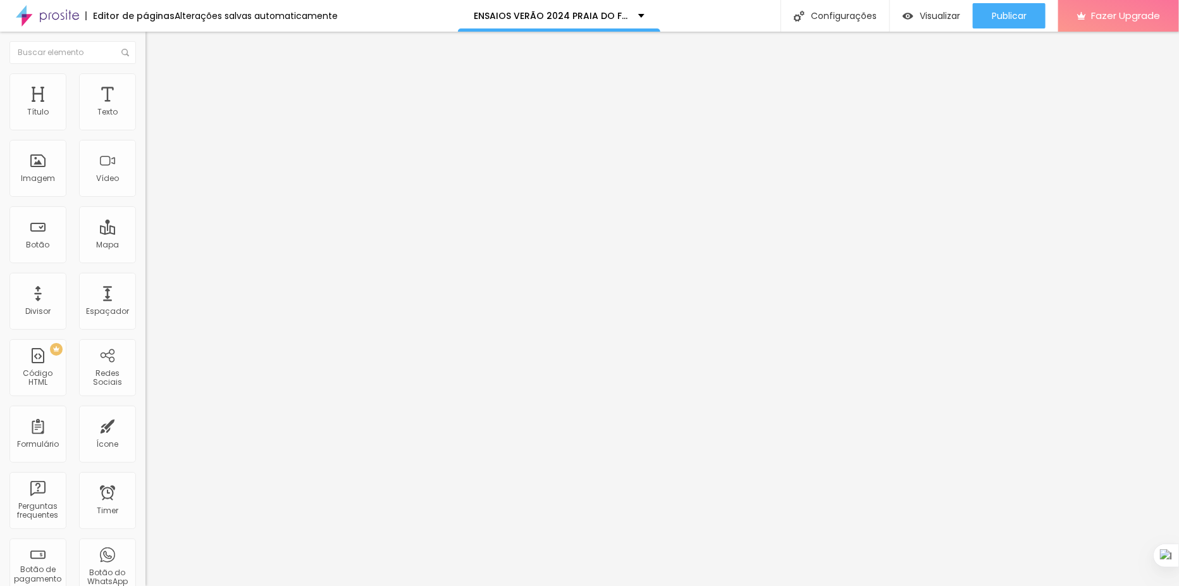
click at [145, 86] on li "Avançado" at bounding box center [217, 92] width 145 height 13
type input "8"
type input "22"
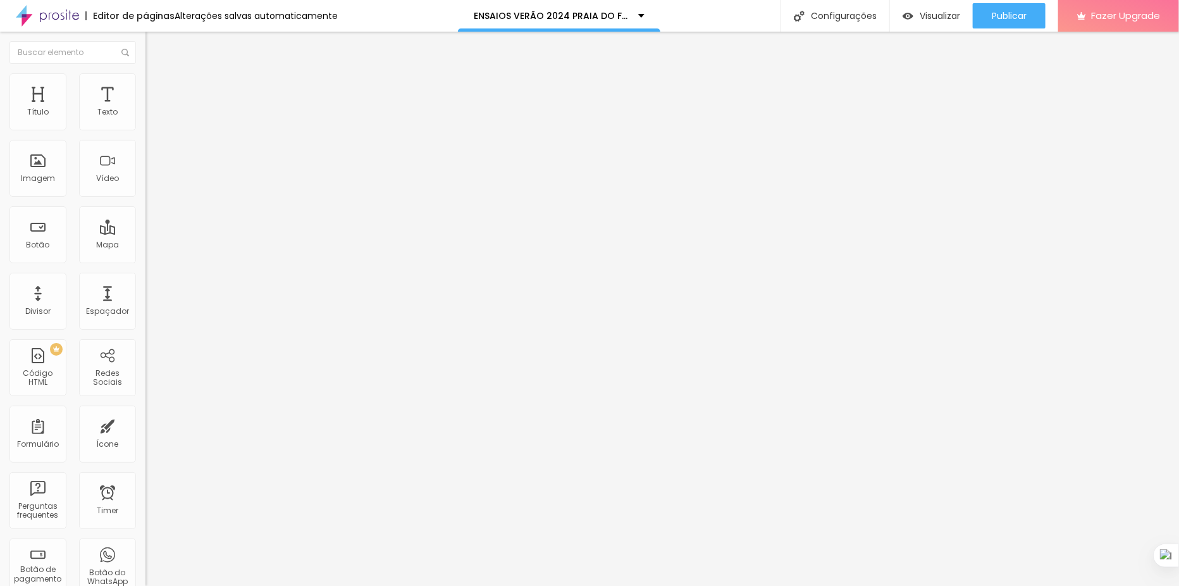
type input "24"
type input "23"
type input "18"
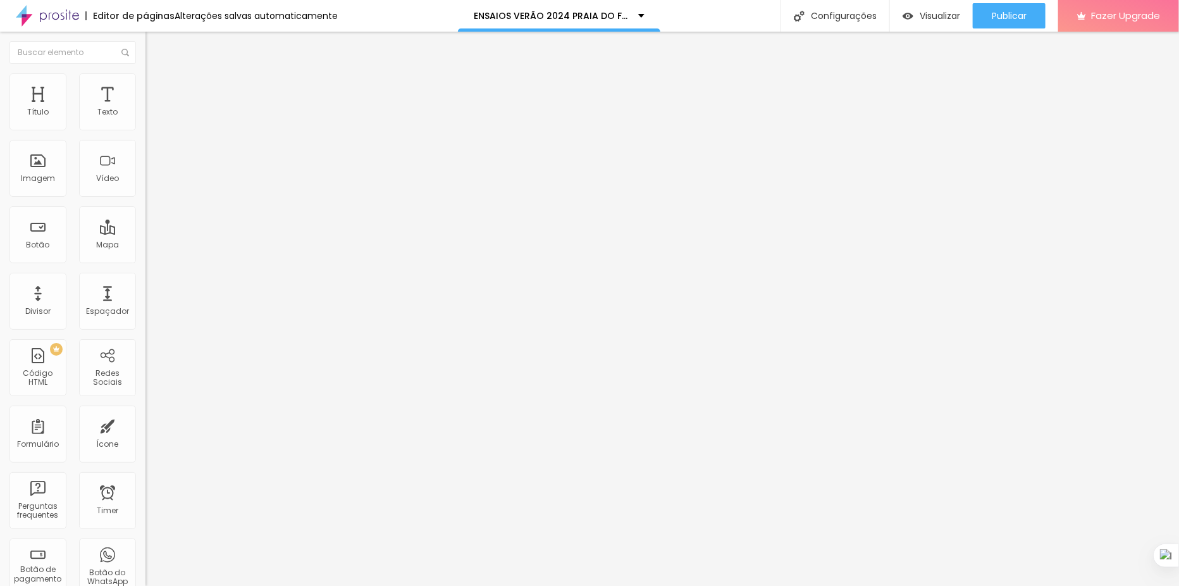
type input "18"
type input "17"
drag, startPoint x: 32, startPoint y: 122, endPoint x: 42, endPoint y: 123, distance: 10.8
type input "17"
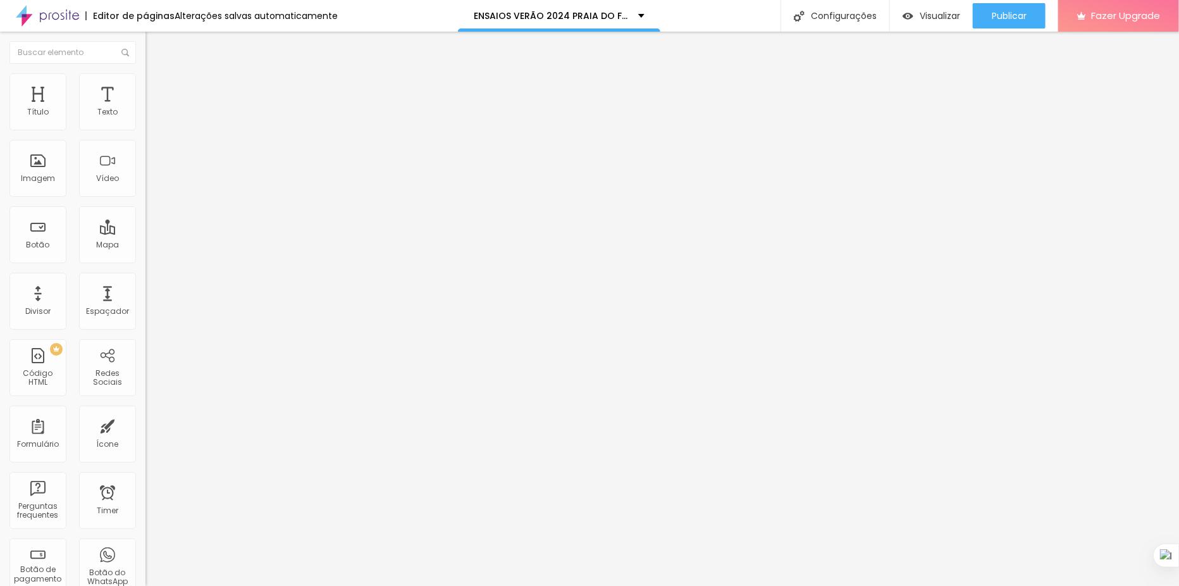
click at [145, 245] on input "range" at bounding box center [186, 250] width 82 height 10
click at [145, 424] on div at bounding box center [217, 429] width 145 height 11
type input "13"
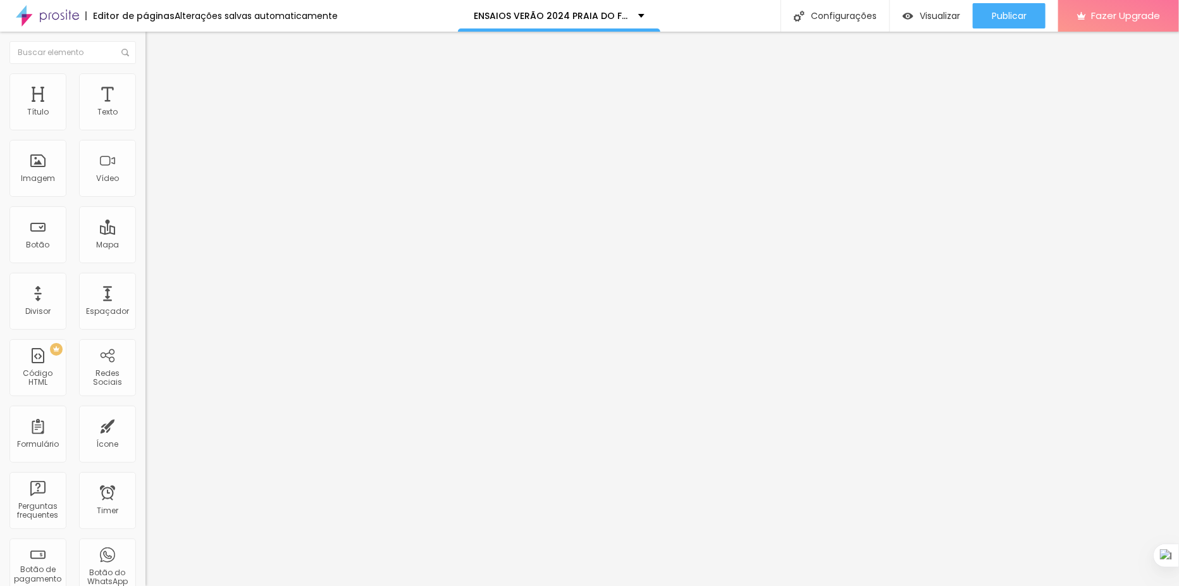
click at [145, 424] on input "range" at bounding box center [186, 429] width 82 height 10
click at [1015, 18] on span "Publicar" at bounding box center [1009, 16] width 35 height 10
click at [924, 16] on span "Visualizar" at bounding box center [928, 16] width 40 height 10
type input "41"
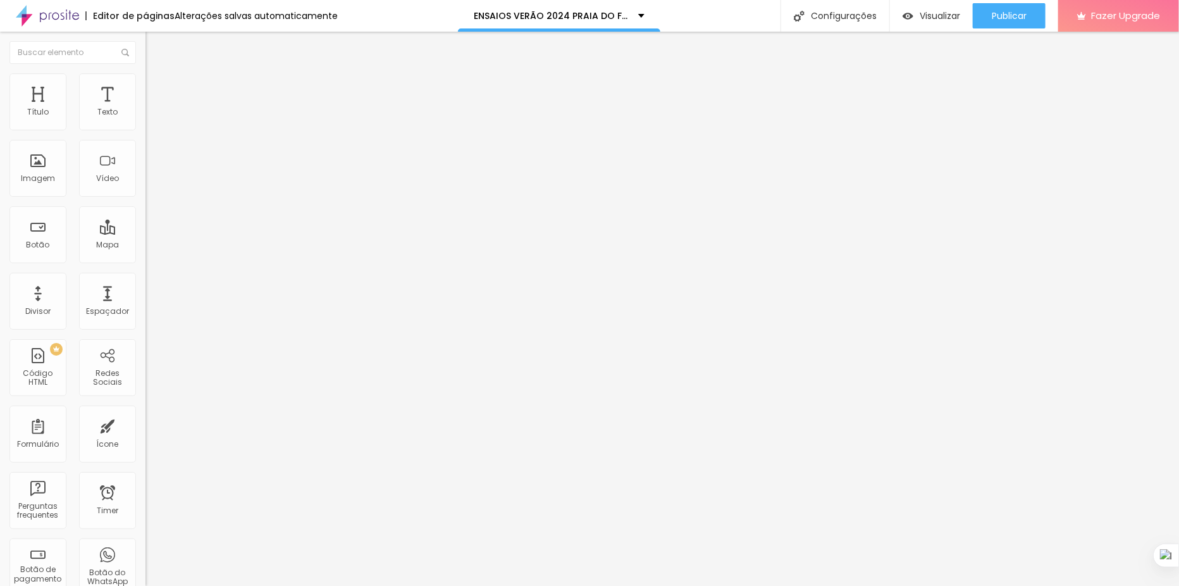
type input "42"
click at [145, 303] on input "range" at bounding box center [186, 308] width 82 height 10
click at [157, 89] on span "Avançado" at bounding box center [178, 94] width 42 height 11
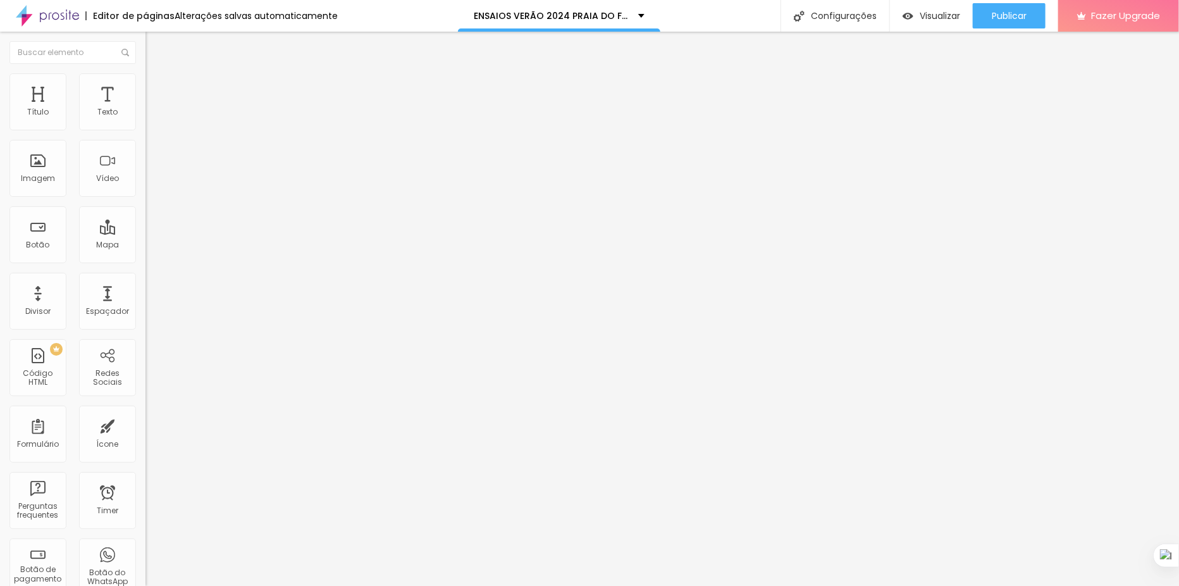
type input "20"
type input "24"
type input "34"
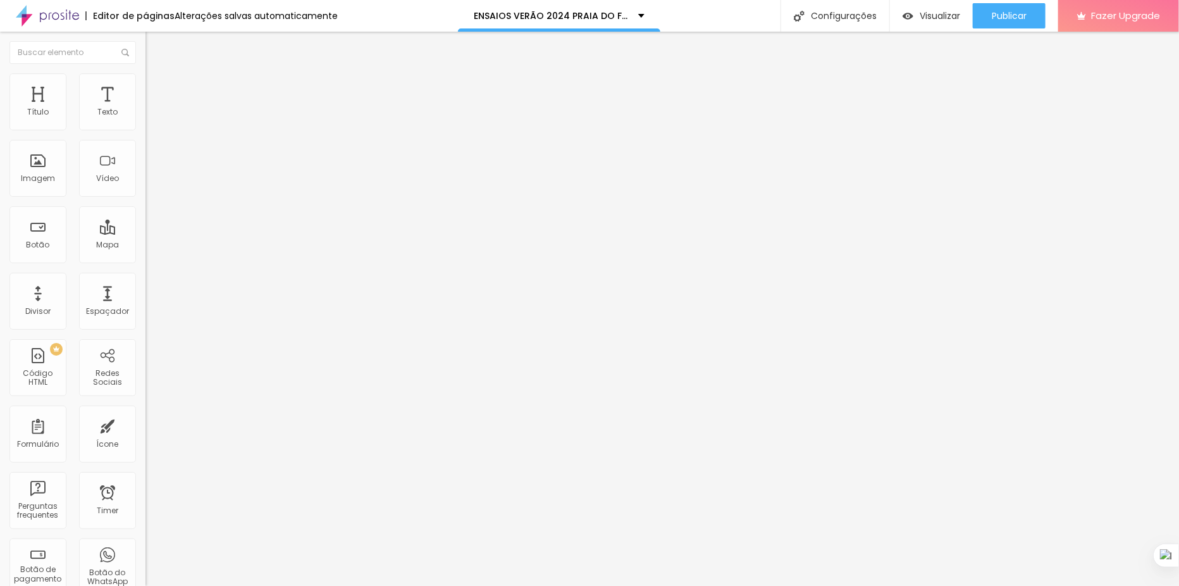
type input "34"
type input "35"
type input "37"
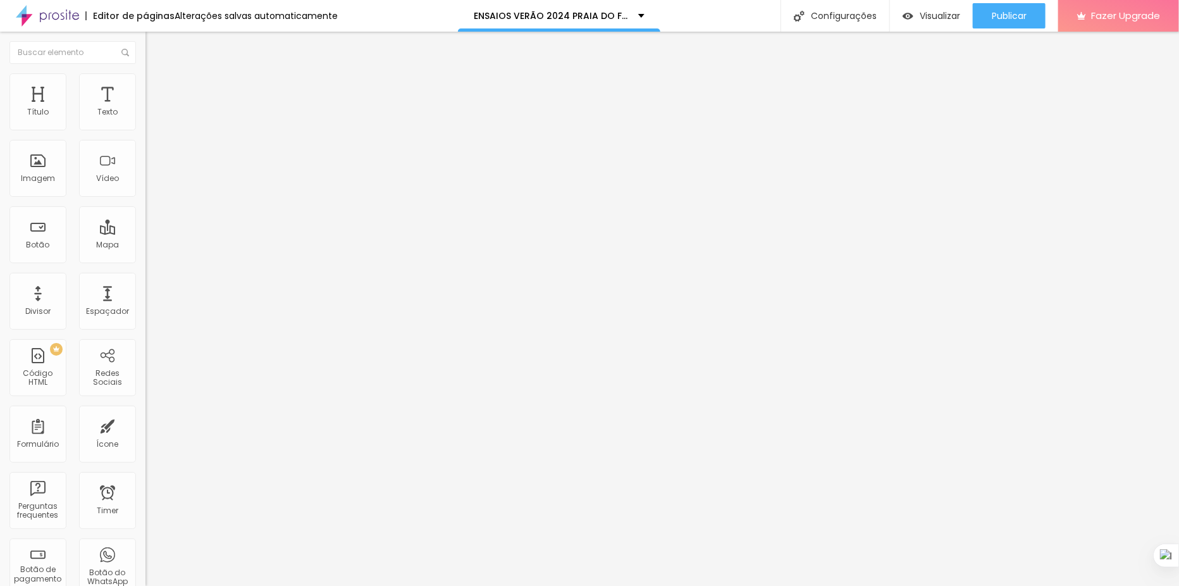
type input "42"
type input "45"
type input "46"
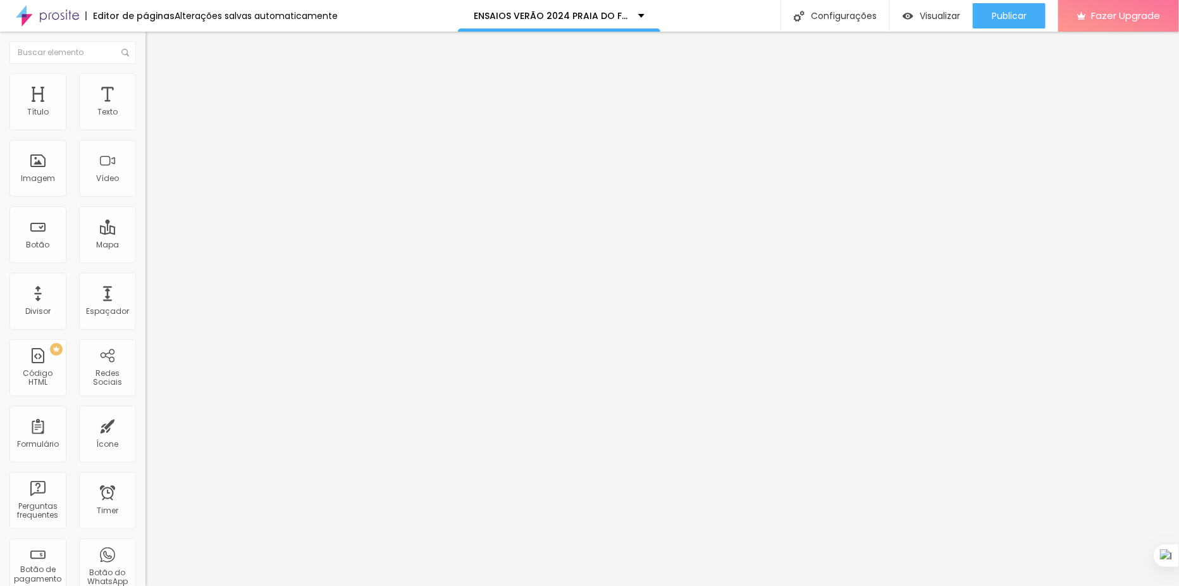
type input "46"
drag, startPoint x: 44, startPoint y: 145, endPoint x: 65, endPoint y: 147, distance: 21.0
type input "46"
click at [145, 424] on input "range" at bounding box center [186, 429] width 82 height 10
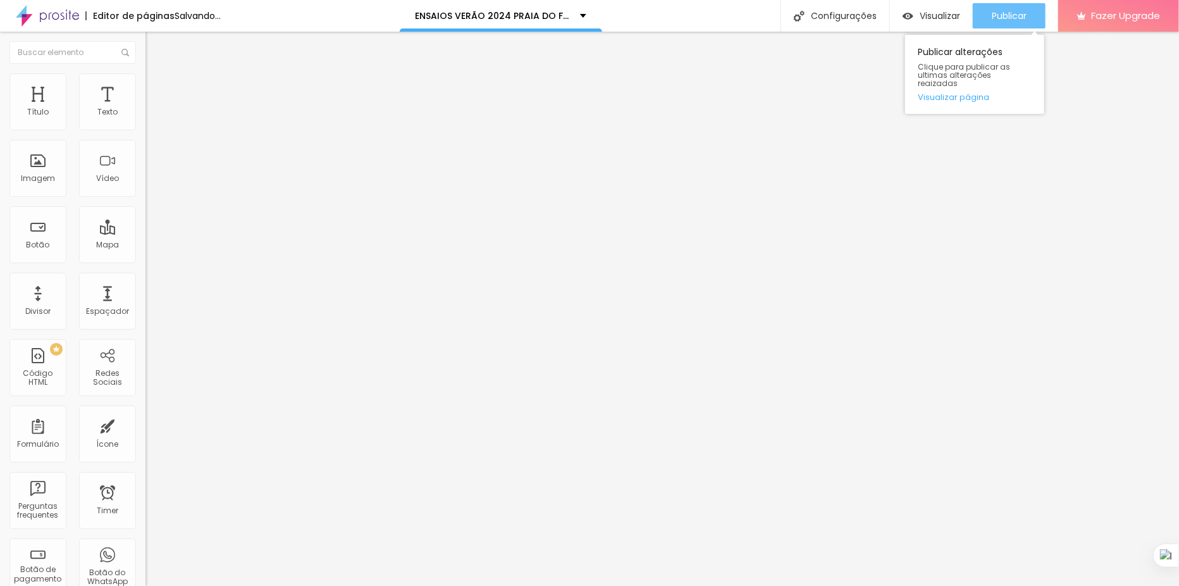
click at [1003, 20] on span "Publicar" at bounding box center [1009, 16] width 35 height 10
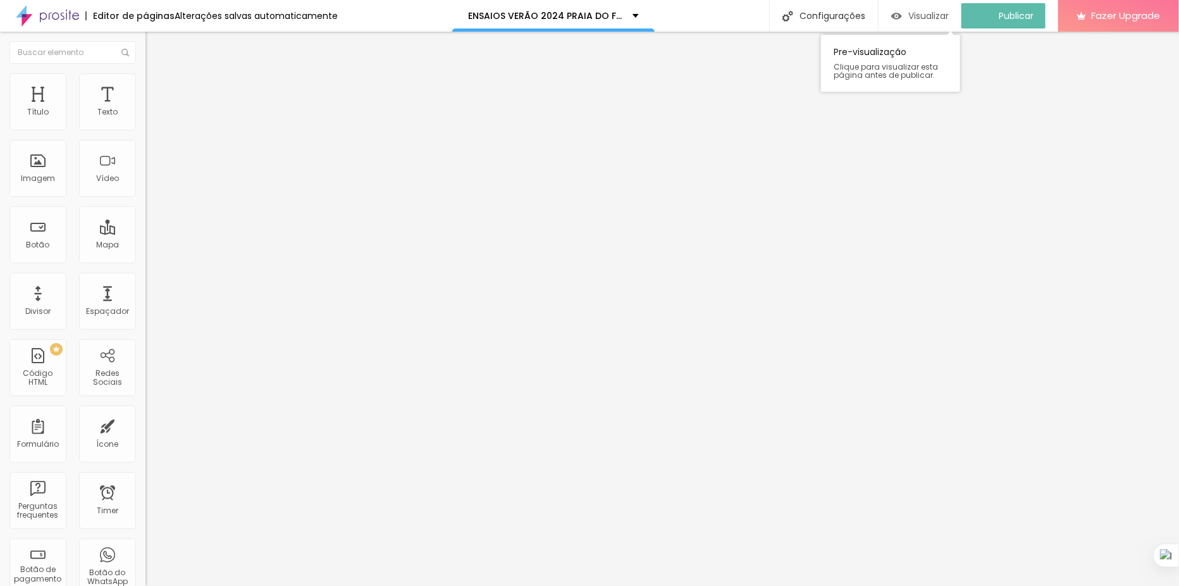
click at [937, 13] on span "Visualizar" at bounding box center [928, 16] width 40 height 10
type input "49"
click at [145, 303] on input "range" at bounding box center [186, 308] width 82 height 10
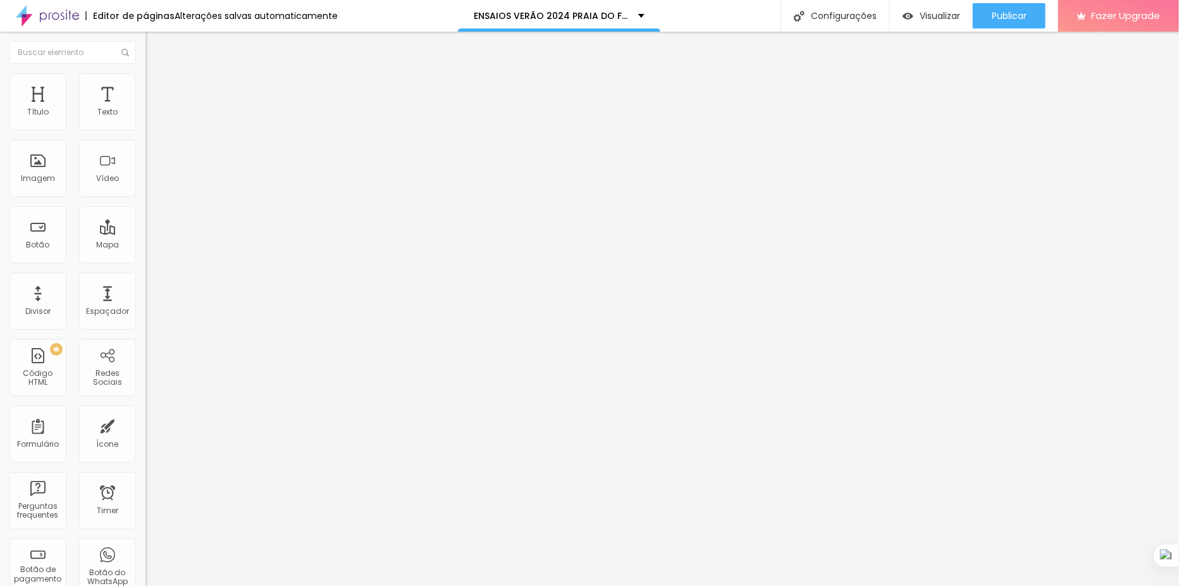
click at [145, 130] on span "Titulo 3" at bounding box center [162, 122] width 35 height 15
click at [1005, 11] on span "Publicar" at bounding box center [1009, 16] width 35 height 10
click at [939, 13] on span "Visualizar" at bounding box center [928, 16] width 40 height 10
click at [157, 90] on span "Avançado" at bounding box center [178, 94] width 42 height 11
type input "22"
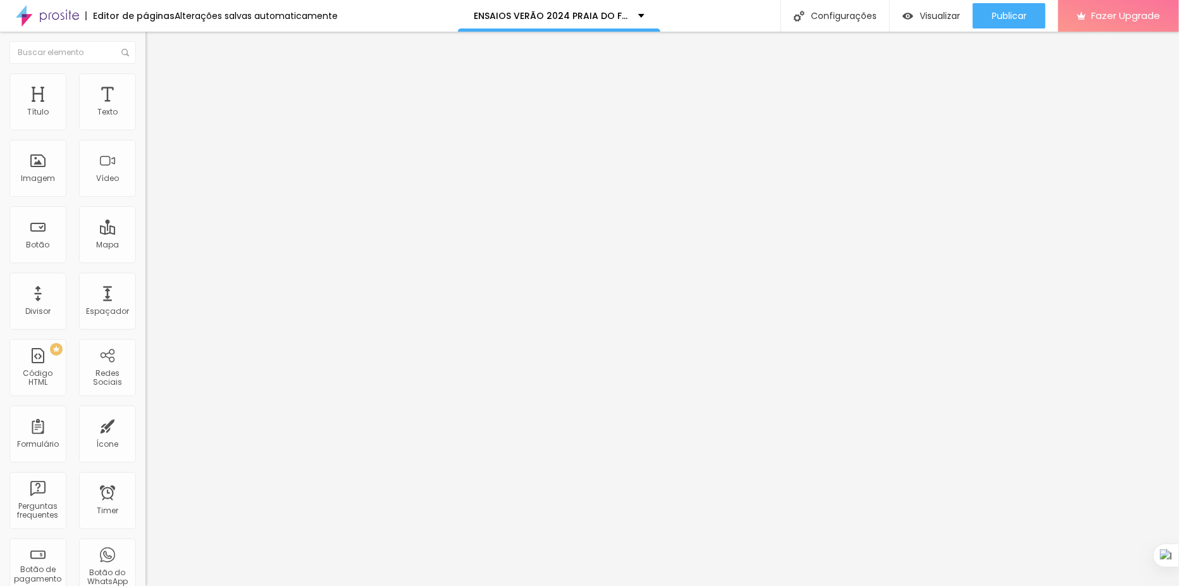
type input "22"
click at [145, 424] on input "range" at bounding box center [186, 429] width 82 height 10
type input "55"
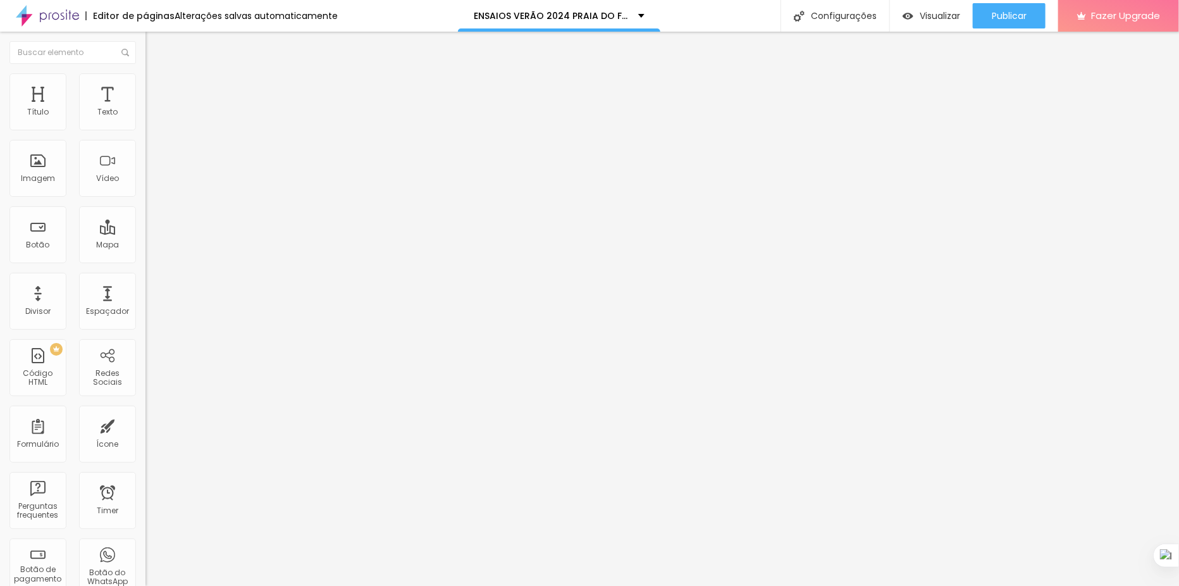
type input "60"
type input "61"
drag, startPoint x: 61, startPoint y: 125, endPoint x: 77, endPoint y: 123, distance: 15.9
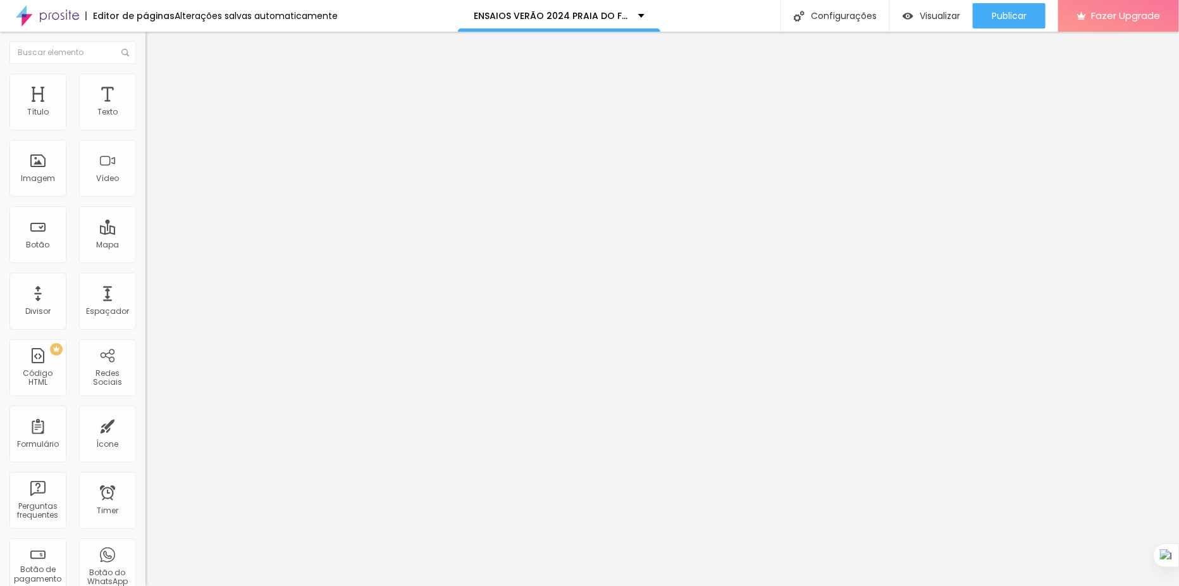
type input "61"
click at [145, 245] on input "range" at bounding box center [186, 250] width 82 height 10
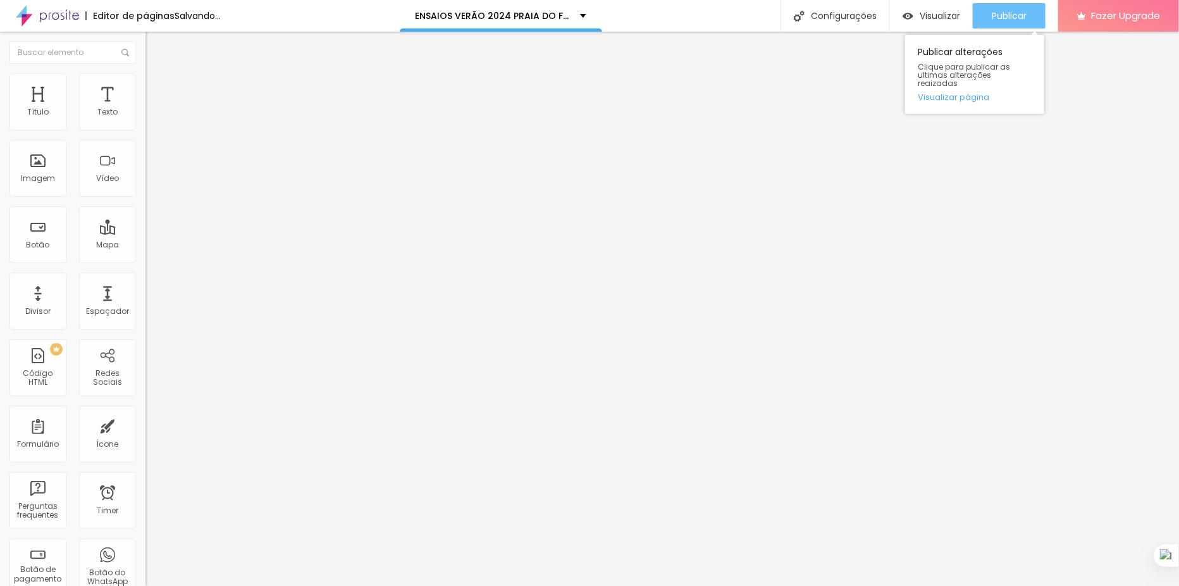
click at [1006, 21] on span "Publicar" at bounding box center [1009, 16] width 35 height 10
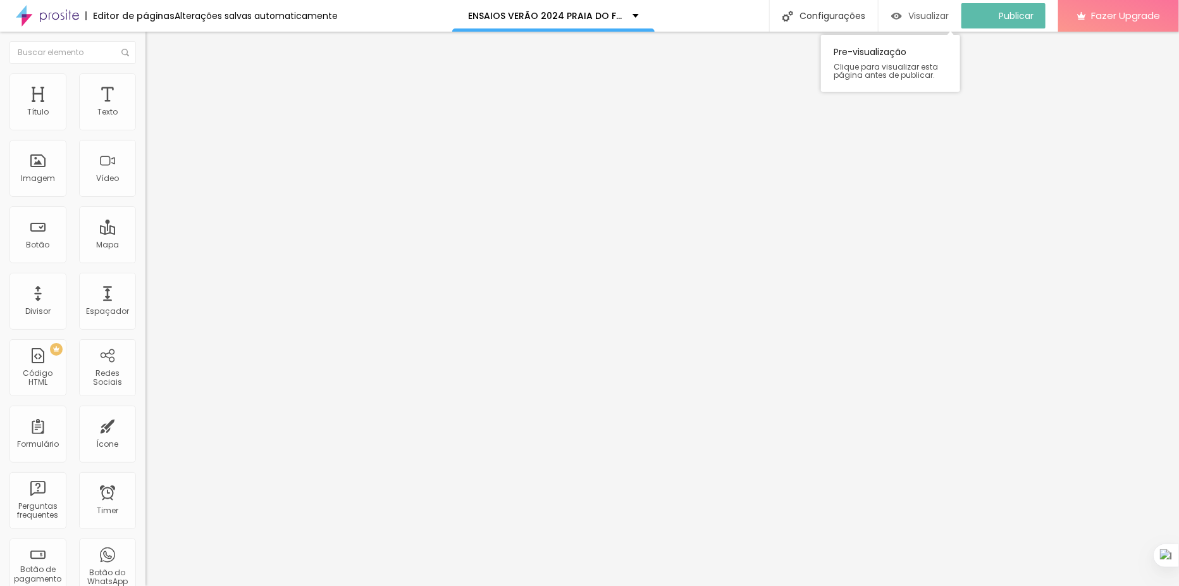
click at [933, 15] on span "Visualizar" at bounding box center [928, 16] width 40 height 10
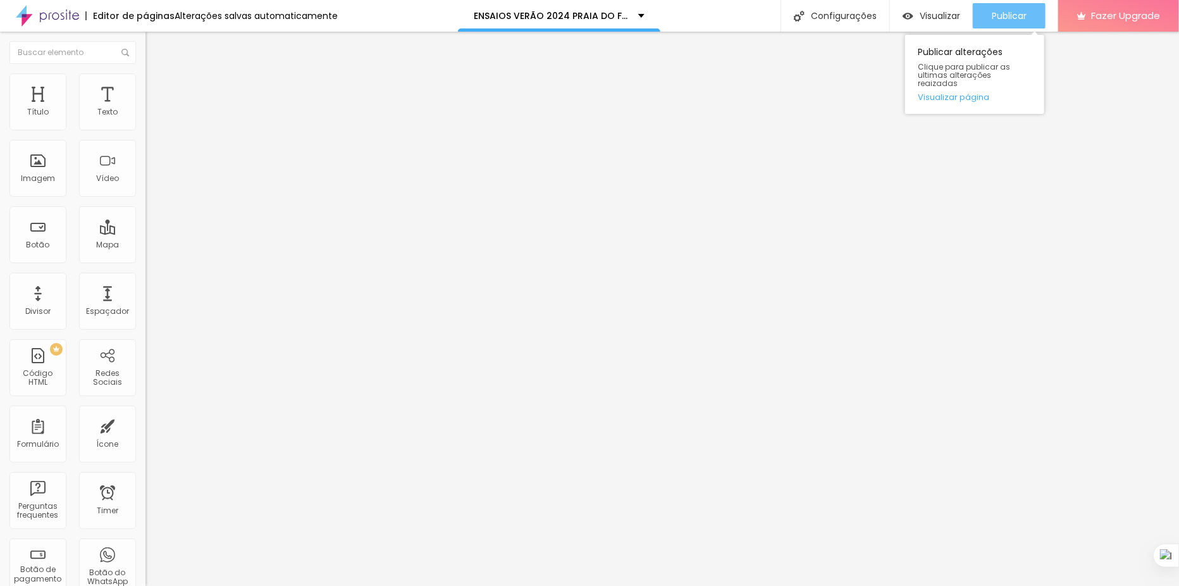
click at [996, 7] on div "Publicar" at bounding box center [1009, 15] width 35 height 25
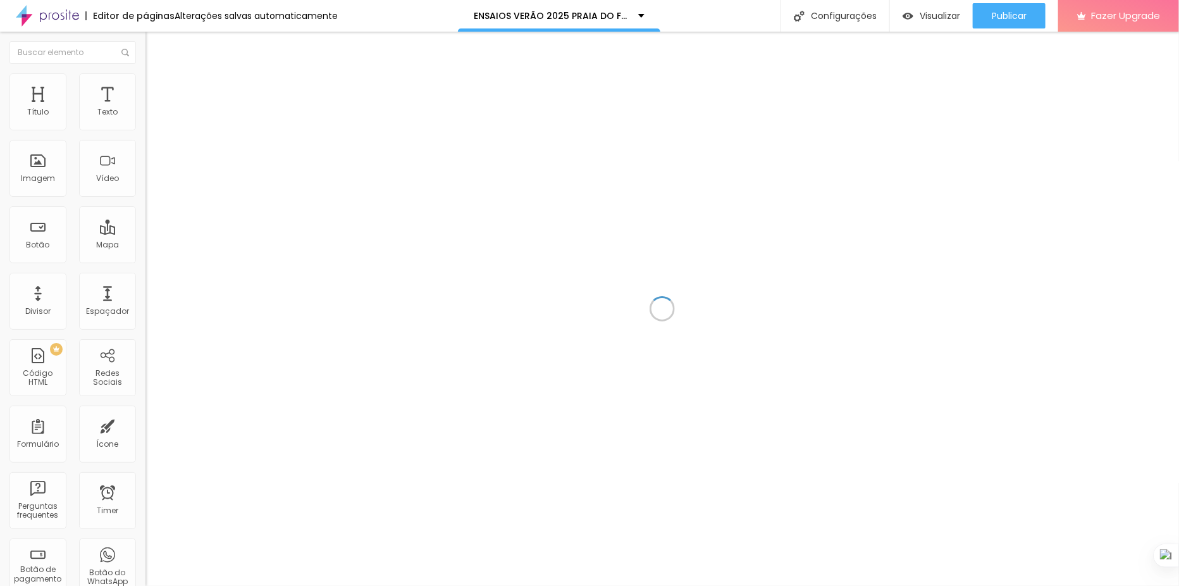
scroll to position [827, 0]
